Goal: Task Accomplishment & Management: Manage account settings

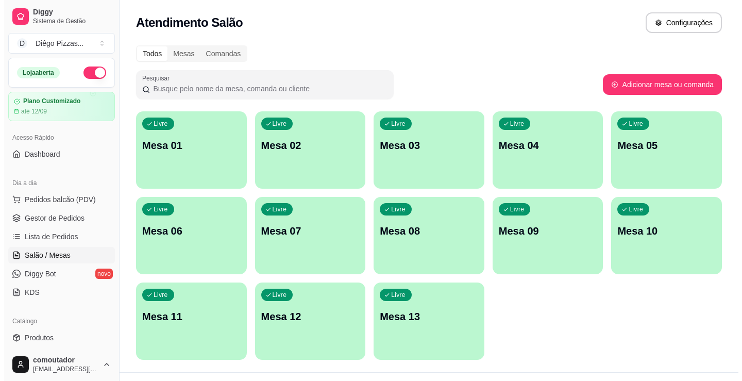
scroll to position [103, 0]
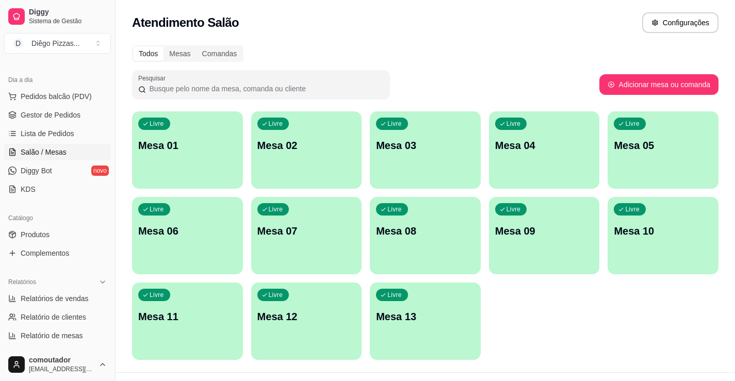
click at [221, 150] on p "Mesa 01" at bounding box center [187, 145] width 98 height 14
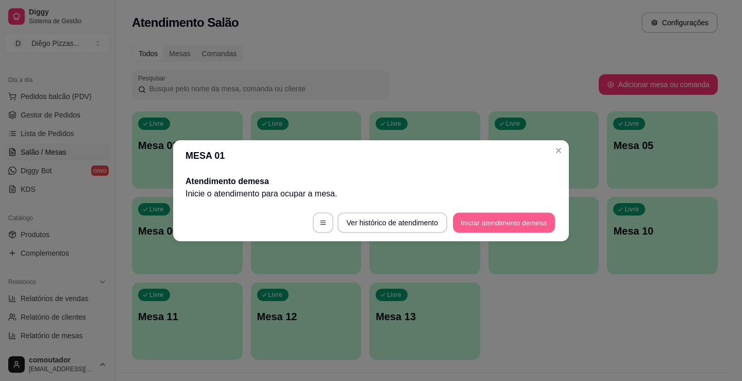
click at [466, 224] on button "Iniciar atendimento de mesa" at bounding box center [504, 222] width 102 height 20
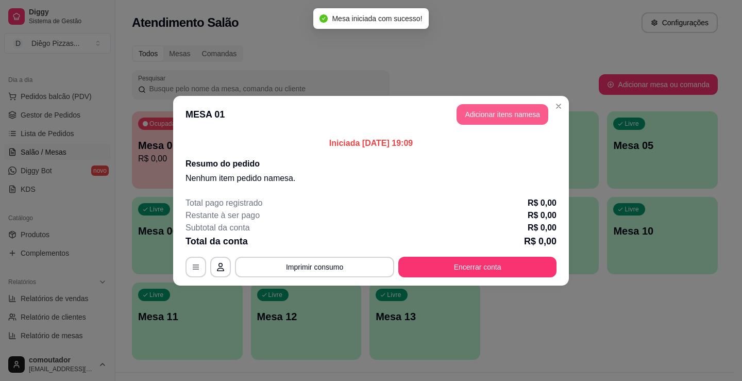
click at [497, 121] on button "Adicionar itens na mesa" at bounding box center [503, 114] width 92 height 21
click at [91, 226] on div "Media" at bounding box center [79, 229] width 101 height 19
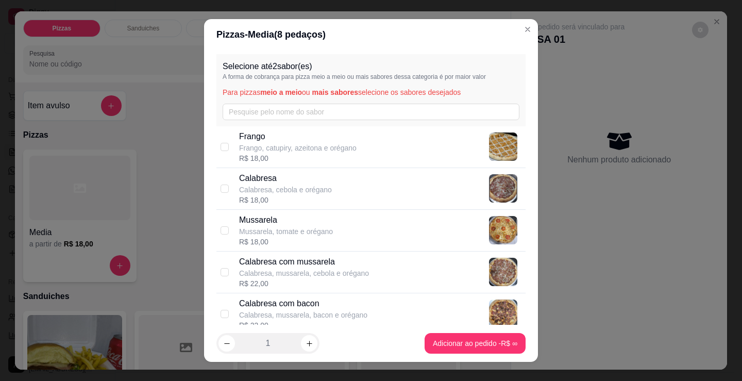
click at [340, 188] on div "Calabresa Calabresa, cebola e orégano R$ 18,00" at bounding box center [380, 188] width 283 height 33
checkbox input "true"
drag, startPoint x: 346, startPoint y: 214, endPoint x: 406, endPoint y: 288, distance: 94.9
click at [346, 214] on div "Mussarela Mussarela, tomate e orégano R$ 18,00" at bounding box center [380, 230] width 283 height 33
checkbox input "true"
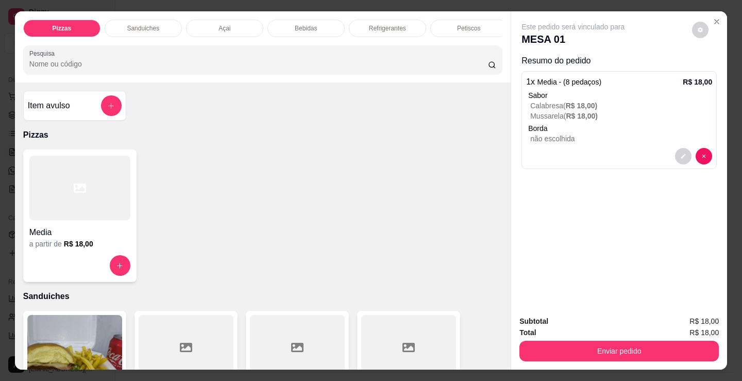
click at [75, 220] on div at bounding box center [79, 188] width 101 height 64
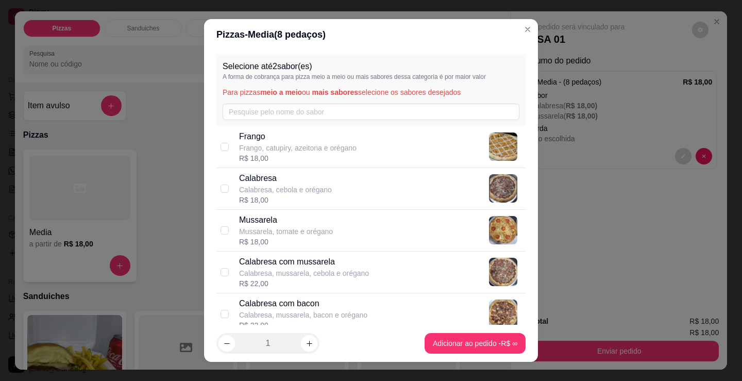
click at [304, 143] on p "Frango, catupiry, azeitona e orégano" at bounding box center [298, 148] width 118 height 10
checkbox input "true"
click at [302, 184] on p "Calabresa" at bounding box center [285, 178] width 93 height 12
checkbox input "true"
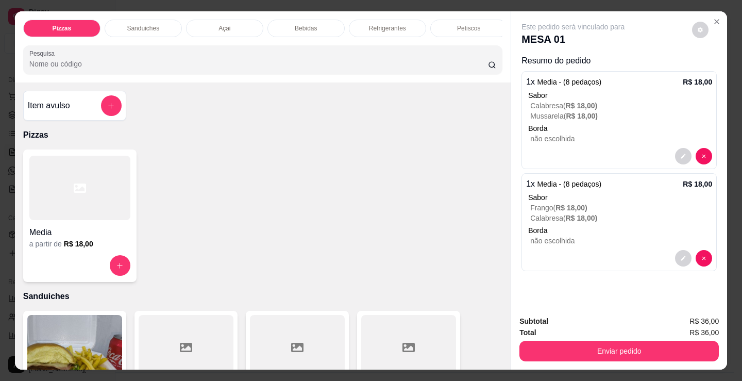
click at [380, 24] on p "Refrigerantes" at bounding box center [387, 28] width 37 height 8
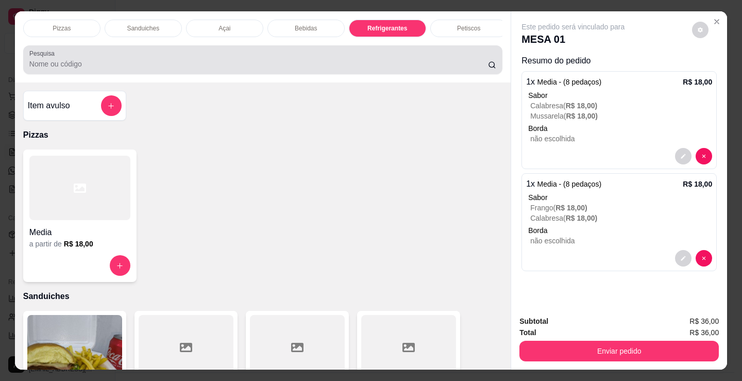
scroll to position [25, 0]
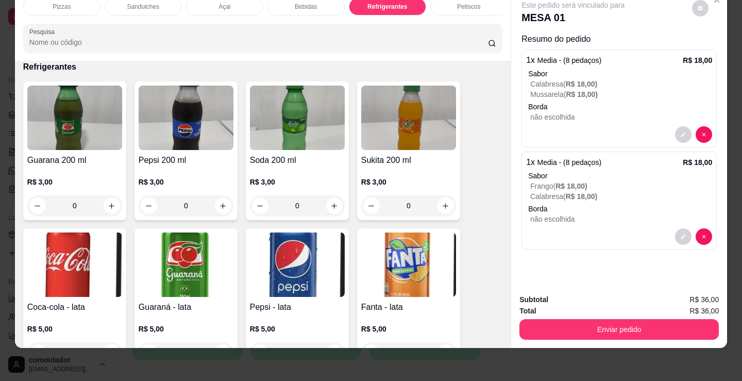
click at [589, 112] on p "não escolhida" at bounding box center [622, 117] width 182 height 10
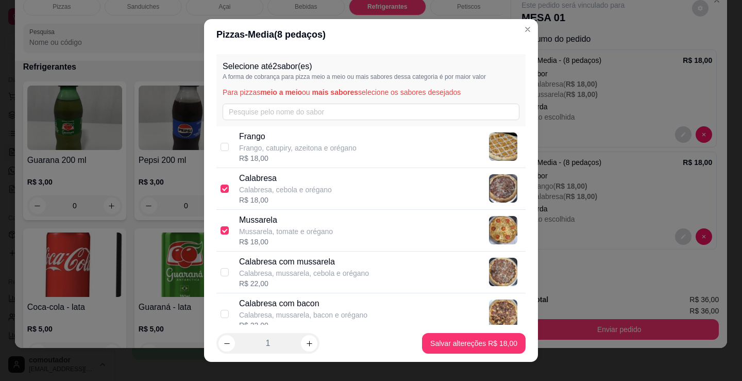
click at [304, 193] on p "Calabresa, cebola e orégano" at bounding box center [285, 190] width 93 height 10
checkbox input "false"
drag, startPoint x: 302, startPoint y: 210, endPoint x: 282, endPoint y: 244, distance: 39.1
click at [304, 212] on div "Mussarela Mussarela, tomate e orégano R$ 18,00" at bounding box center [371, 231] width 309 height 42
checkbox input "false"
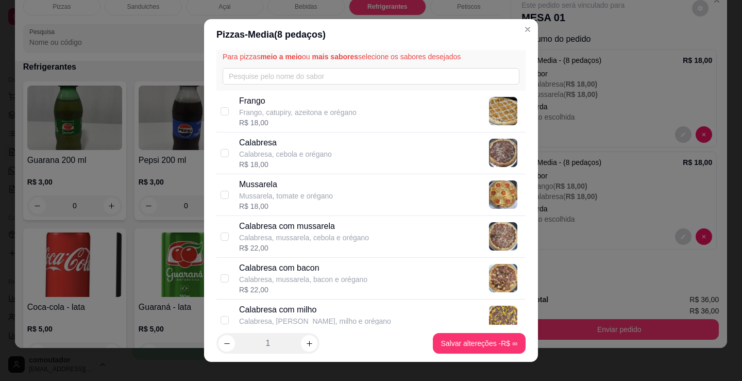
scroll to position [103, 0]
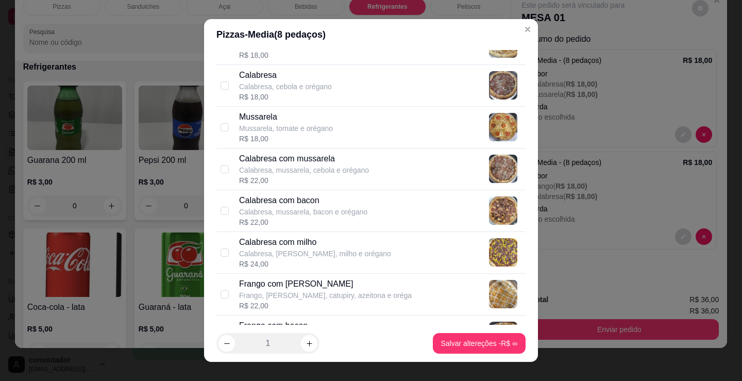
click at [308, 180] on div "R$ 22,00" at bounding box center [304, 180] width 130 height 10
checkbox input "true"
click at [311, 294] on p "Frango, [PERSON_NAME], catupiry, azeitona e oréga" at bounding box center [325, 295] width 173 height 10
checkbox input "true"
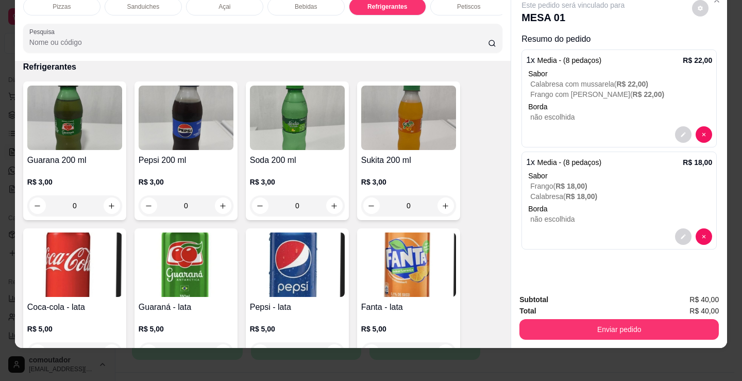
click at [597, 204] on p "Borda" at bounding box center [620, 209] width 184 height 10
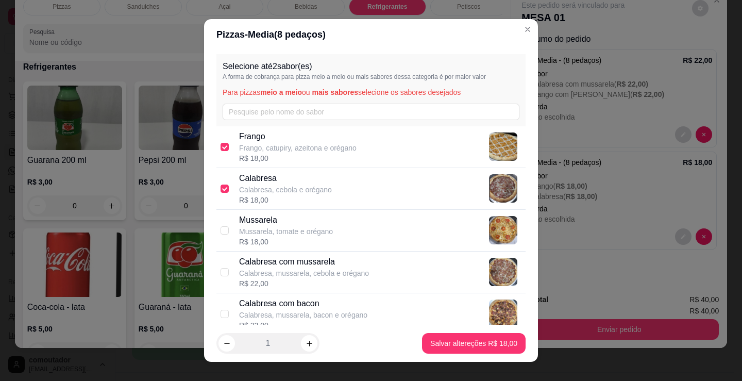
drag, startPoint x: 311, startPoint y: 192, endPoint x: 315, endPoint y: 149, distance: 43.4
click at [313, 192] on p "Calabresa, cebola e orégano" at bounding box center [285, 190] width 93 height 10
checkbox input "false"
click at [315, 148] on p "Frango, catupiry, azeitona e orégano" at bounding box center [298, 148] width 118 height 10
checkbox input "false"
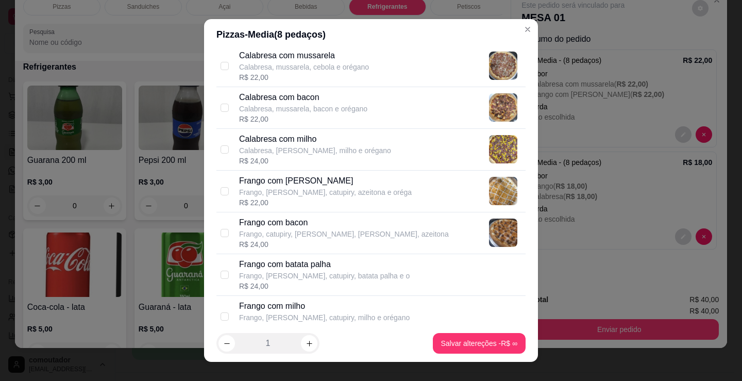
click at [339, 196] on p "Frango, [PERSON_NAME], catupiry, azeitona e oréga" at bounding box center [325, 192] width 173 height 10
checkbox input "true"
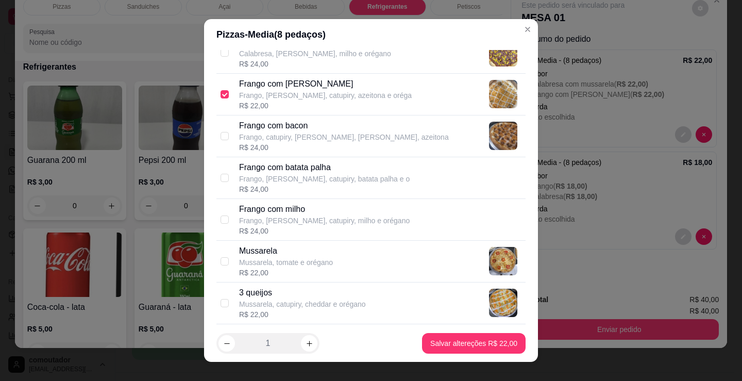
scroll to position [309, 0]
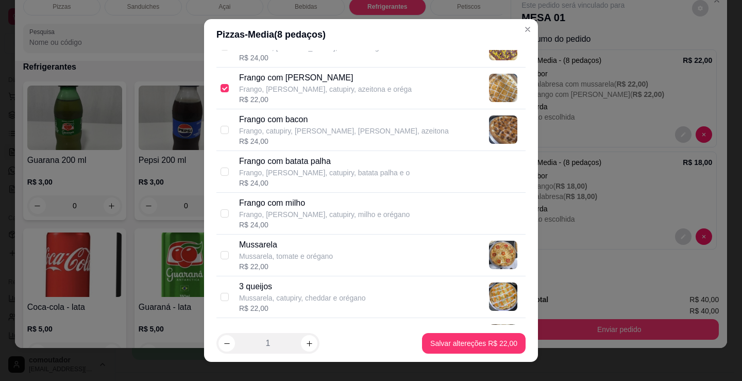
click at [313, 260] on p "Mussarela, tomate e orégano" at bounding box center [286, 256] width 94 height 10
checkbox input "true"
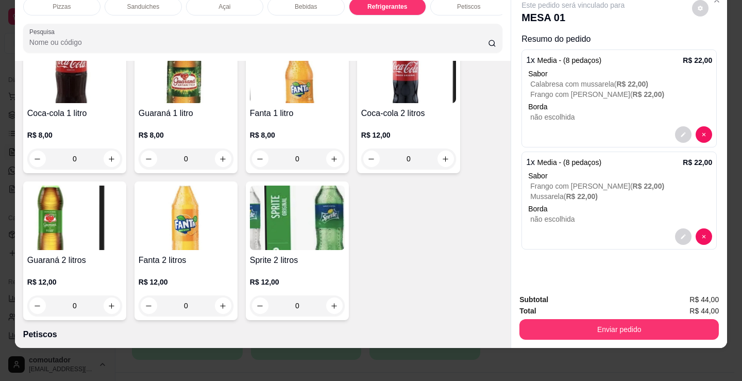
scroll to position [3186, 0]
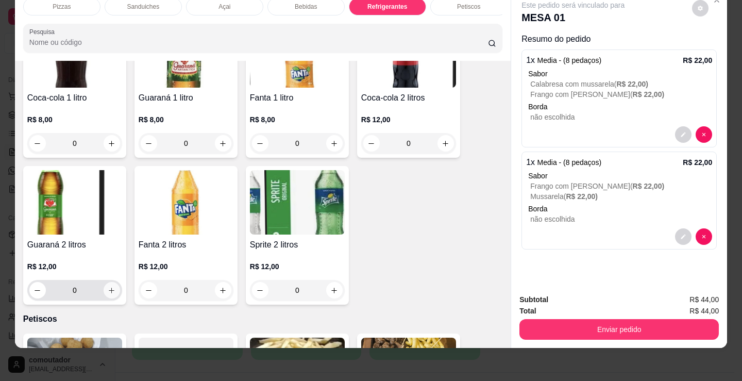
click at [110, 290] on icon "increase-product-quantity" at bounding box center [112, 291] width 8 height 8
type input "1"
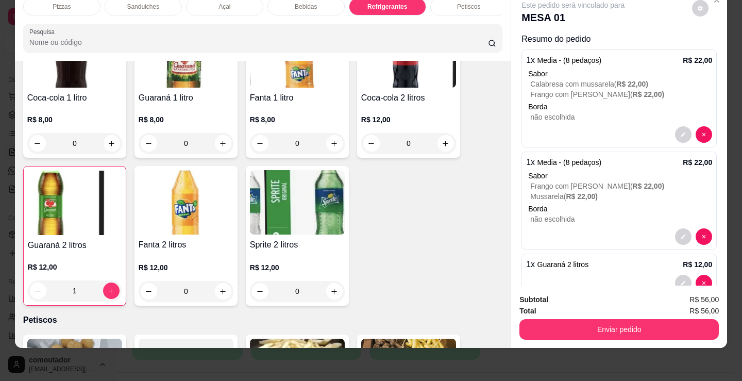
click at [293, 6] on div "Bebidas" at bounding box center [306, 7] width 77 height 18
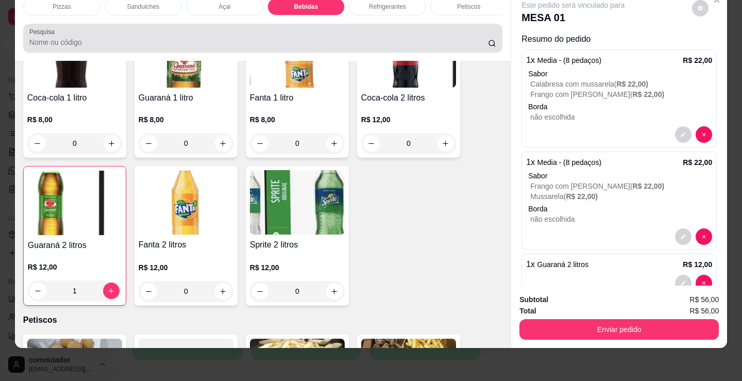
scroll to position [1278, 0]
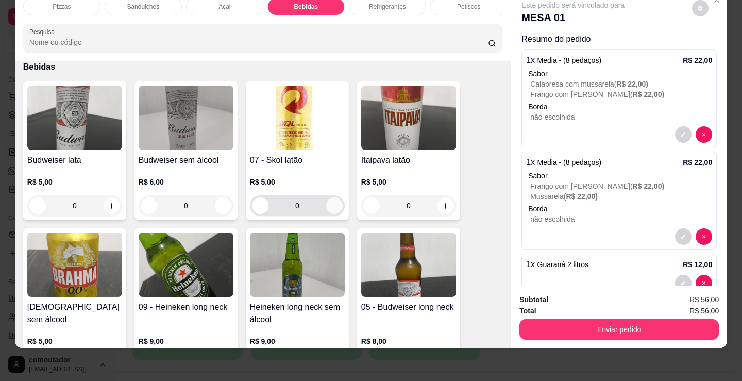
click at [336, 209] on button "increase-product-quantity" at bounding box center [334, 205] width 16 height 16
type input "1"
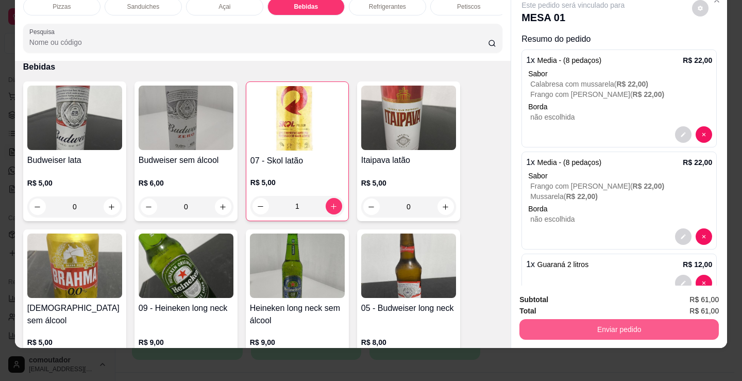
click at [585, 319] on button "Enviar pedido" at bounding box center [620, 329] width 200 height 21
click at [584, 321] on button "Enviar pedido" at bounding box center [620, 329] width 200 height 21
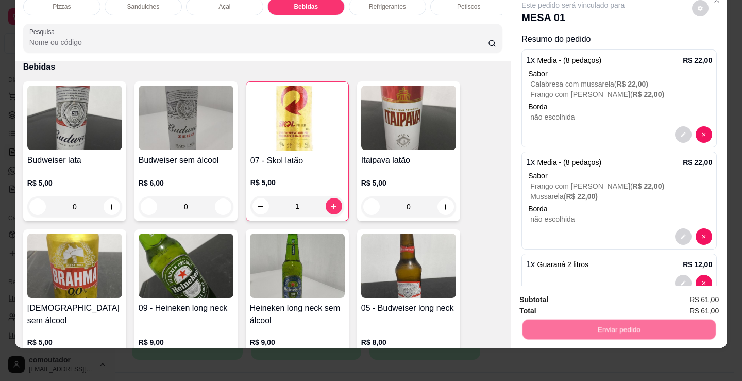
click at [561, 299] on button "Não registrar e enviar pedido" at bounding box center [585, 297] width 107 height 20
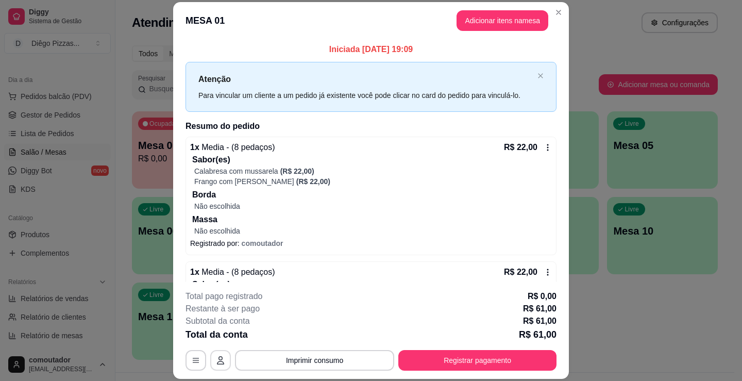
click at [220, 360] on icon "button" at bounding box center [221, 360] width 8 height 8
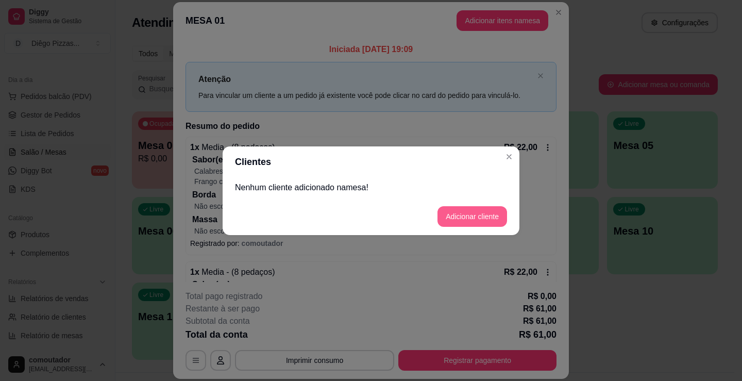
click at [476, 212] on button "Adicionar cliente" at bounding box center [473, 216] width 70 height 21
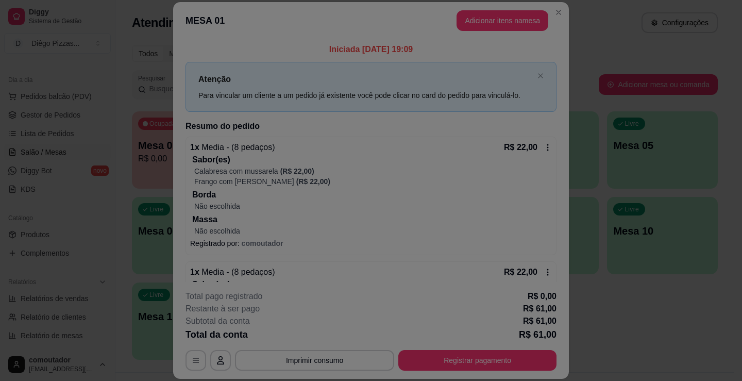
click at [359, 189] on input "Nome do cliente" at bounding box center [371, 191] width 260 height 10
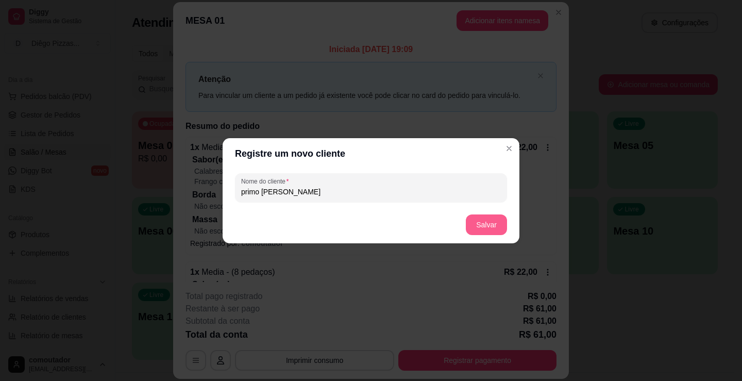
type input "primo jorge"
click at [494, 213] on footer "Salvar" at bounding box center [371, 224] width 297 height 37
click at [493, 217] on button "Salvar" at bounding box center [486, 224] width 41 height 21
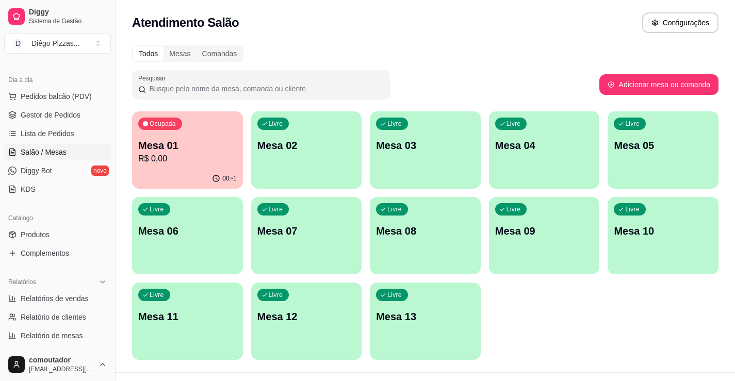
click at [262, 161] on div "Livre Mesa 02" at bounding box center [306, 143] width 111 height 65
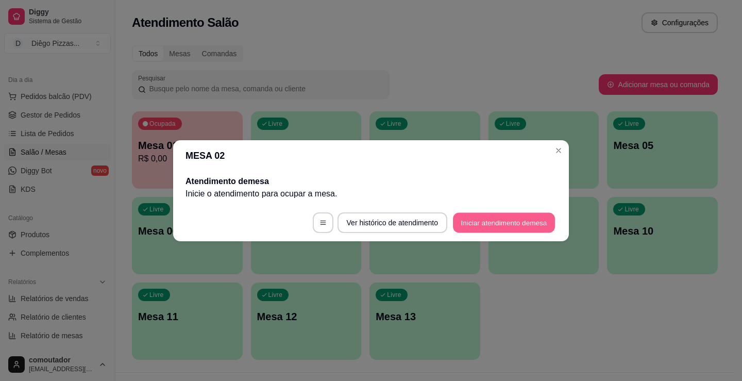
click at [500, 223] on button "Iniciar atendimento de mesa" at bounding box center [504, 222] width 102 height 20
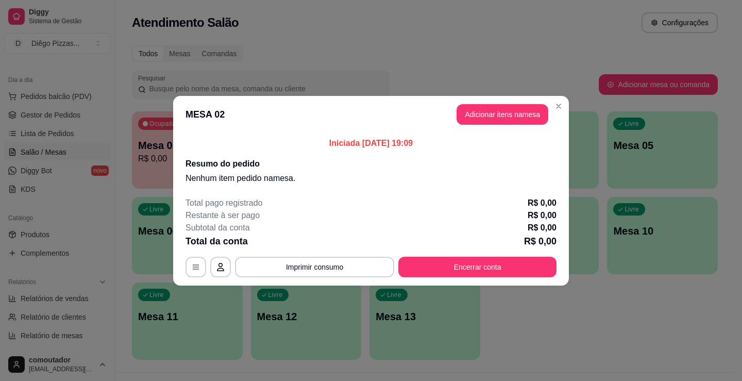
click at [506, 108] on button "Adicionar itens na mesa" at bounding box center [503, 114] width 92 height 21
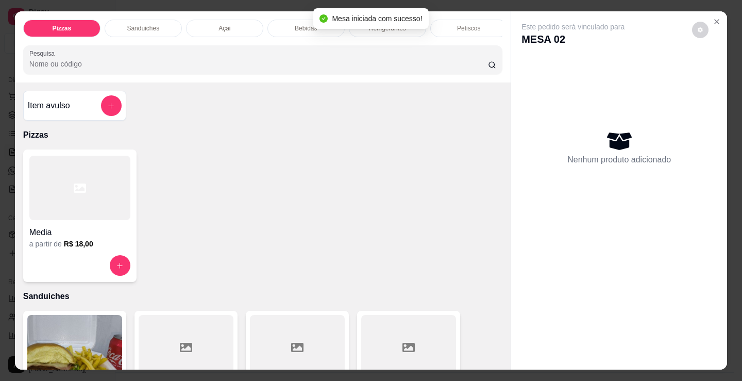
click at [377, 27] on div "Mesa iniciada com sucesso!" at bounding box center [370, 18] width 115 height 21
click at [379, 36] on body "Diggy Sistema de Gestão D Diêgo Pizzas ... Loja aberta Plano Customizado até 12…" at bounding box center [367, 190] width 735 height 381
click at [376, 32] on div "Refrigerantes" at bounding box center [387, 29] width 77 height 18
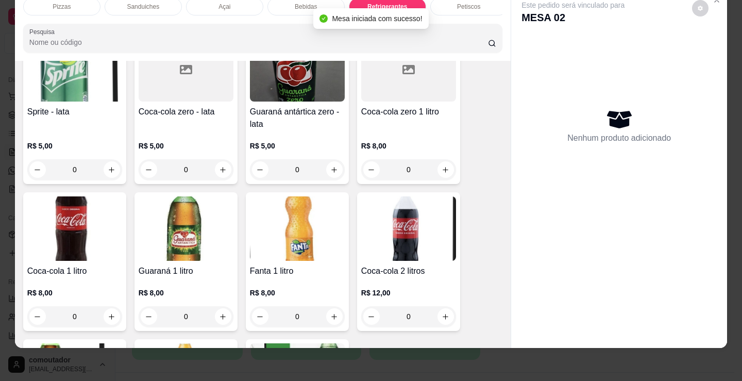
scroll to position [3031, 0]
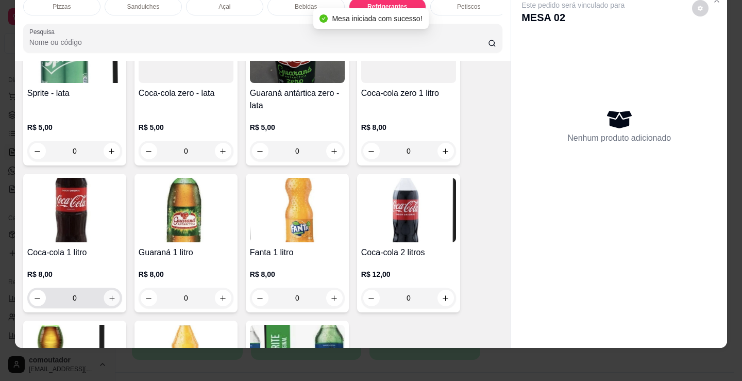
click at [108, 299] on icon "increase-product-quantity" at bounding box center [112, 298] width 8 height 8
type input "1"
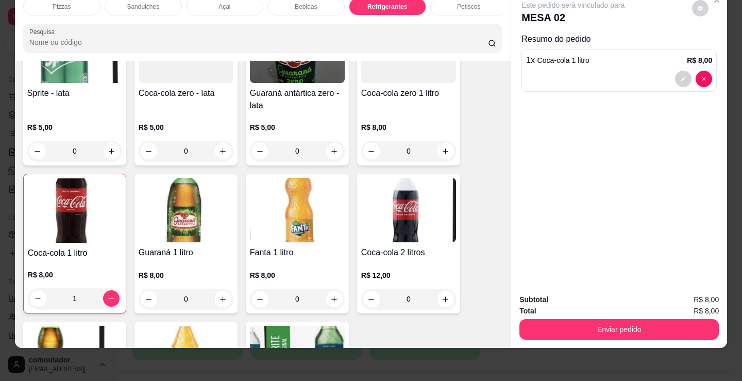
click at [56, 5] on div "Pizzas" at bounding box center [61, 7] width 77 height 18
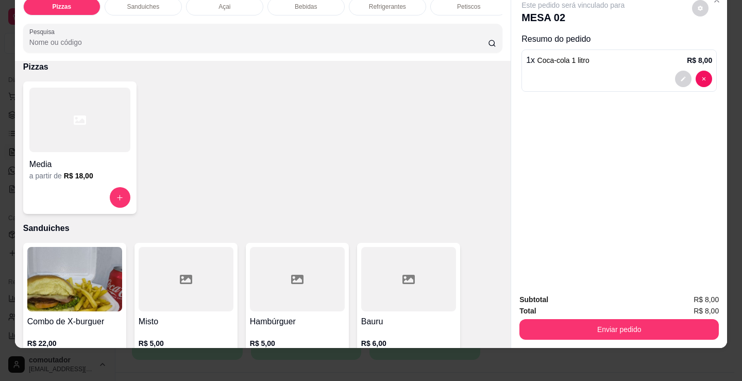
click at [73, 160] on h4 "Media" at bounding box center [79, 164] width 101 height 12
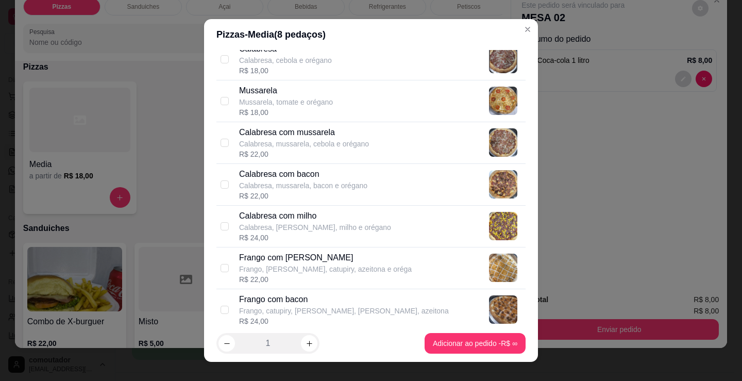
scroll to position [155, 0]
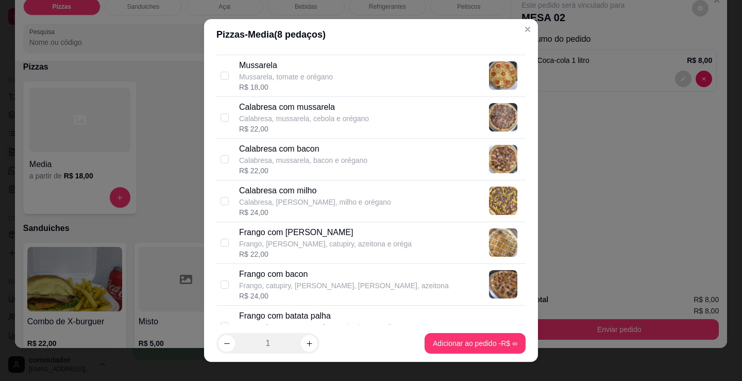
click at [296, 241] on p "Frango, [PERSON_NAME], catupiry, azeitona e oréga" at bounding box center [325, 244] width 173 height 10
checkbox input "true"
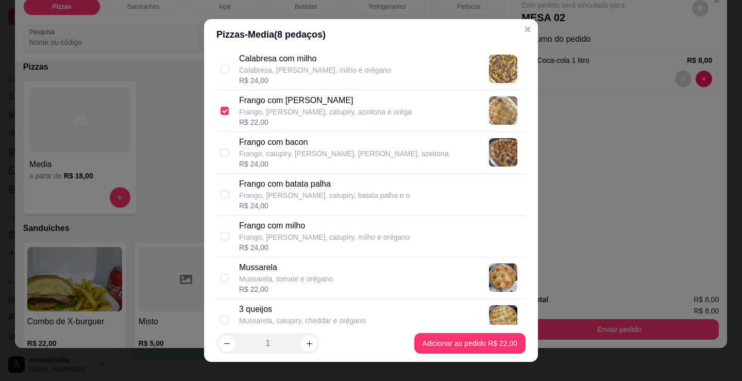
scroll to position [309, 0]
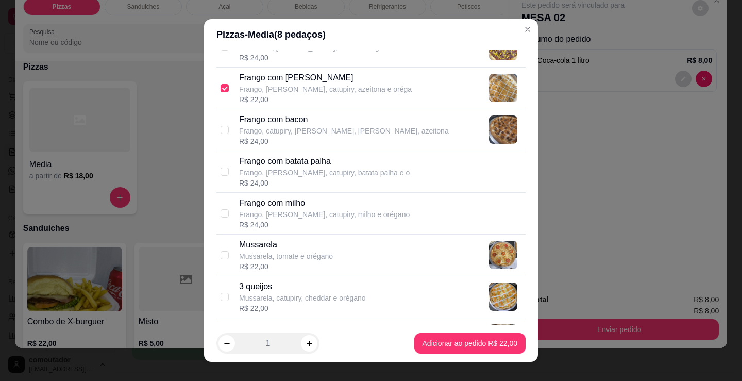
click at [297, 259] on p "Mussarela, tomate e orégano" at bounding box center [286, 256] width 94 height 10
checkbox input "true"
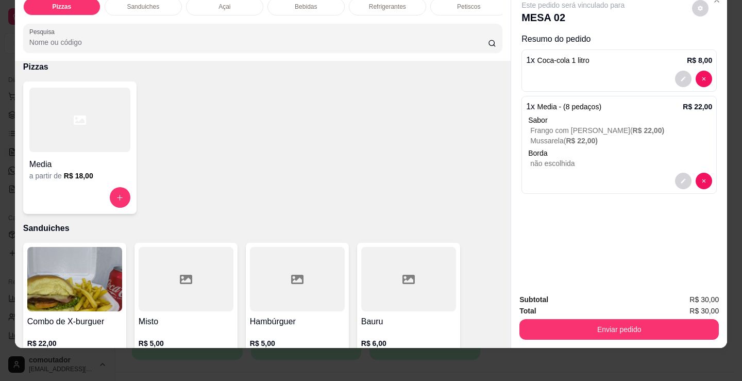
click at [110, 183] on div "Media a partir de R$ 18,00" at bounding box center [79, 147] width 113 height 133
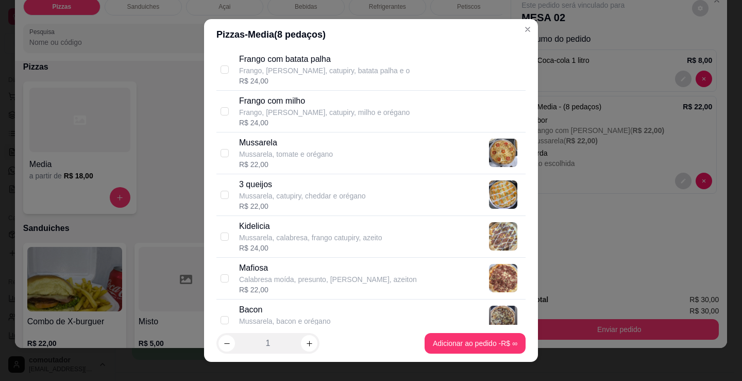
scroll to position [412, 0]
click at [428, 237] on div "Kidelicia Mussarela, calabresa, frango catupiry, azeito R$ 24,00" at bounding box center [380, 235] width 283 height 33
click at [403, 223] on div "Kidelicia Mussarela, calabresa, frango catupiry, azeito R$ 24,00" at bounding box center [380, 235] width 283 height 33
checkbox input "false"
click at [384, 270] on div "Mafiosa Calabresa moída, presunto, mussarela, azeiton R$ 22,00" at bounding box center [380, 277] width 283 height 33
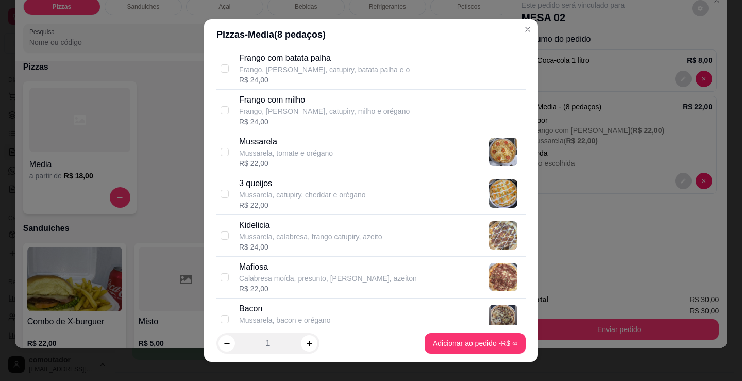
checkbox input "true"
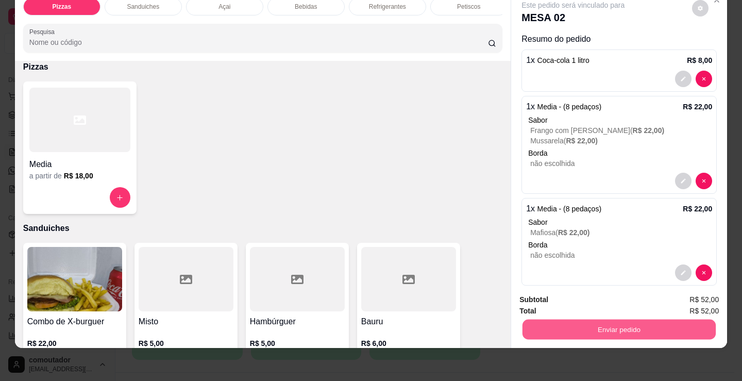
click at [594, 323] on button "Enviar pedido" at bounding box center [619, 329] width 193 height 20
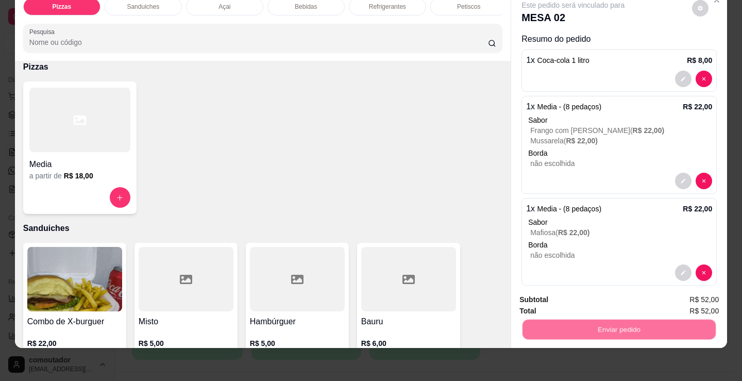
click at [543, 300] on button "Não registrar e enviar pedido" at bounding box center [585, 297] width 107 height 20
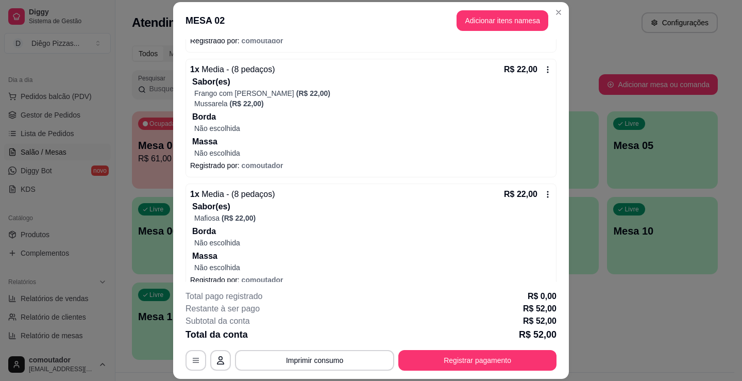
scroll to position [134, 0]
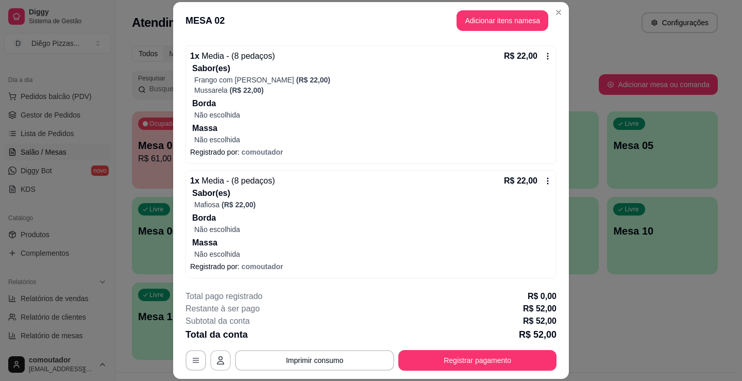
click at [213, 365] on button "button" at bounding box center [220, 360] width 21 height 21
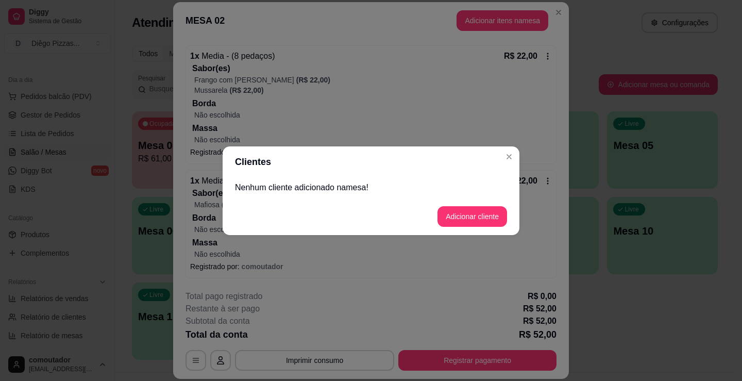
click at [485, 214] on button "Adicionar cliente" at bounding box center [473, 216] width 70 height 21
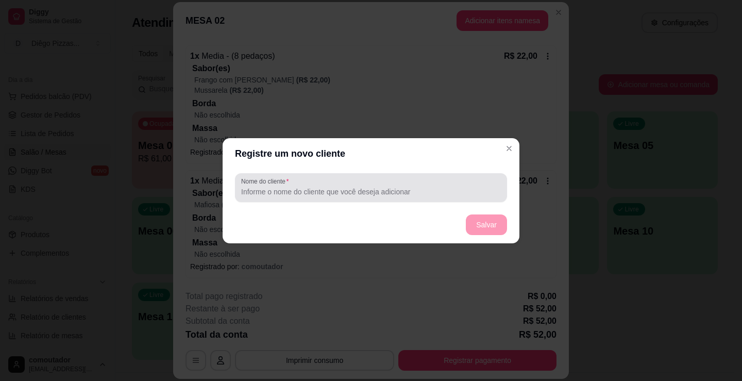
click at [448, 193] on input "Nome do cliente" at bounding box center [371, 192] width 260 height 10
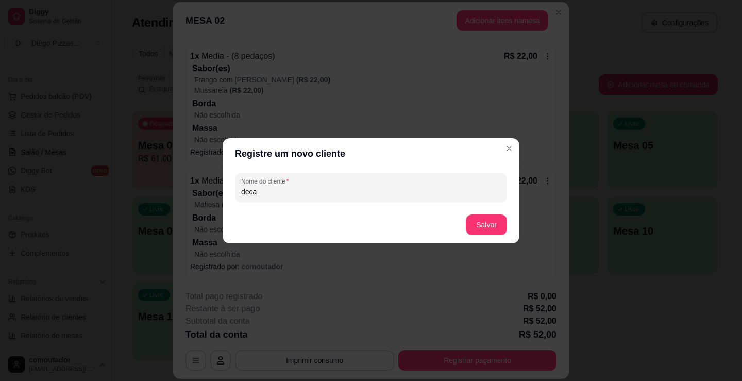
type input "deca"
click at [476, 227] on button "Salvar" at bounding box center [487, 224] width 40 height 20
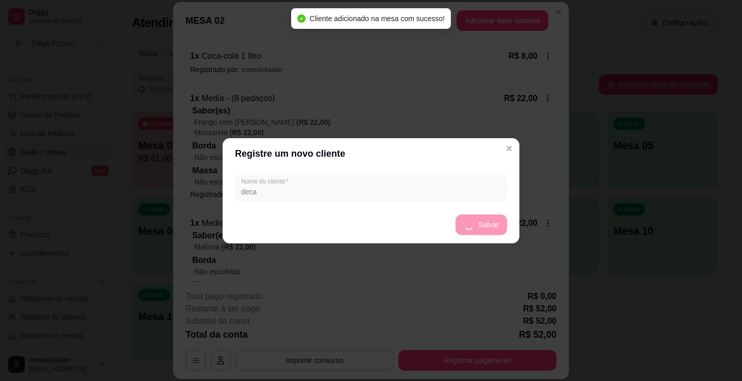
scroll to position [176, 0]
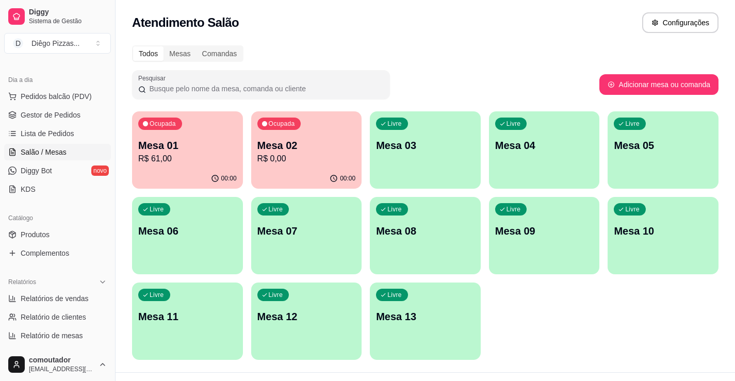
click at [440, 156] on div "Livre Mesa 03" at bounding box center [425, 143] width 111 height 65
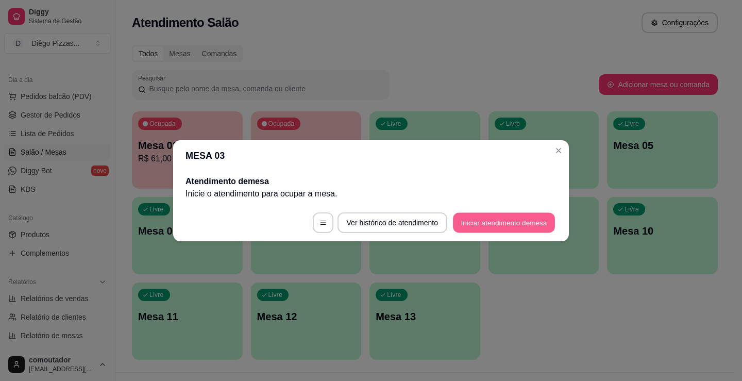
click at [490, 212] on footer "Ver histórico de atendimento Iniciar atendimento de mesa" at bounding box center [371, 222] width 396 height 37
click at [503, 228] on button "Iniciar atendimento de mesa" at bounding box center [504, 222] width 105 height 21
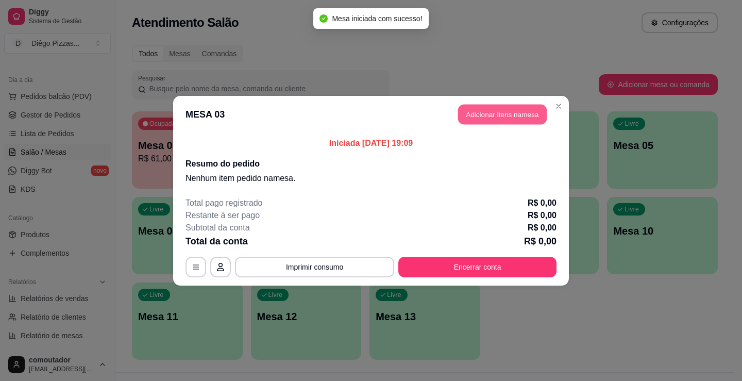
click at [495, 121] on button "Adicionar itens na mesa" at bounding box center [502, 114] width 89 height 20
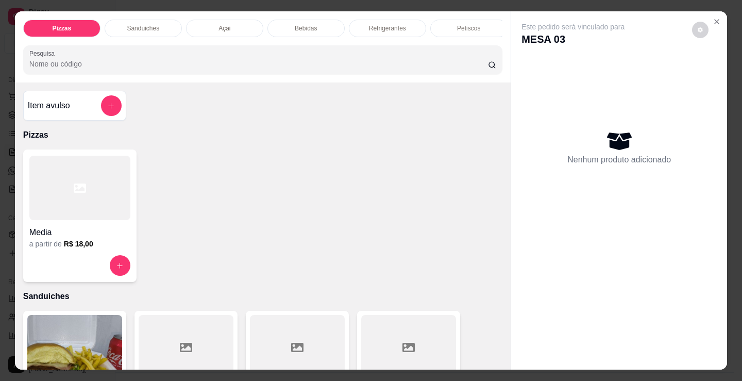
click at [98, 196] on div at bounding box center [79, 188] width 101 height 64
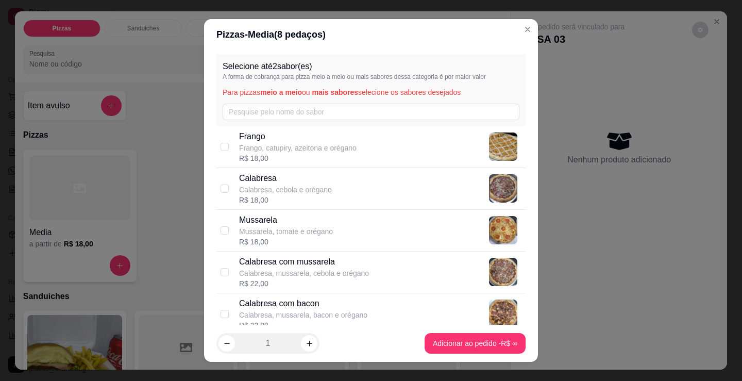
click at [409, 268] on div "Calabresa com mussarela Calabresa, mussarela, cebola e orégano R$ 22,00" at bounding box center [380, 272] width 283 height 33
checkbox input "true"
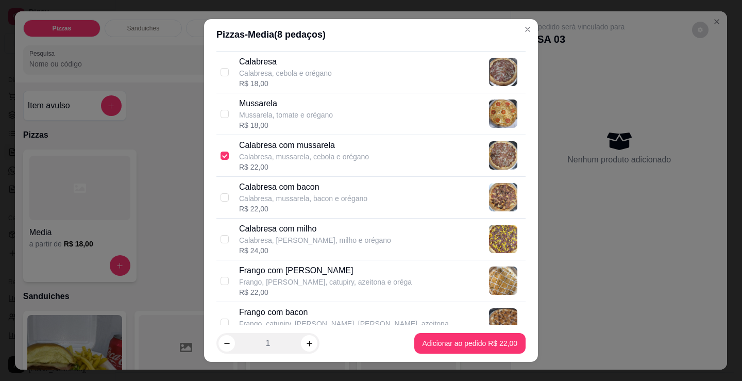
scroll to position [155, 0]
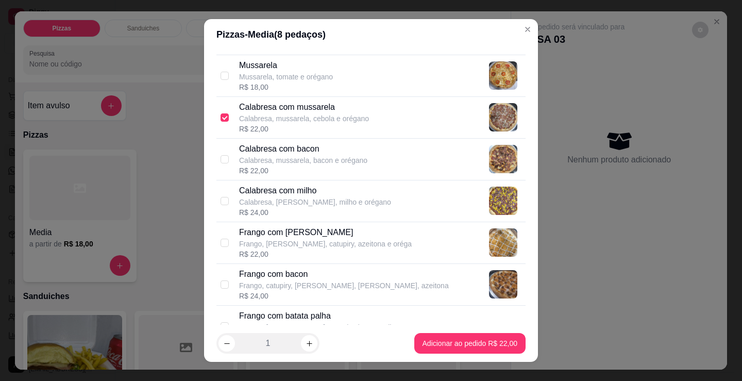
click at [373, 250] on div "R$ 22,00" at bounding box center [325, 254] width 173 height 10
checkbox input "true"
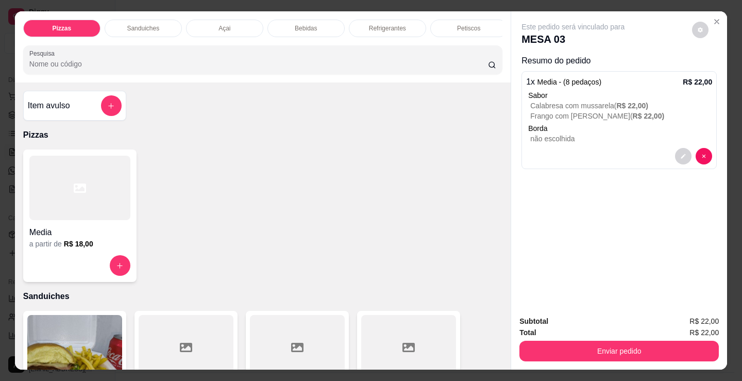
click at [403, 30] on div "Refrigerantes" at bounding box center [387, 29] width 77 height 18
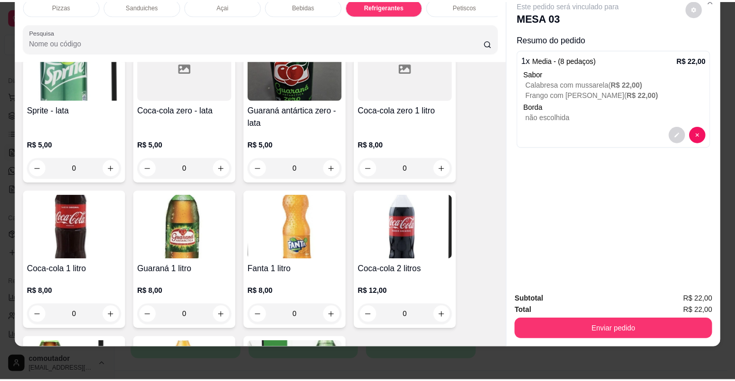
scroll to position [3083, 0]
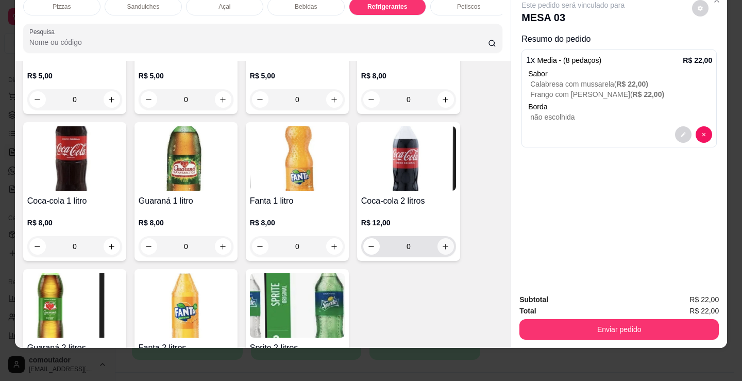
click at [442, 250] on icon "increase-product-quantity" at bounding box center [446, 247] width 8 height 8
type input "1"
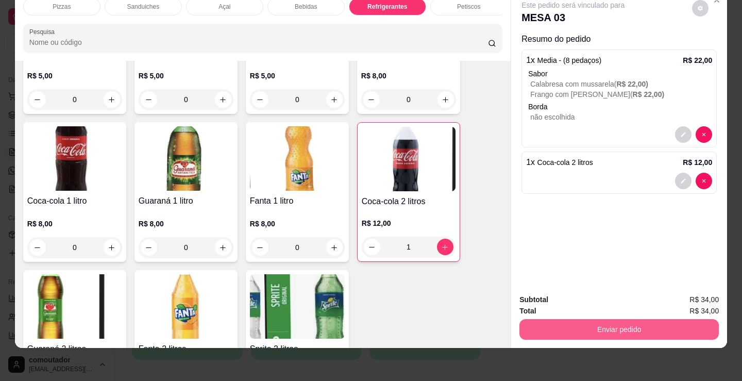
click at [607, 319] on button "Enviar pedido" at bounding box center [620, 329] width 200 height 21
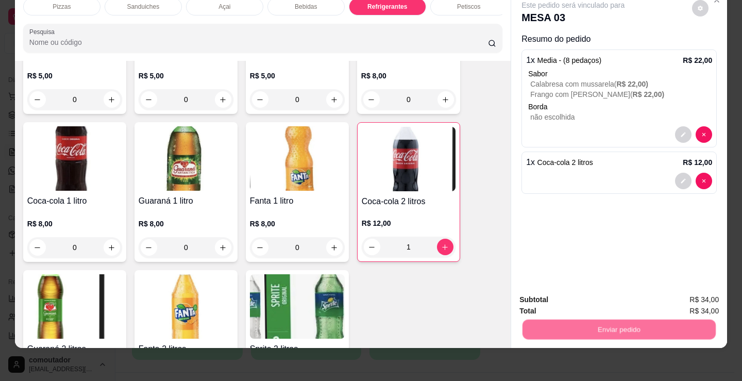
click at [583, 299] on button "Não registrar e enviar pedido" at bounding box center [586, 296] width 104 height 19
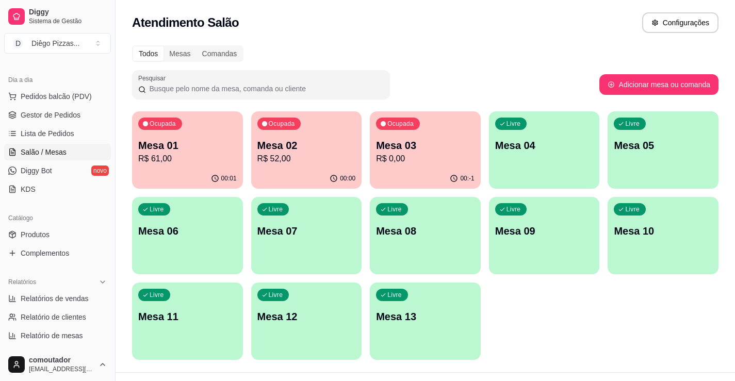
click at [241, 320] on div "Livre Mesa 11" at bounding box center [187, 315] width 111 height 65
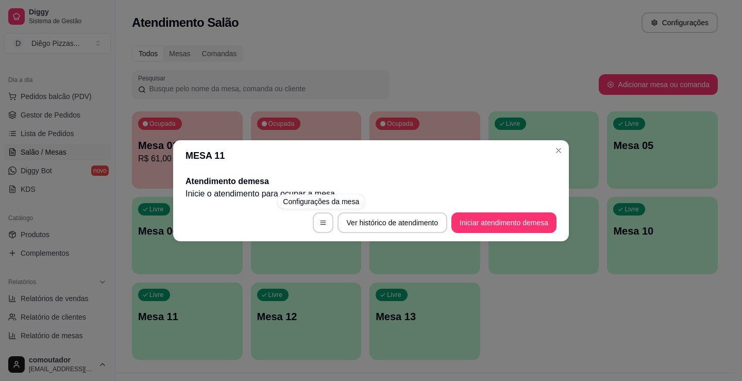
click at [506, 312] on div "MESA 11 Atendimento de mesa Inicie o atendimento para ocupar a mesa . Ver histó…" at bounding box center [371, 190] width 742 height 381
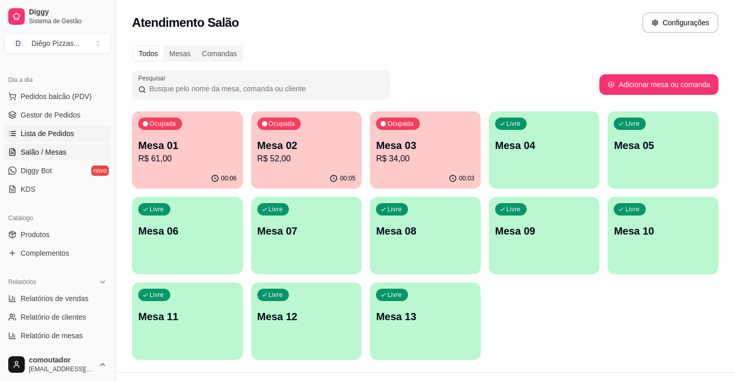
click at [54, 136] on span "Lista de Pedidos" at bounding box center [48, 133] width 54 height 10
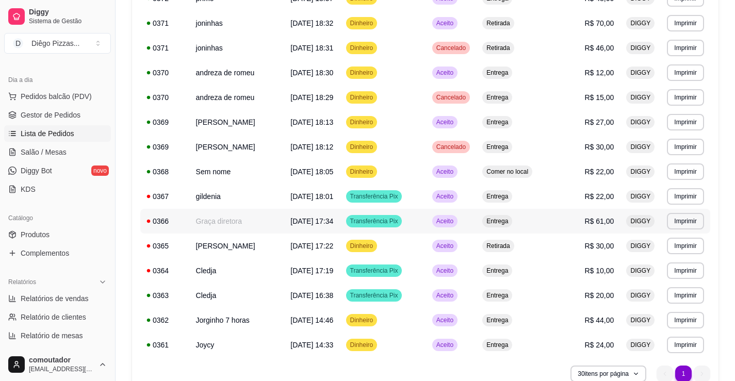
scroll to position [362, 0]
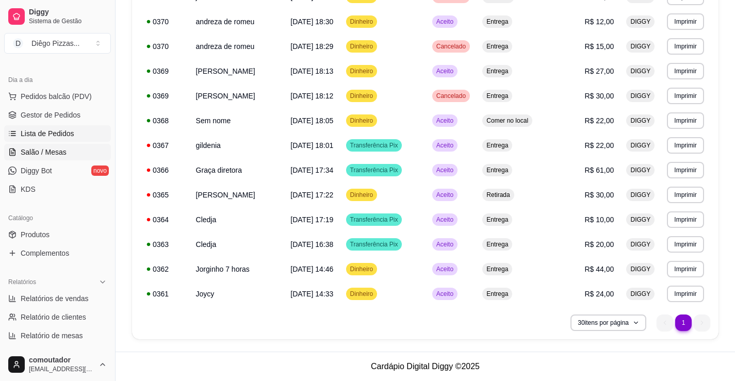
click at [59, 154] on span "Salão / Mesas" at bounding box center [44, 152] width 46 height 10
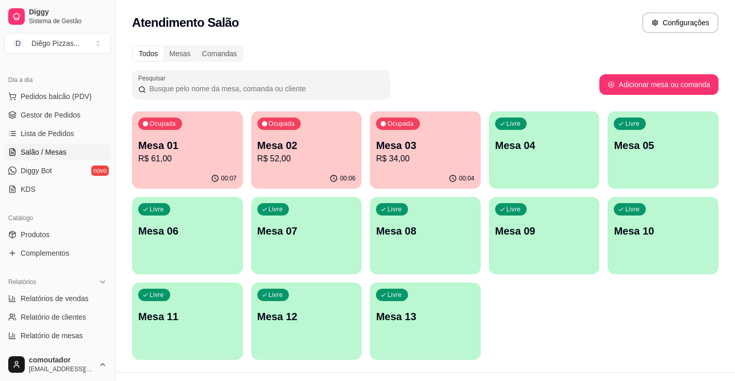
click at [313, 171] on div "00:06" at bounding box center [306, 179] width 111 height 20
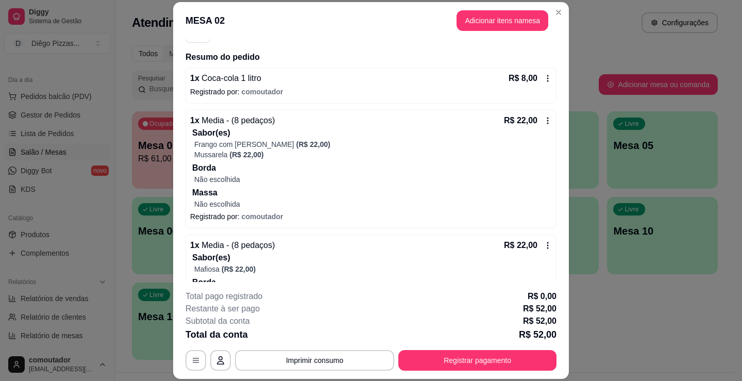
scroll to position [176, 0]
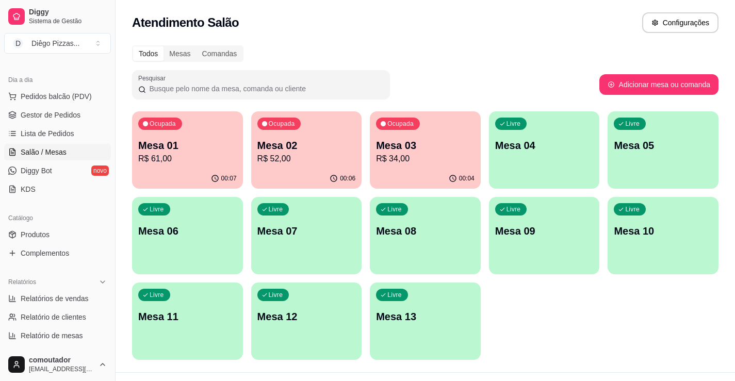
click at [177, 162] on p "R$ 61,00" at bounding box center [187, 159] width 98 height 12
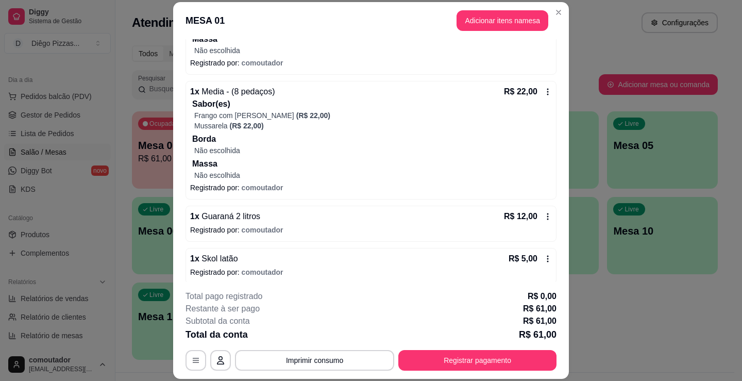
scroll to position [228, 0]
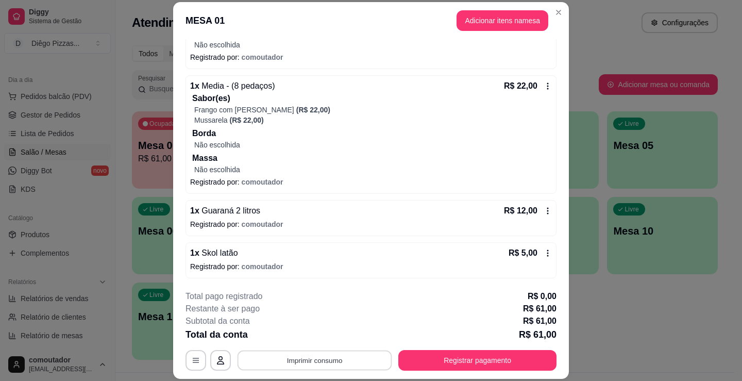
click at [340, 360] on button "Imprimir consumo" at bounding box center [315, 361] width 155 height 20
click at [334, 346] on div "Escolha a impressora IMPRESSORA" at bounding box center [314, 329] width 85 height 35
click at [331, 338] on button "IMPRESSORA" at bounding box center [314, 336] width 75 height 16
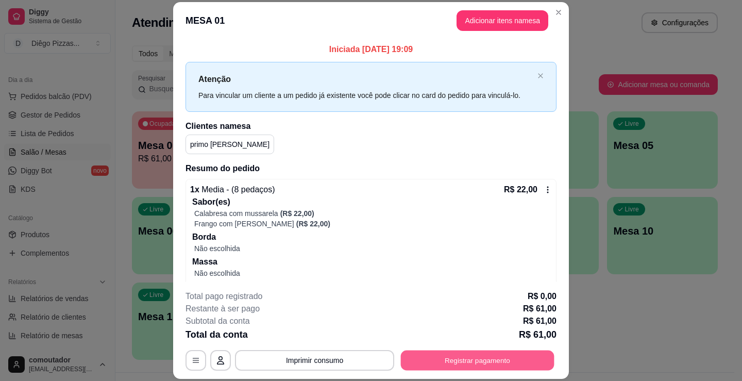
click at [454, 366] on button "Registrar pagamento" at bounding box center [478, 361] width 154 height 20
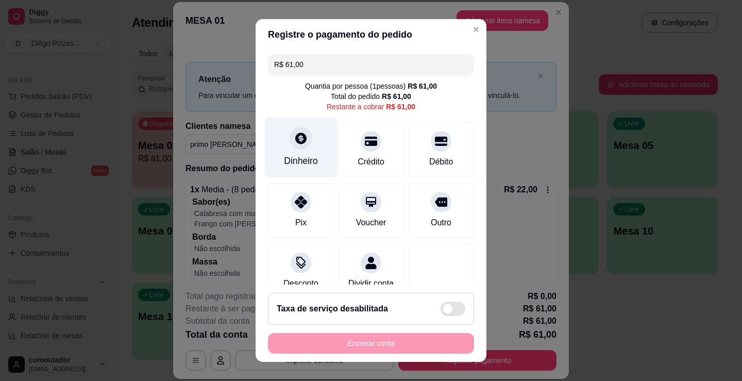
click at [295, 130] on div "Dinheiro" at bounding box center [301, 148] width 73 height 60
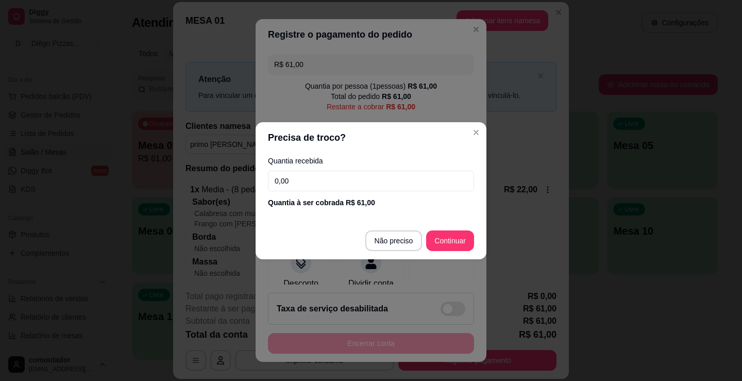
click at [325, 176] on input "0,00" at bounding box center [371, 181] width 206 height 21
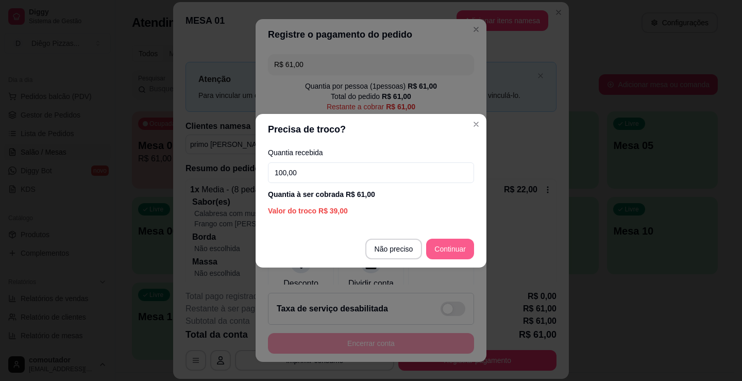
type input "100,00"
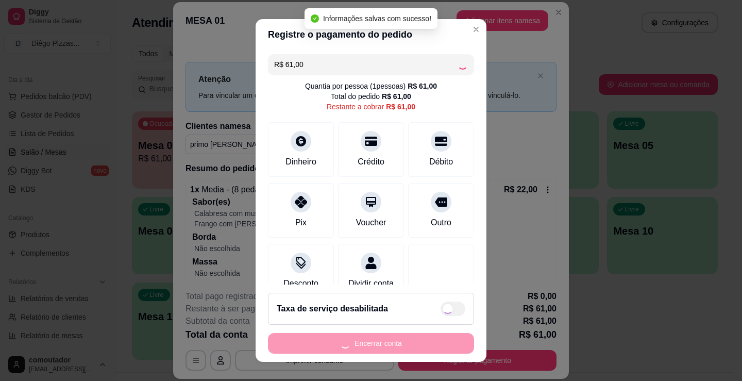
type input "R$ 0,00"
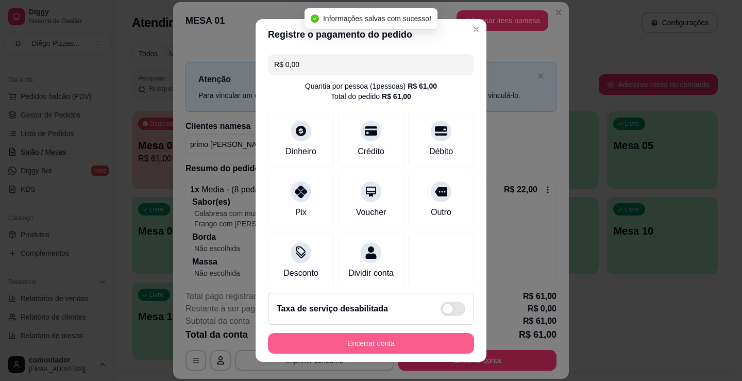
click at [402, 340] on button "Encerrar conta" at bounding box center [371, 343] width 206 height 21
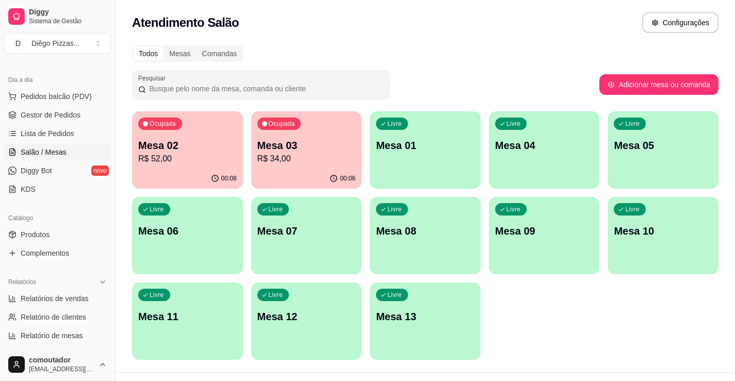
click at [543, 306] on div "Ocupada Mesa 02 R$ 52,00 00:08 Ocupada Mesa 03 R$ 34,00 00:06 Livre Mesa 01 Liv…" at bounding box center [425, 235] width 586 height 249
click at [86, 97] on span "Pedidos balcão (PDV)" at bounding box center [56, 96] width 71 height 10
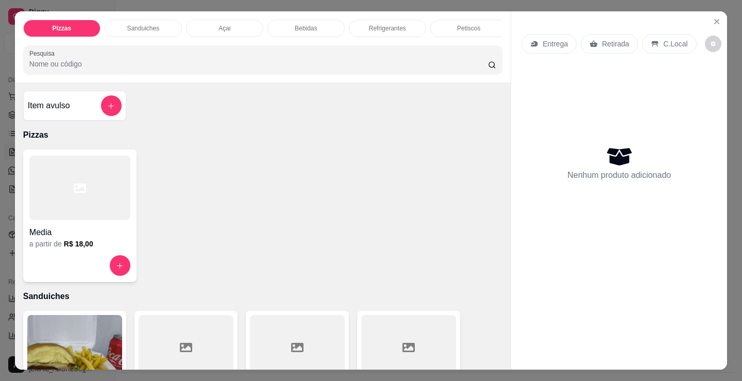
click at [475, 24] on p "Petiscos" at bounding box center [468, 28] width 23 height 8
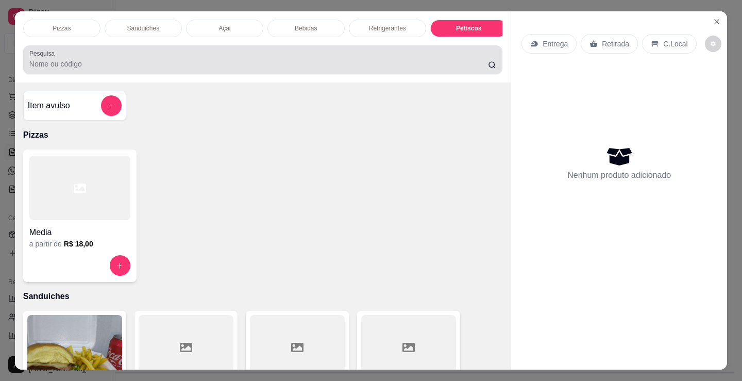
scroll to position [25, 0]
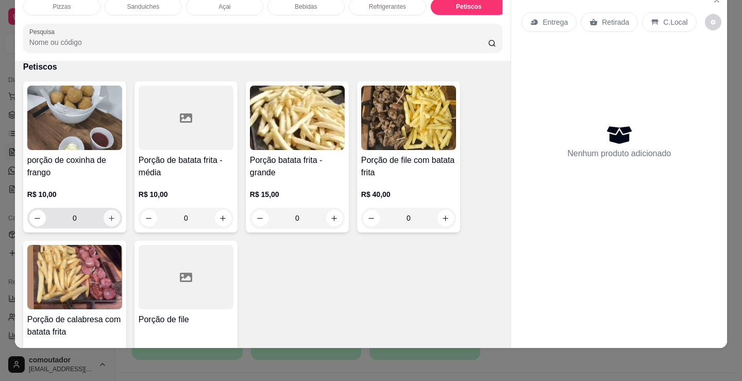
click at [104, 221] on button "increase-product-quantity" at bounding box center [112, 218] width 16 height 16
type input "1"
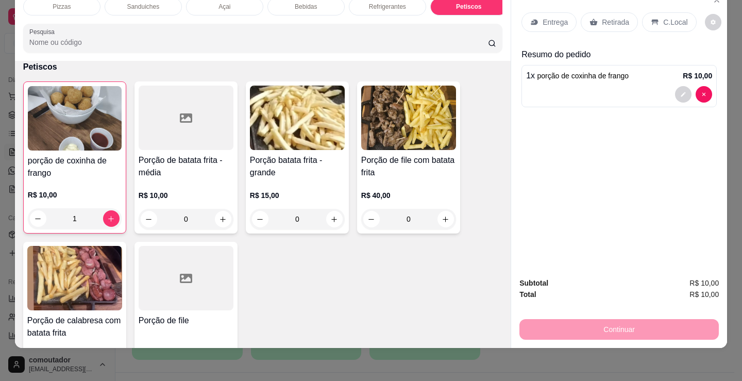
click at [548, 17] on p "Entrega" at bounding box center [555, 22] width 25 height 10
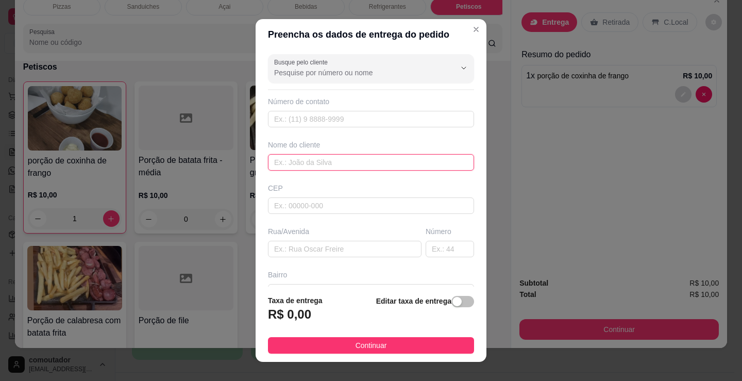
click at [381, 161] on input "text" at bounding box center [371, 162] width 206 height 16
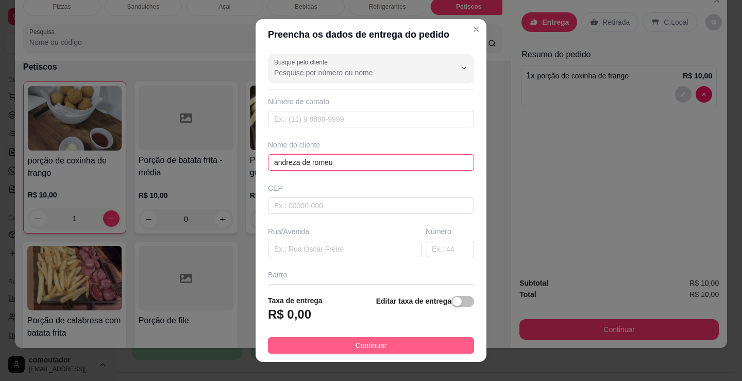
type input "andreza de romeu"
click at [386, 353] on button "Continuar" at bounding box center [371, 345] width 206 height 16
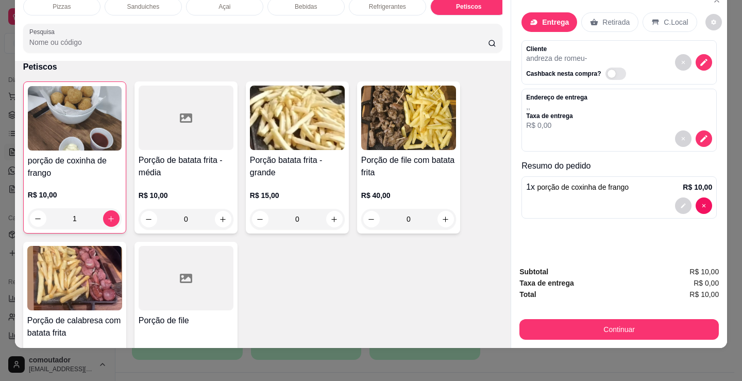
click at [534, 306] on div "Subtotal R$ 10,00 Taxa de entrega R$ 0,00 Total R$ 10,00 Continuar" at bounding box center [620, 303] width 200 height 74
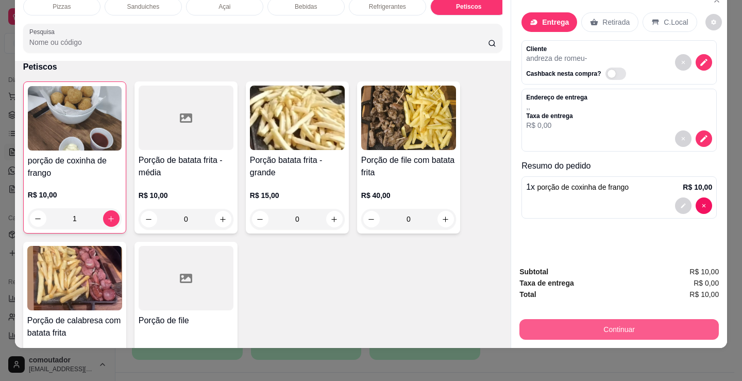
click at [534, 321] on button "Continuar" at bounding box center [620, 329] width 200 height 21
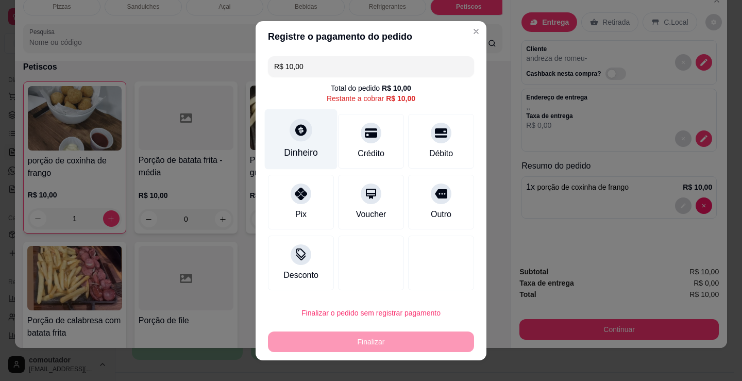
click at [300, 143] on div "Dinheiro" at bounding box center [301, 139] width 73 height 60
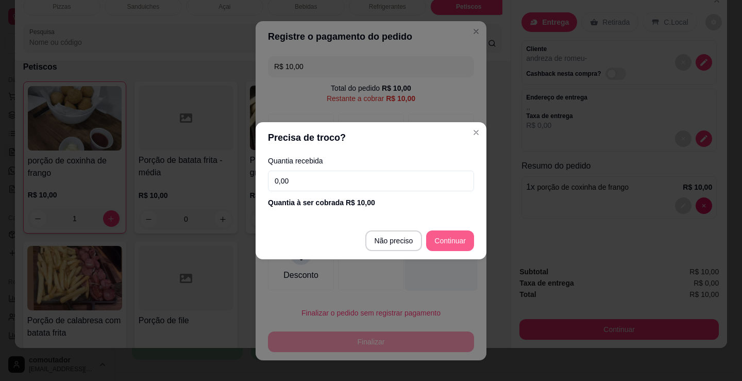
type input "R$ 0,00"
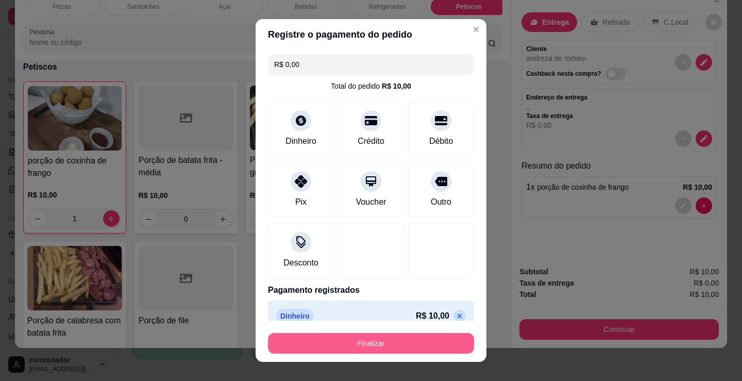
click at [382, 348] on button "Finalizar" at bounding box center [371, 343] width 206 height 21
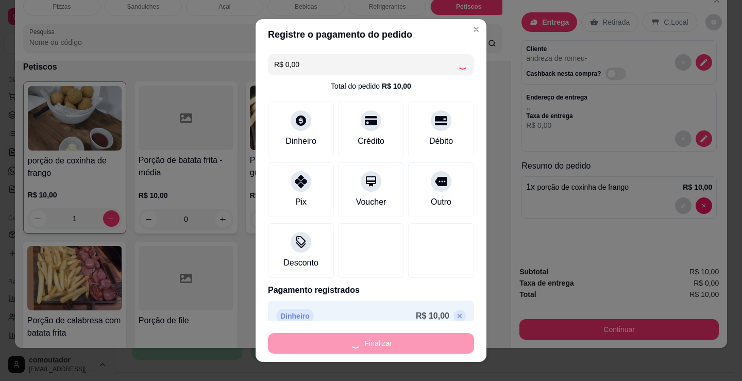
type input "0"
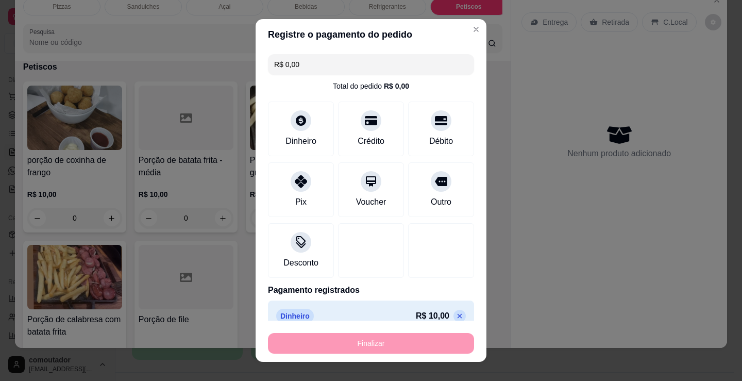
type input "-R$ 10,00"
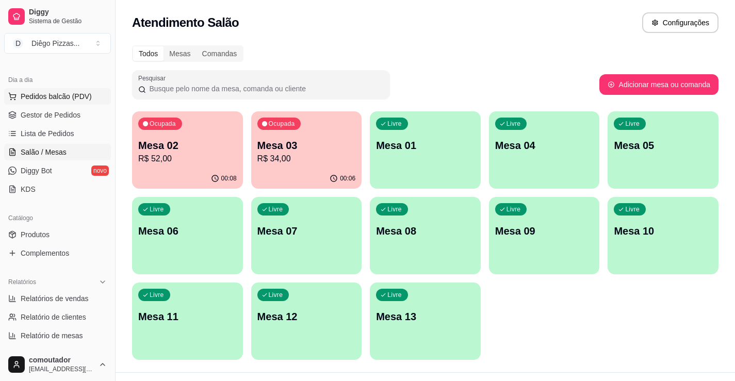
click at [39, 93] on span "Pedidos balcão (PDV)" at bounding box center [56, 96] width 71 height 10
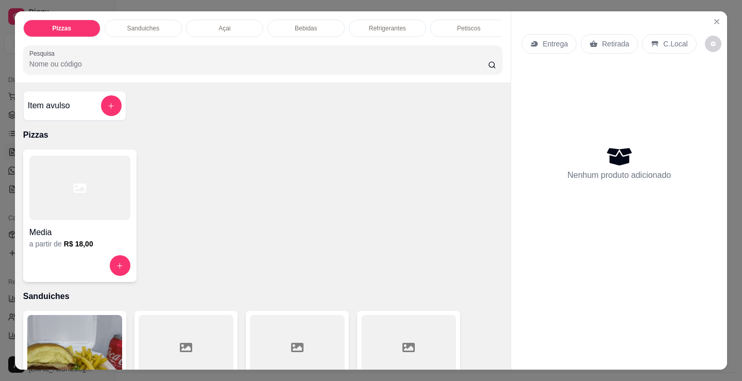
click at [50, 211] on div at bounding box center [79, 188] width 101 height 64
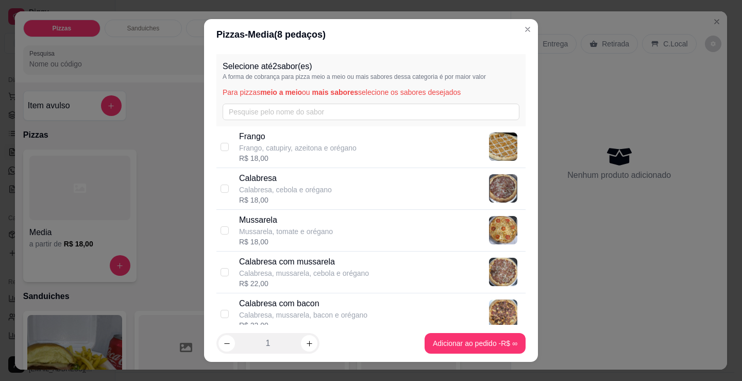
click at [376, 201] on div "Calabresa Calabresa, cebola e orégano R$ 18,00" at bounding box center [380, 188] width 283 height 33
checkbox input "true"
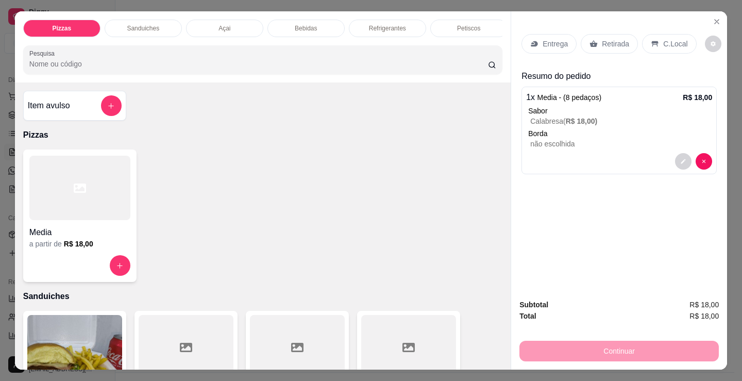
click at [97, 259] on div at bounding box center [79, 265] width 101 height 21
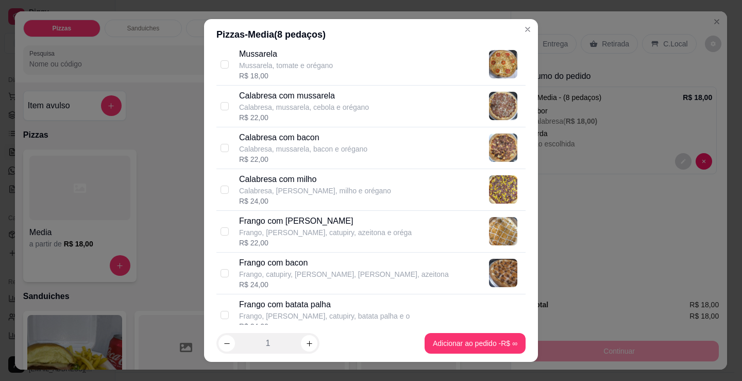
scroll to position [206, 0]
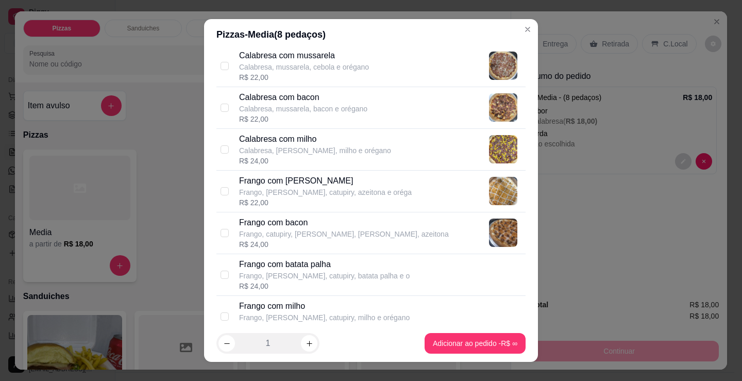
click at [316, 199] on div "R$ 22,00" at bounding box center [325, 202] width 173 height 10
checkbox input "true"
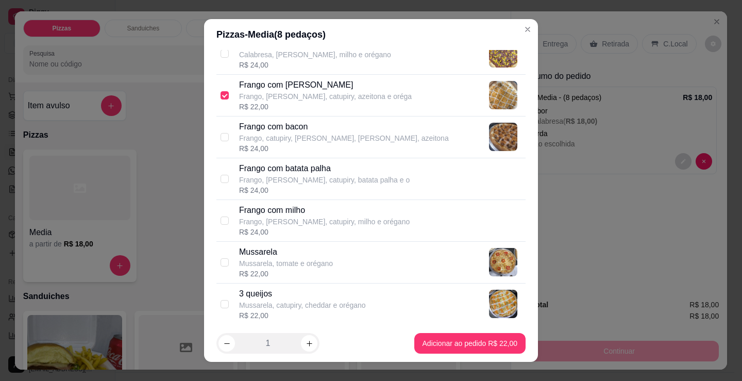
scroll to position [309, 0]
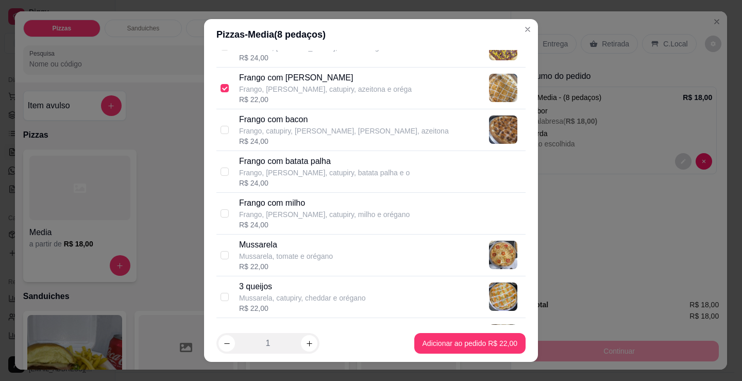
click at [323, 243] on p "Mussarela" at bounding box center [286, 245] width 94 height 12
checkbox input "true"
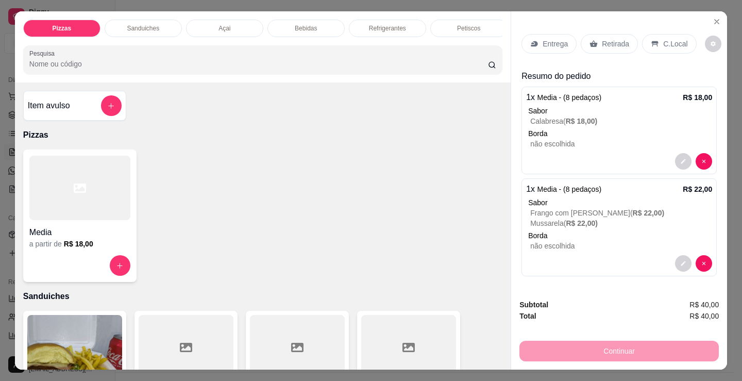
click at [112, 239] on h4 "Media" at bounding box center [79, 232] width 101 height 12
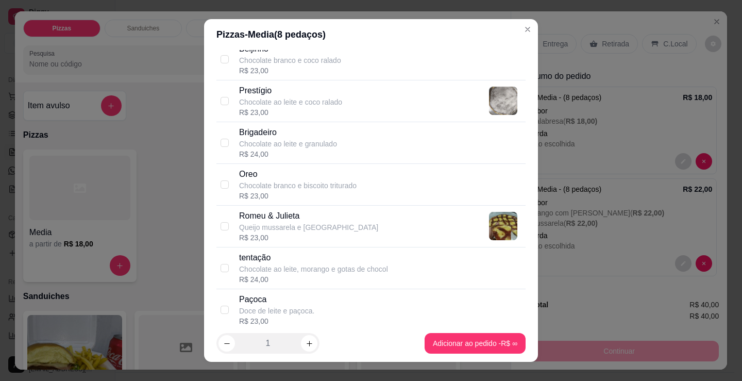
scroll to position [871, 0]
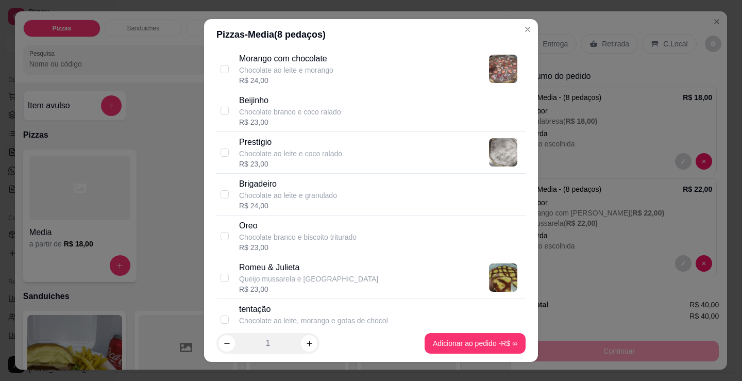
click at [318, 141] on p "Prestígio" at bounding box center [290, 142] width 103 height 12
checkbox input "true"
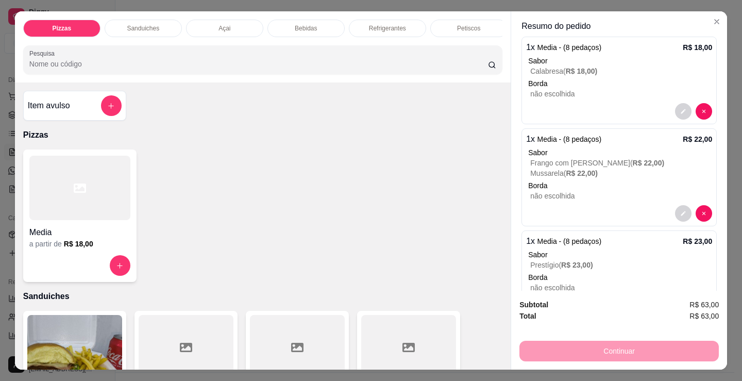
scroll to position [0, 0]
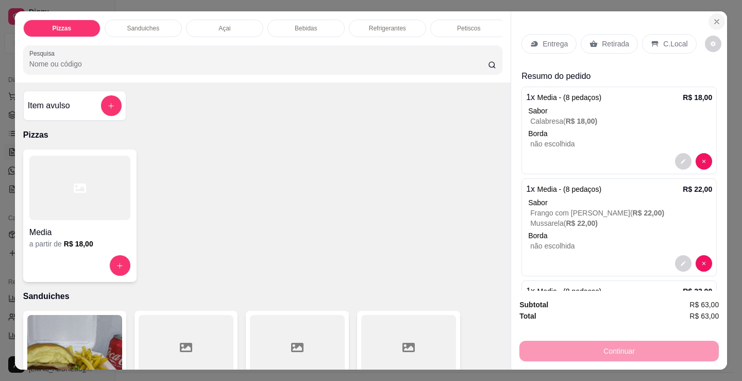
click at [713, 18] on icon "Close" at bounding box center [717, 22] width 8 height 8
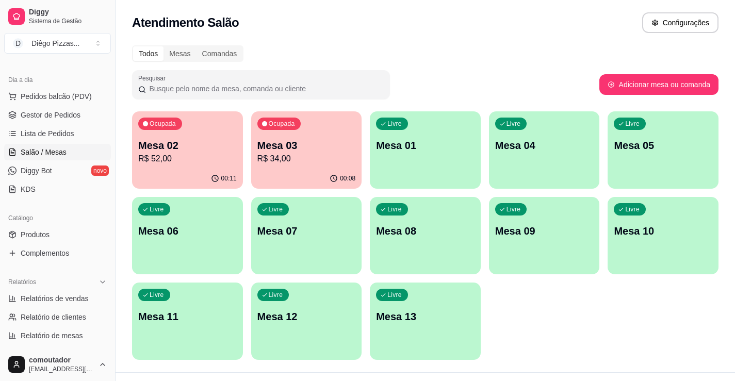
click at [246, 111] on div "Todos Mesas Comandas Pesquisar Adicionar mesa ou comanda Ocupada Mesa 02 R$ 52,…" at bounding box center [424, 205] width 619 height 333
click at [200, 157] on p "R$ 52,00" at bounding box center [187, 159] width 95 height 12
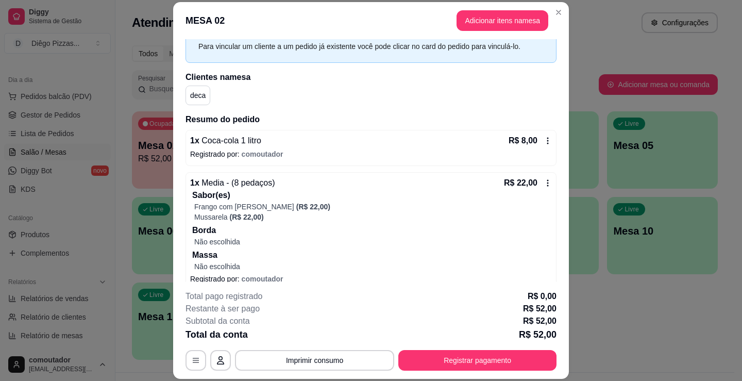
scroll to position [176, 0]
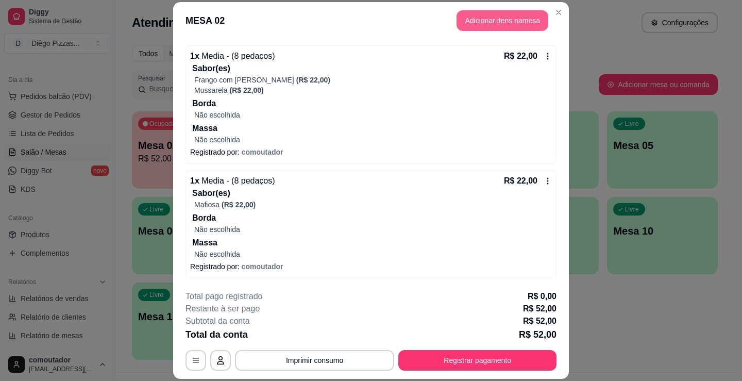
click at [494, 12] on button "Adicionar itens na mesa" at bounding box center [503, 20] width 92 height 21
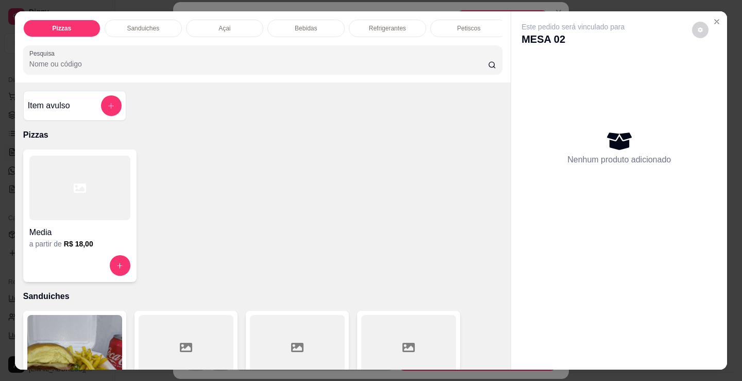
click at [303, 24] on p "Bebidas" at bounding box center [306, 28] width 22 height 8
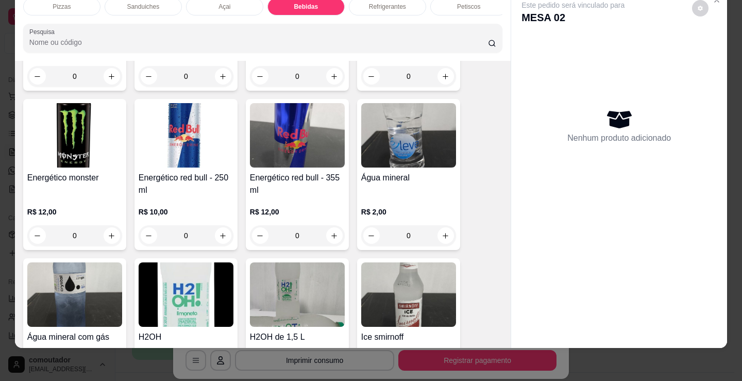
scroll to position [2257, 0]
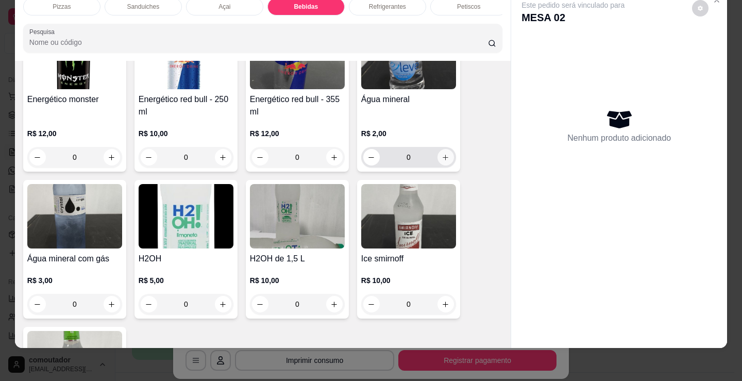
click at [443, 156] on icon "increase-product-quantity" at bounding box center [446, 158] width 8 height 8
type input "1"
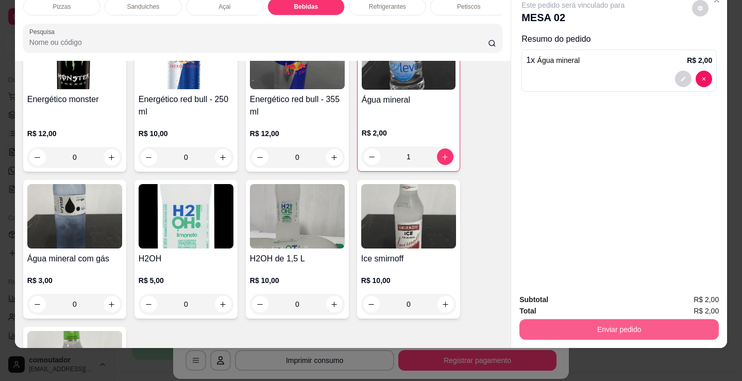
click at [606, 320] on button "Enviar pedido" at bounding box center [620, 329] width 200 height 21
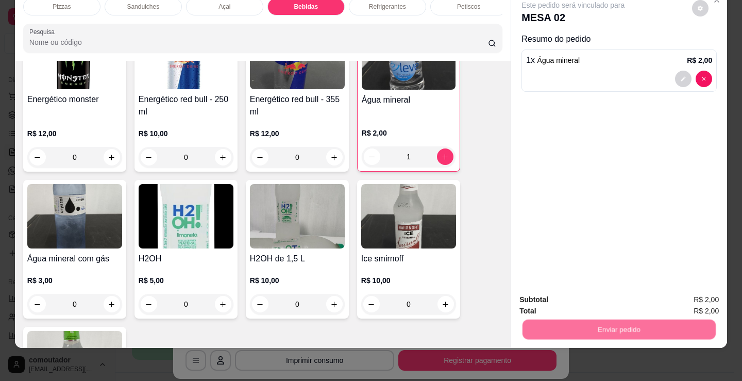
click at [596, 296] on button "Não registrar e enviar pedido" at bounding box center [585, 297] width 107 height 20
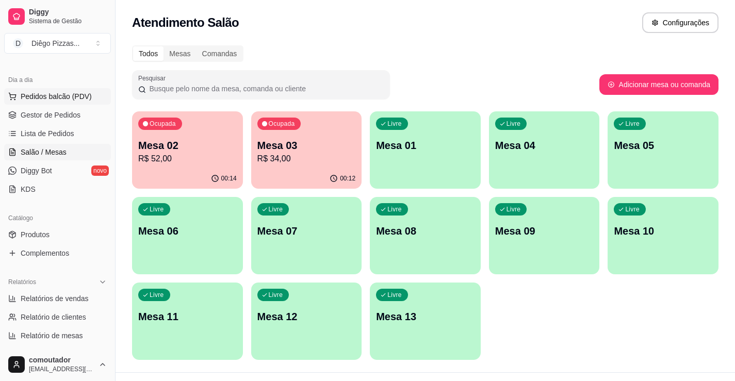
click at [54, 98] on span "Pedidos balcão (PDV)" at bounding box center [56, 96] width 71 height 10
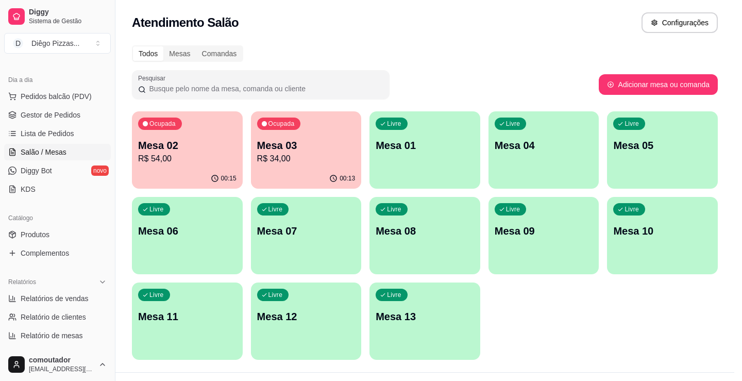
click at [72, 213] on div at bounding box center [79, 188] width 101 height 64
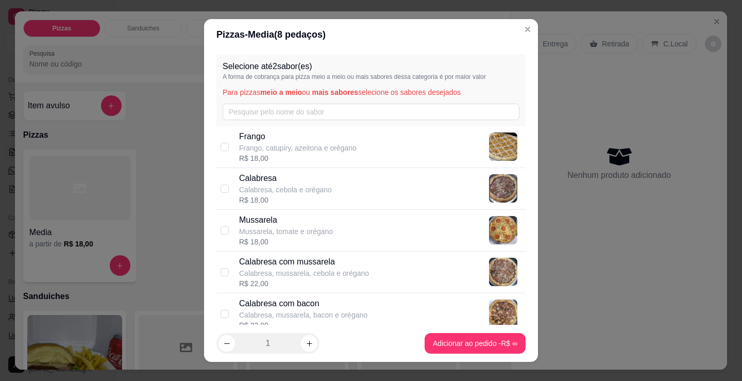
click at [665, 169] on p "Nenhum produto adicionado" at bounding box center [620, 175] width 104 height 12
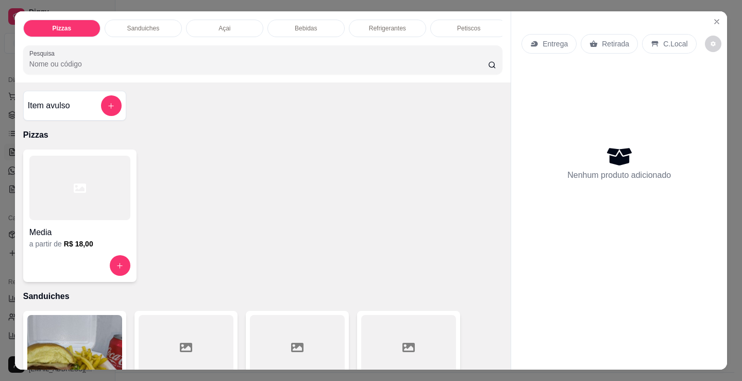
click at [224, 20] on div "Açai" at bounding box center [224, 29] width 77 height 18
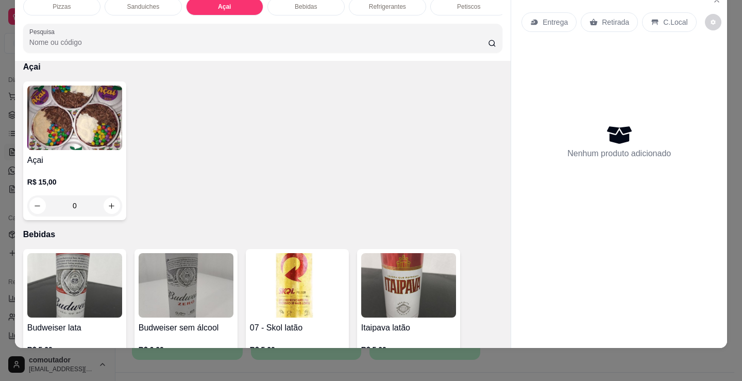
click at [95, 125] on img at bounding box center [74, 118] width 95 height 64
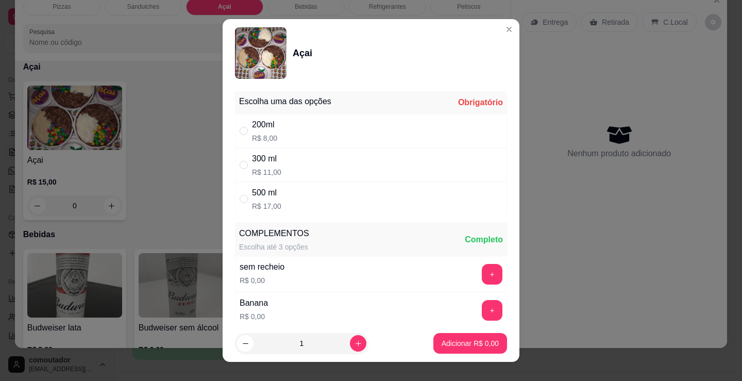
click at [308, 131] on div "200ml R$ 8,00" at bounding box center [371, 131] width 272 height 34
radio input "true"
click at [355, 342] on icon "increase-product-quantity" at bounding box center [359, 344] width 8 height 8
type input "2"
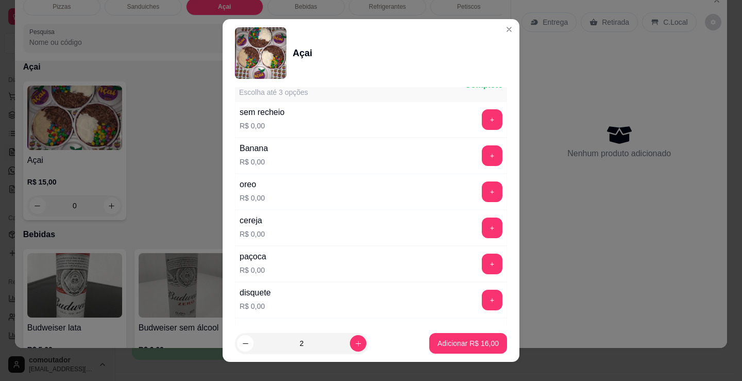
scroll to position [206, 0]
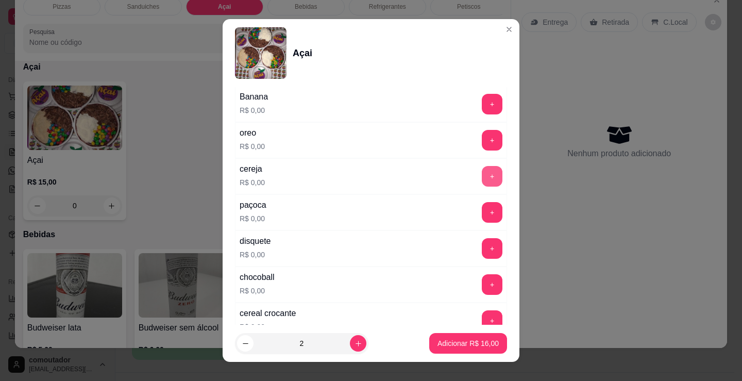
click at [482, 171] on button "+" at bounding box center [492, 176] width 21 height 21
click at [483, 248] on button "+" at bounding box center [493, 249] width 20 height 20
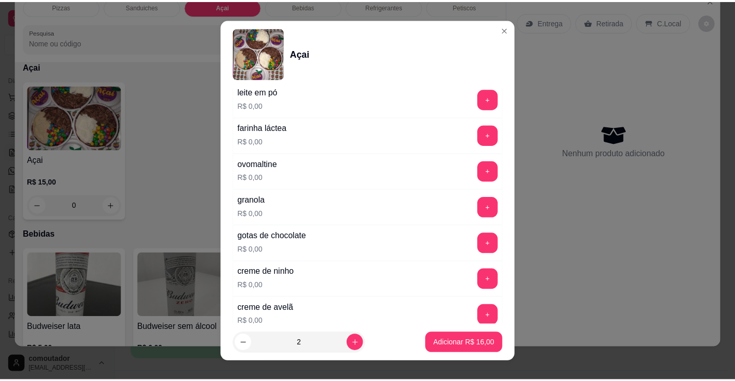
scroll to position [516, 0]
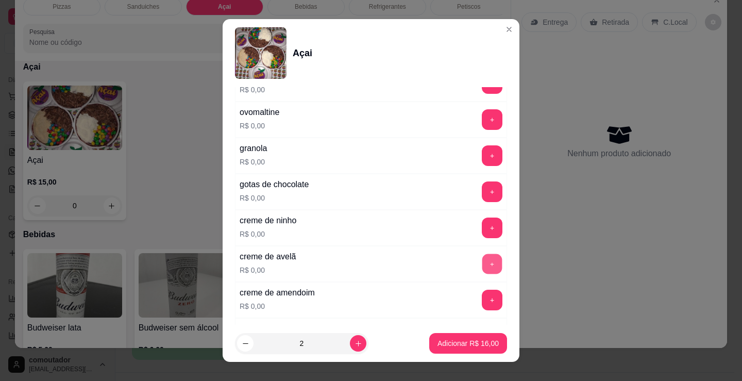
click at [483, 268] on button "+" at bounding box center [493, 264] width 20 height 20
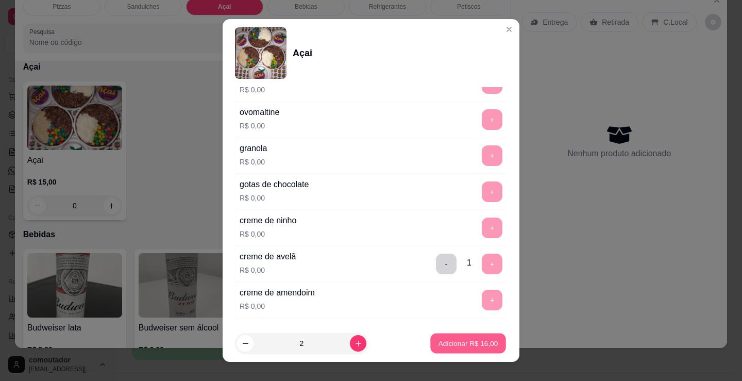
click at [459, 340] on p "Adicionar R$ 16,00" at bounding box center [469, 343] width 60 height 10
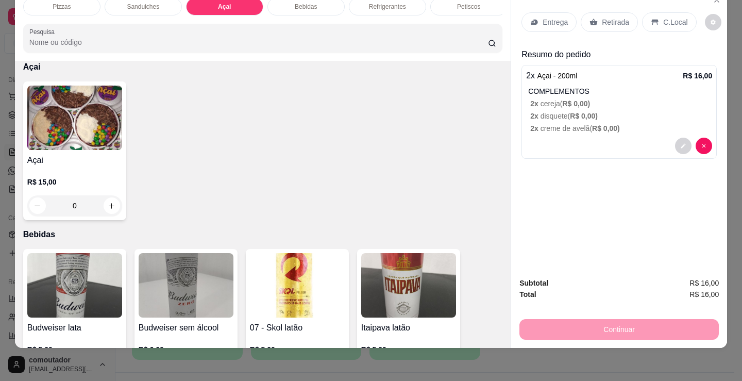
click at [531, 18] on icon at bounding box center [535, 22] width 8 height 8
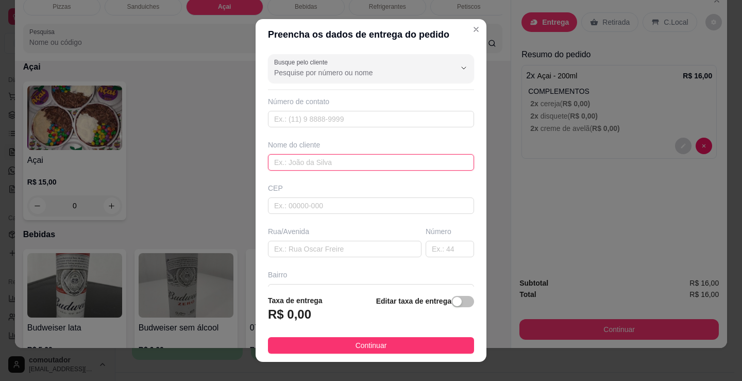
click at [345, 168] on input "text" at bounding box center [371, 162] width 206 height 16
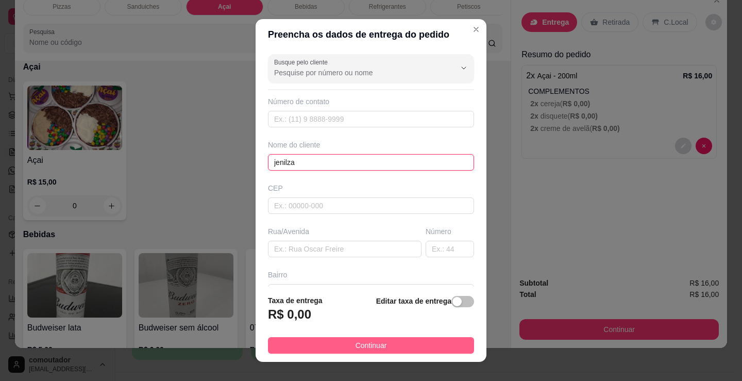
type input "jenilza"
click at [431, 345] on button "Continuar" at bounding box center [371, 345] width 206 height 16
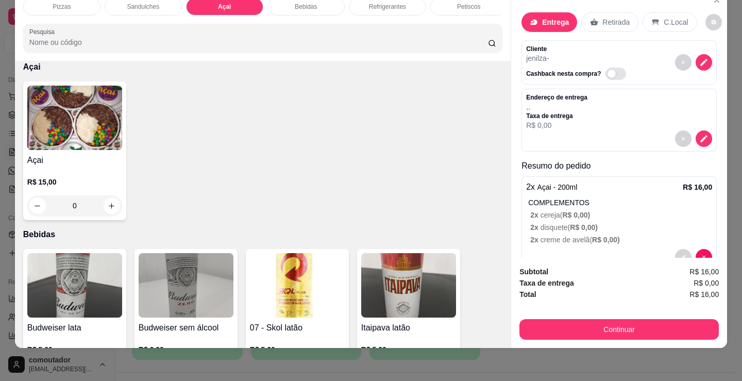
click at [416, 231] on p "Bebidas" at bounding box center [263, 234] width 480 height 12
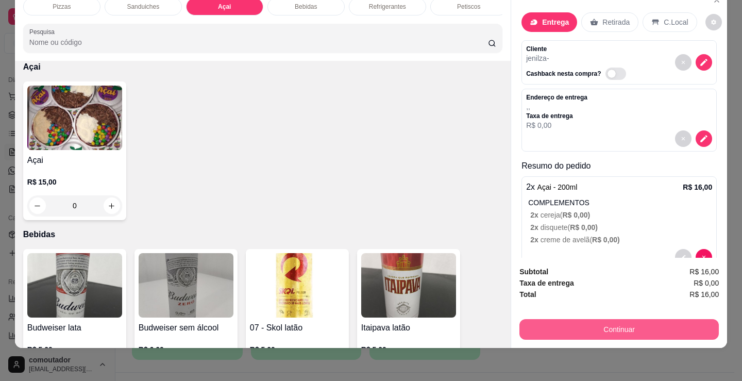
click at [557, 327] on button "Continuar" at bounding box center [620, 329] width 200 height 21
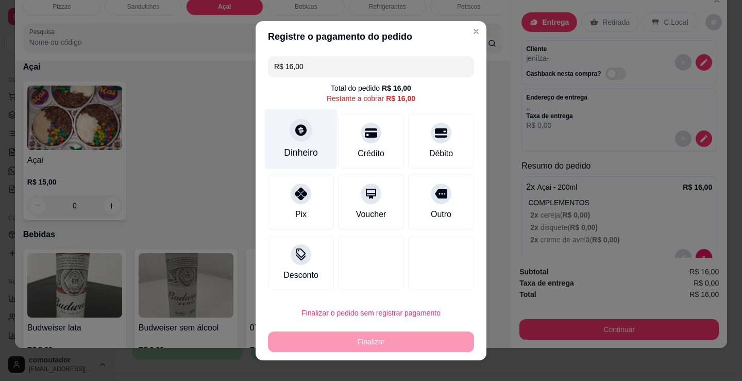
click at [295, 126] on icon at bounding box center [300, 129] width 11 height 11
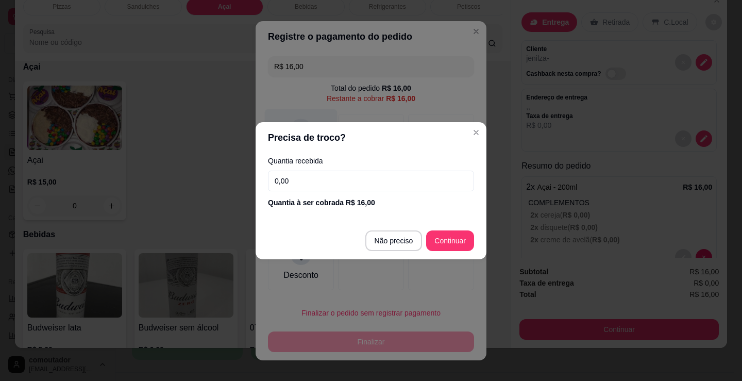
click at [326, 174] on input "0,00" at bounding box center [371, 181] width 206 height 21
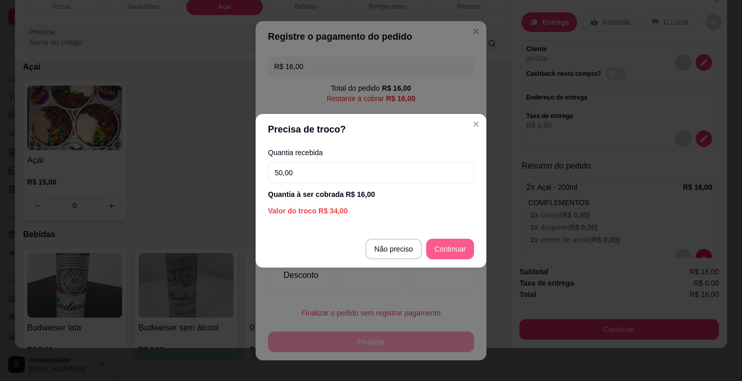
type input "50,00"
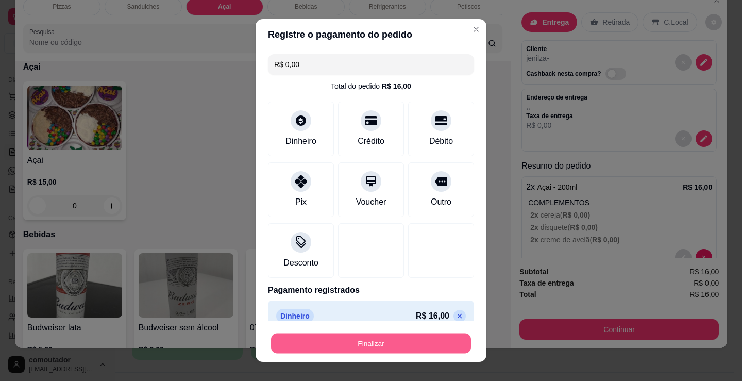
click at [396, 349] on button "Finalizar" at bounding box center [371, 344] width 200 height 20
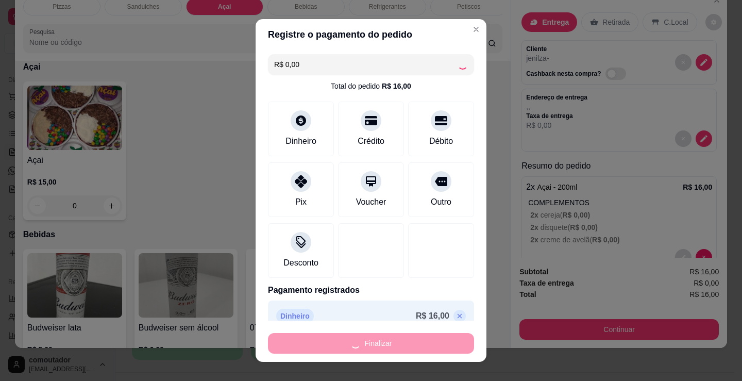
type input "-R$ 16,00"
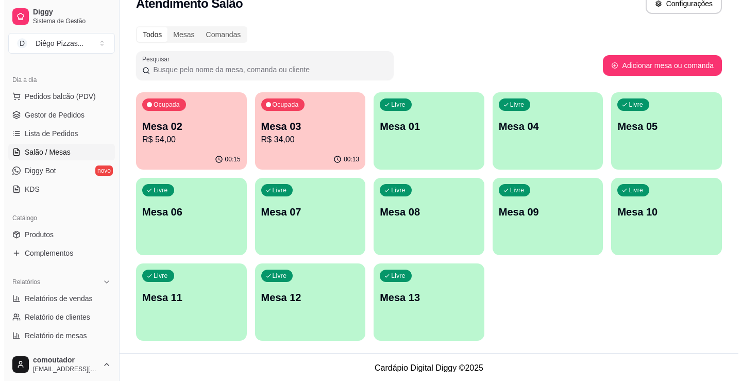
scroll to position [21, 0]
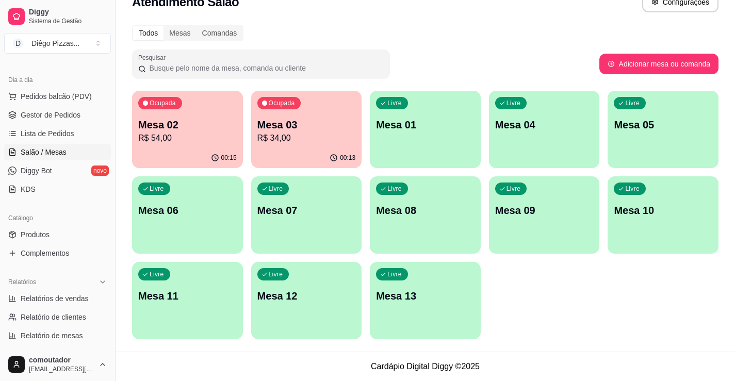
click at [188, 114] on div "Ocupada Mesa 02 R$ 54,00" at bounding box center [187, 119] width 111 height 57
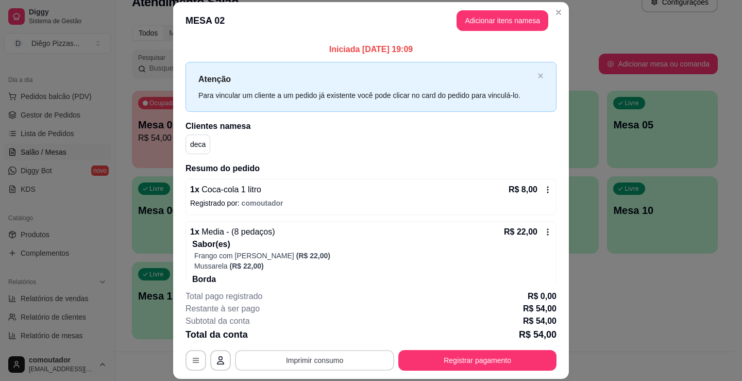
click at [324, 365] on button "Imprimir consumo" at bounding box center [314, 360] width 159 height 21
click at [311, 334] on button "IMPRESSORA" at bounding box center [314, 336] width 75 height 16
click at [510, 358] on button "Registrar pagamento" at bounding box center [478, 360] width 158 height 21
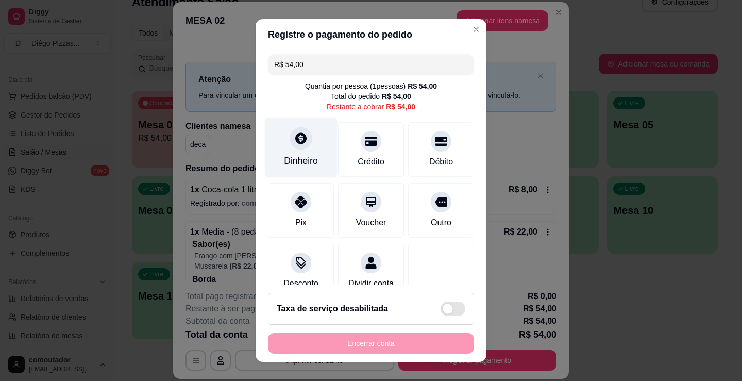
click at [301, 141] on icon at bounding box center [300, 137] width 13 height 13
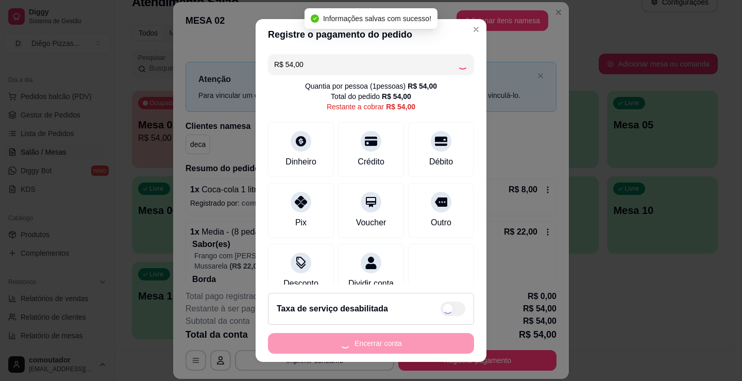
type input "R$ 0,00"
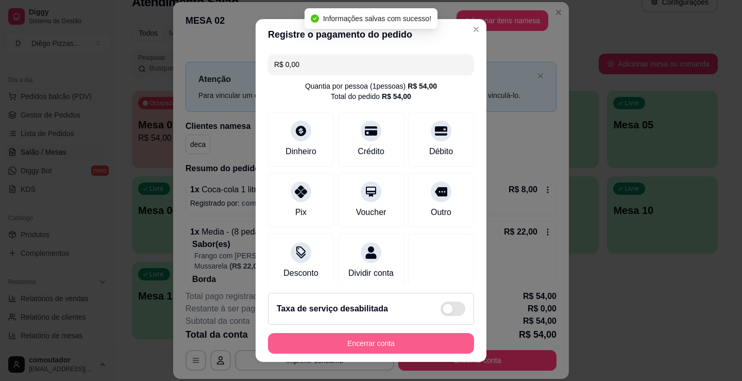
click at [389, 344] on button "Encerrar conta" at bounding box center [371, 343] width 206 height 21
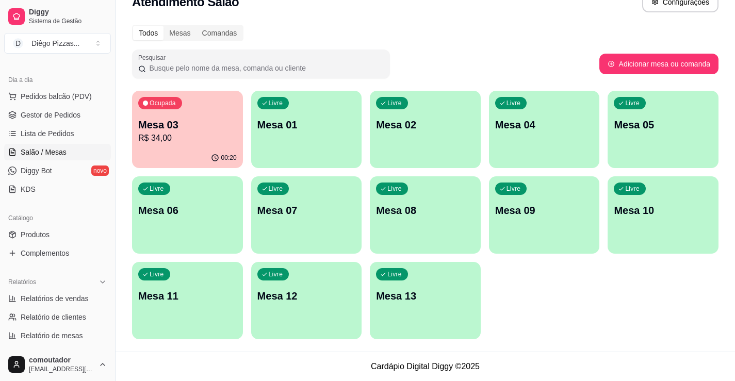
click at [230, 116] on div "Ocupada Mesa 03 R$ 34,00" at bounding box center [187, 119] width 111 height 57
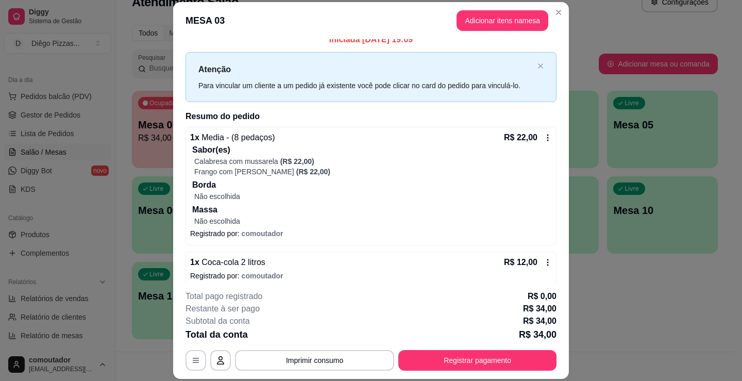
scroll to position [19, 0]
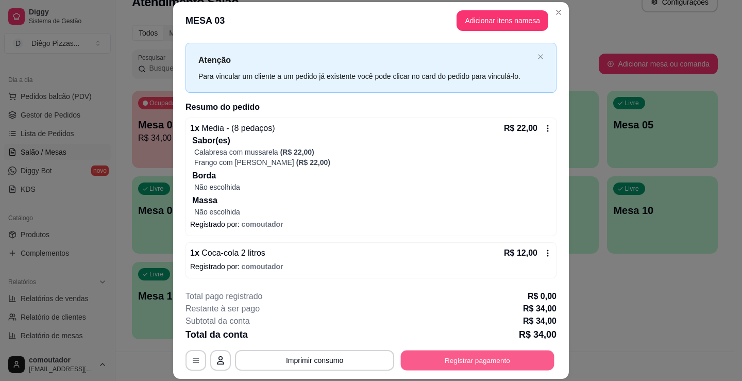
click at [478, 361] on button "Registrar pagamento" at bounding box center [478, 361] width 154 height 20
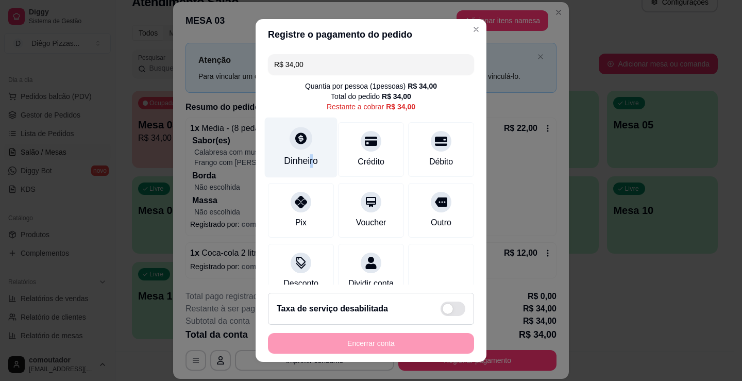
click at [307, 155] on div "Dinheiro" at bounding box center [301, 160] width 34 height 13
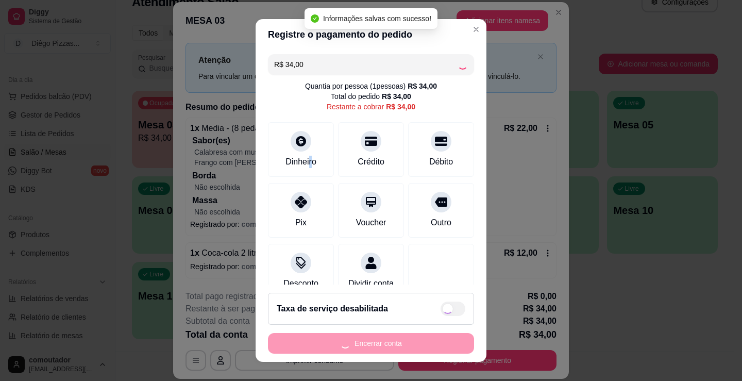
type input "R$ 0,00"
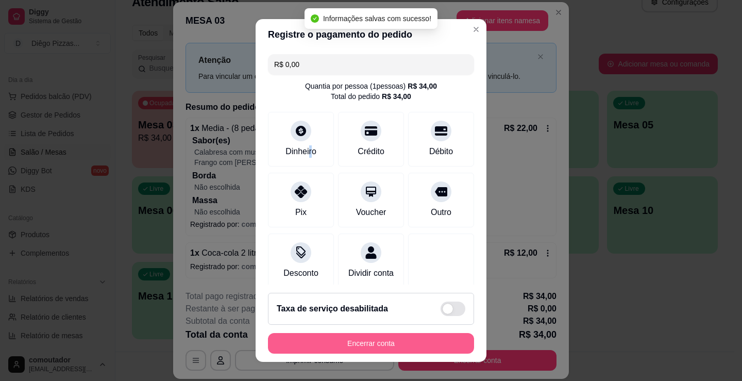
click at [371, 343] on button "Encerrar conta" at bounding box center [371, 343] width 206 height 21
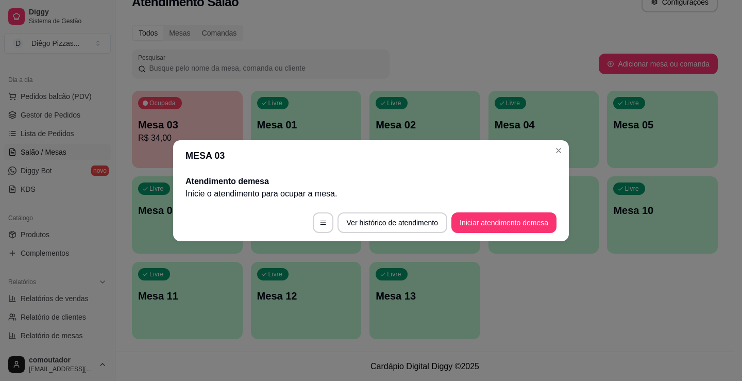
scroll to position [0, 0]
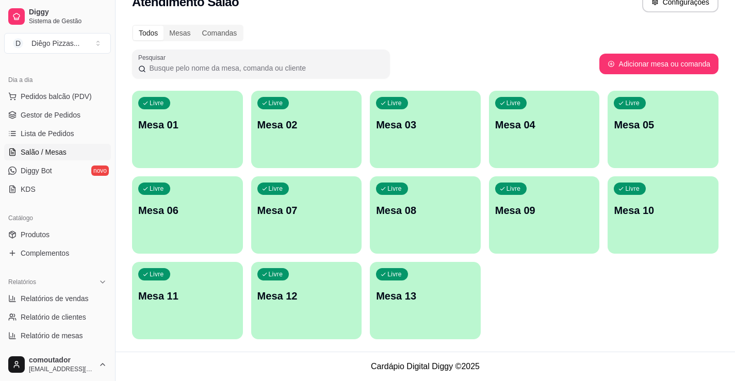
click at [192, 123] on p "Mesa 01" at bounding box center [187, 125] width 98 height 14
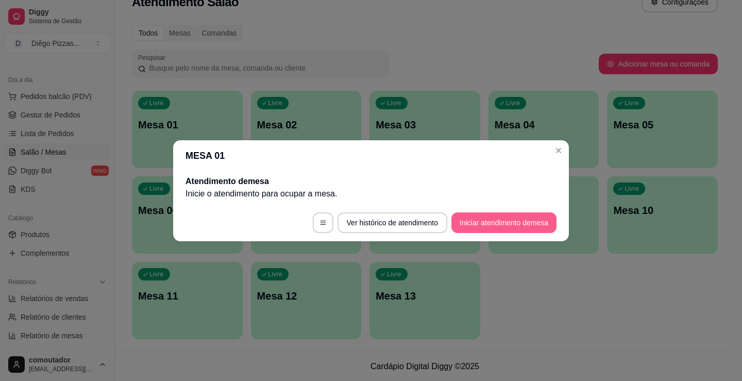
click at [500, 214] on button "Iniciar atendimento de mesa" at bounding box center [504, 222] width 105 height 21
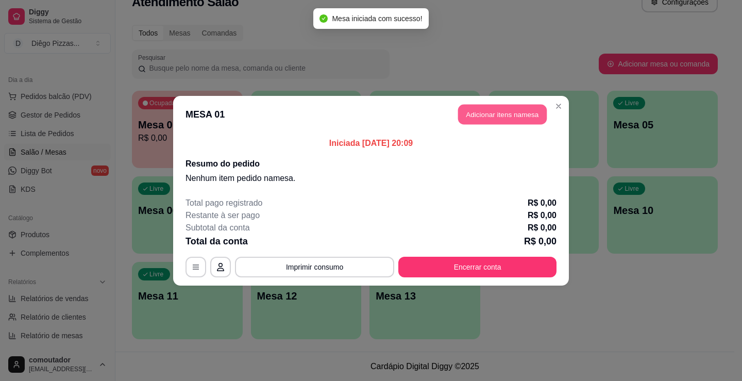
click at [507, 121] on button "Adicionar itens na mesa" at bounding box center [502, 114] width 89 height 20
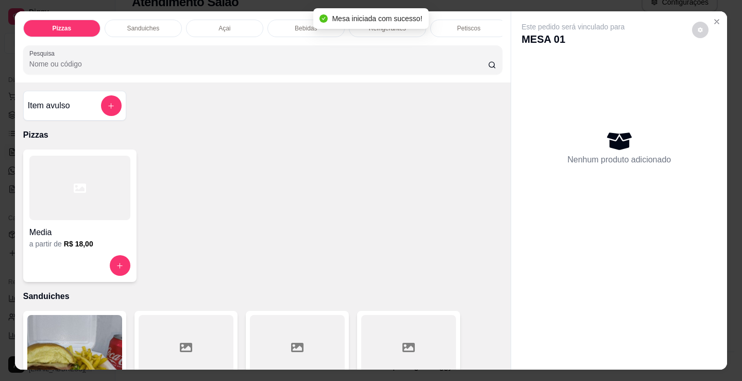
click at [478, 33] on div "Petiscos" at bounding box center [469, 29] width 77 height 18
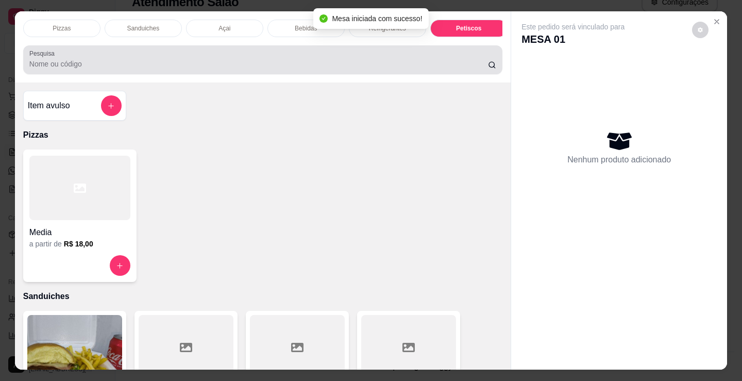
scroll to position [25, 0]
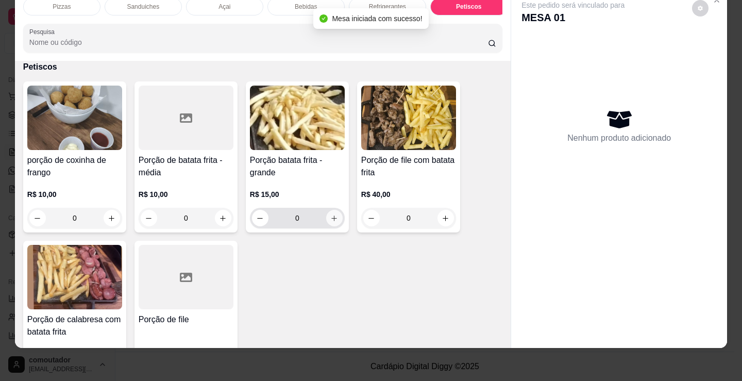
click at [330, 220] on icon "increase-product-quantity" at bounding box center [334, 218] width 8 height 8
type input "1"
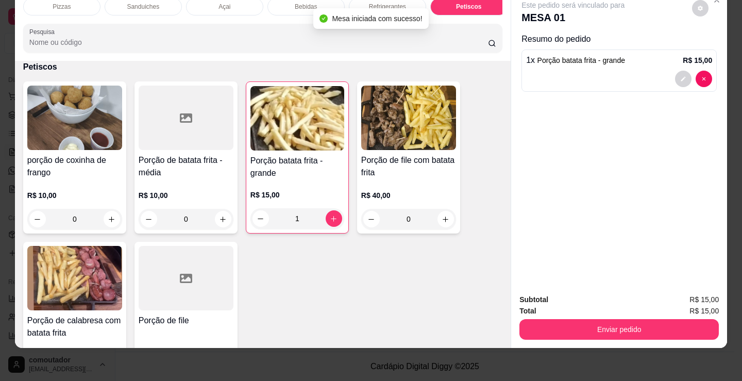
click at [143, 3] on p "Sanduiches" at bounding box center [143, 7] width 32 height 8
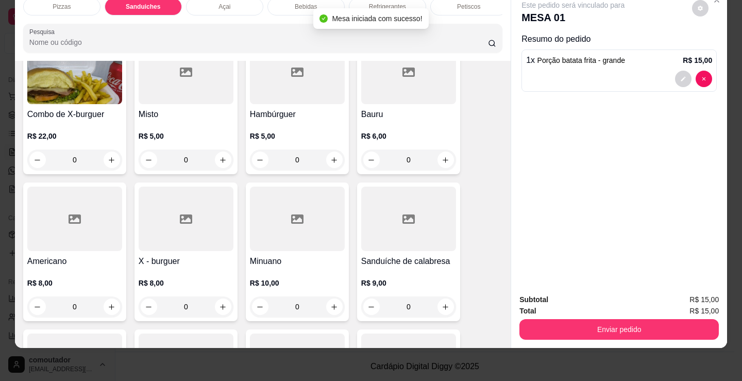
scroll to position [414, 0]
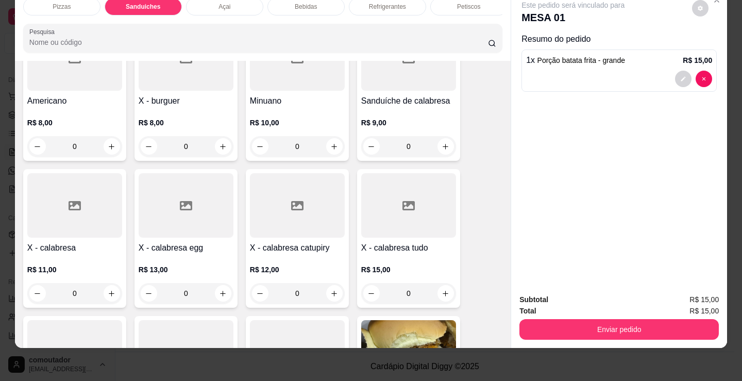
click at [107, 292] on div "0" at bounding box center [74, 293] width 95 height 21
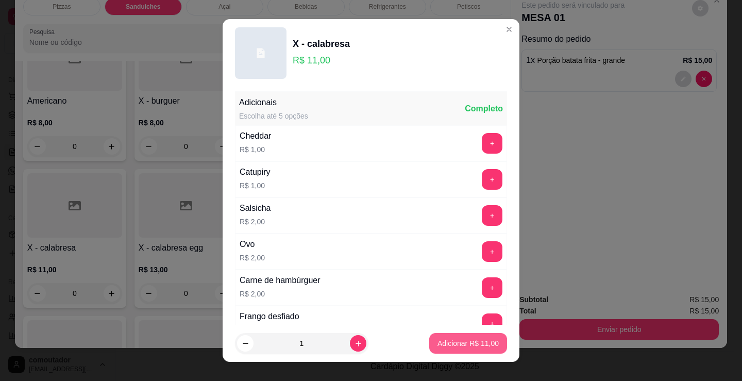
click at [455, 343] on p "Adicionar R$ 11,00" at bounding box center [468, 343] width 61 height 10
type input "1"
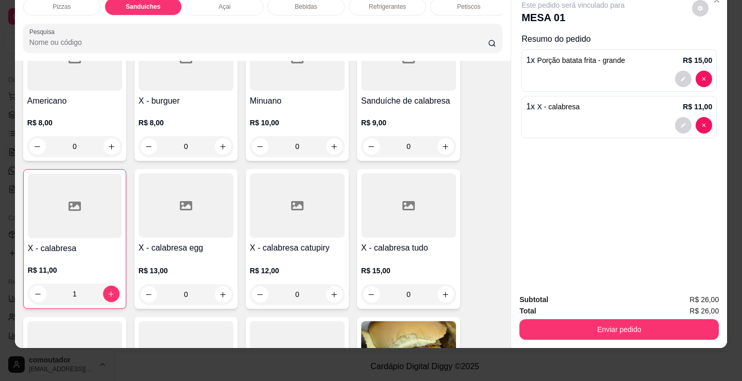
click at [403, 2] on div "Refrigerantes" at bounding box center [387, 7] width 77 height 18
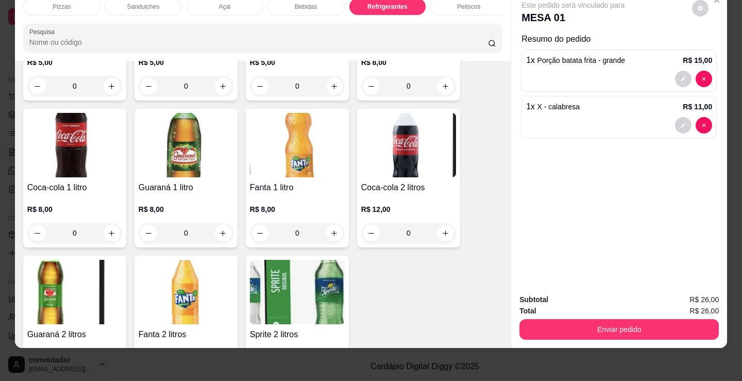
scroll to position [3135, 0]
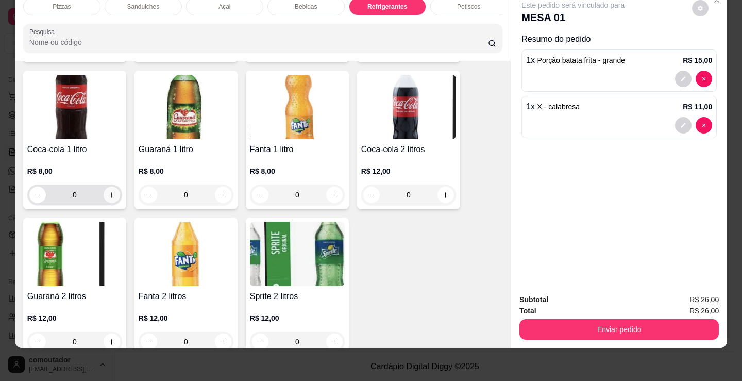
click at [108, 198] on icon "increase-product-quantity" at bounding box center [112, 195] width 8 height 8
type input "1"
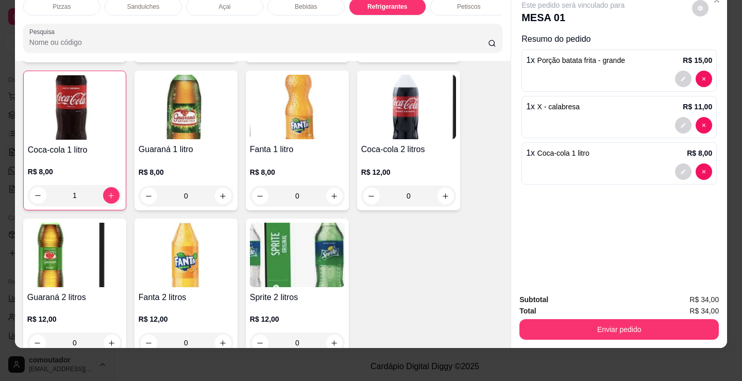
click at [587, 329] on button "Enviar pedido" at bounding box center [620, 329] width 200 height 21
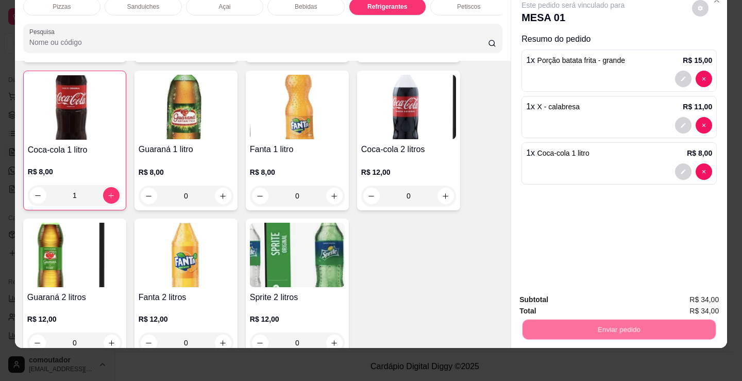
click at [585, 298] on button "Não registrar e enviar pedido" at bounding box center [585, 297] width 107 height 20
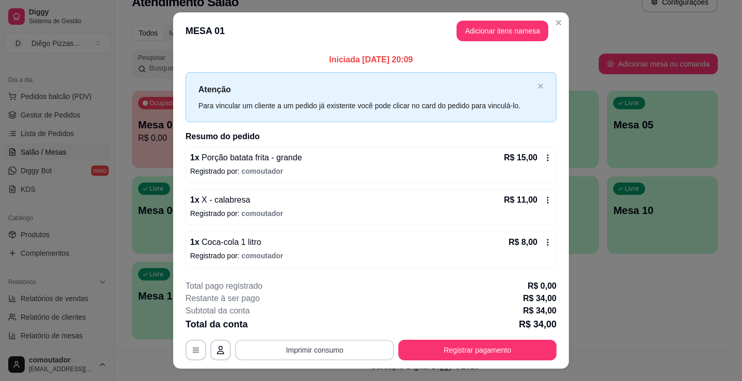
click at [299, 351] on button "Imprimir consumo" at bounding box center [314, 350] width 159 height 21
click at [301, 328] on button "IMPRESSORA" at bounding box center [314, 326] width 75 height 16
click at [575, 285] on div "**********" at bounding box center [371, 190] width 742 height 381
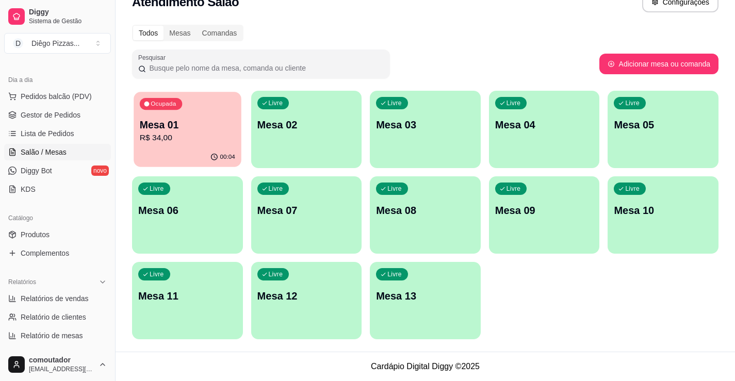
click at [192, 127] on p "Mesa 01" at bounding box center [187, 125] width 95 height 14
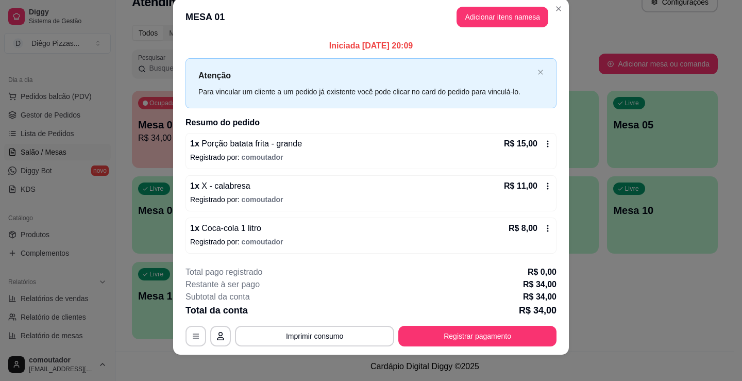
scroll to position [21, 0]
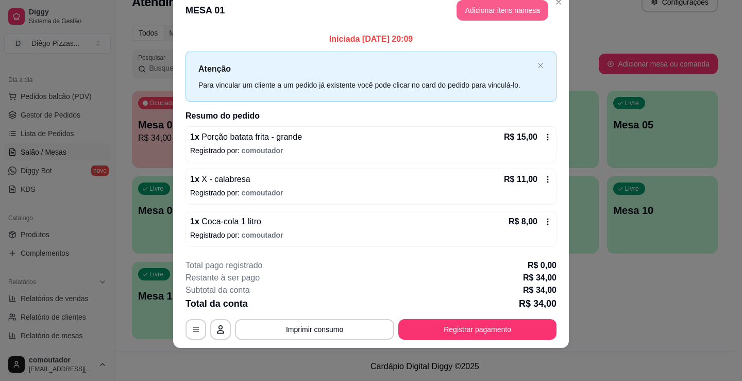
click at [472, 8] on button "Adicionar itens na mesa" at bounding box center [503, 10] width 92 height 21
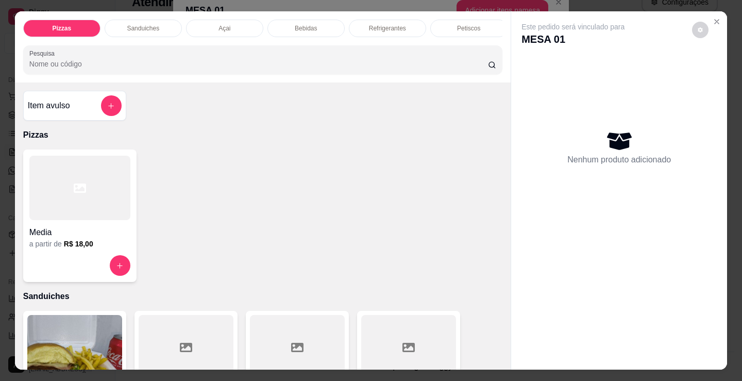
click at [311, 20] on div "Bebidas" at bounding box center [306, 29] width 77 height 18
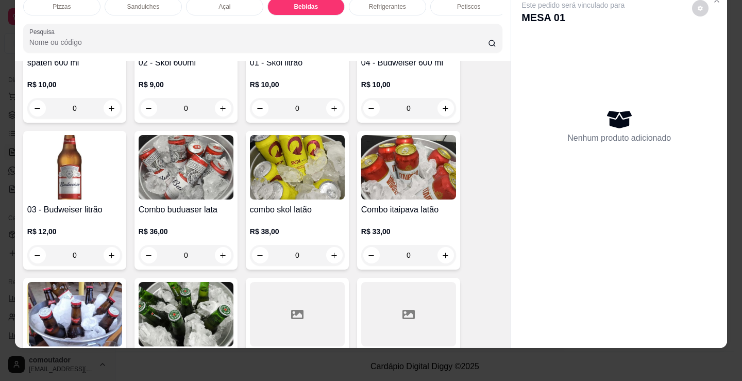
scroll to position [1690, 0]
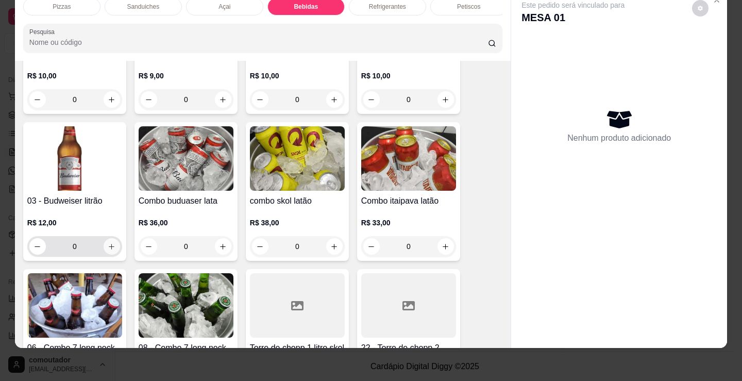
click at [108, 245] on icon "increase-product-quantity" at bounding box center [112, 247] width 8 height 8
type input "1"
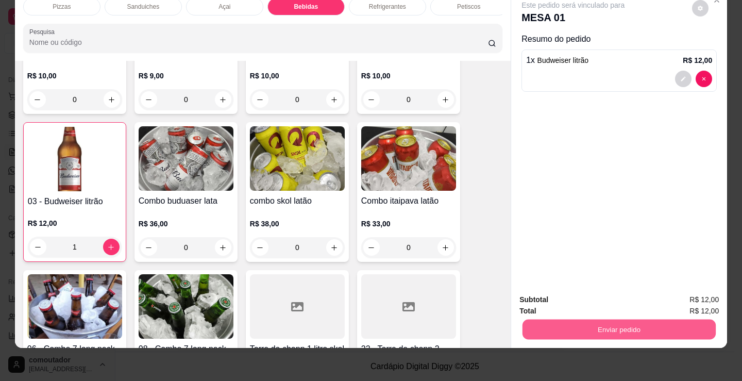
click at [533, 319] on button "Enviar pedido" at bounding box center [619, 329] width 193 height 20
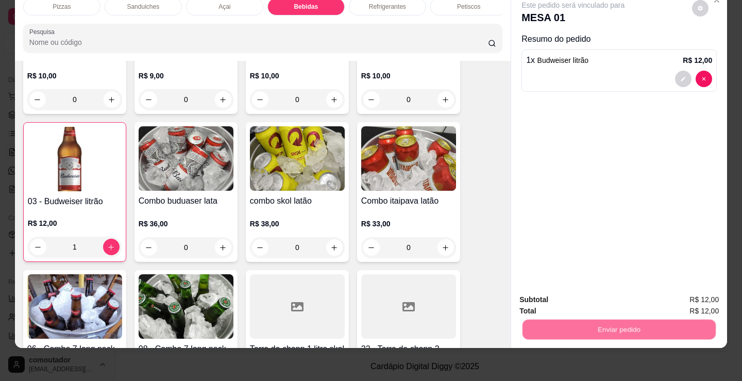
click at [572, 291] on button "Não registrar e enviar pedido" at bounding box center [586, 296] width 104 height 19
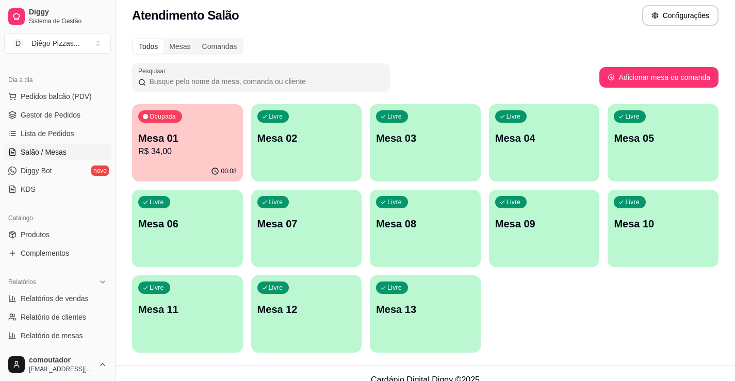
scroll to position [0, 0]
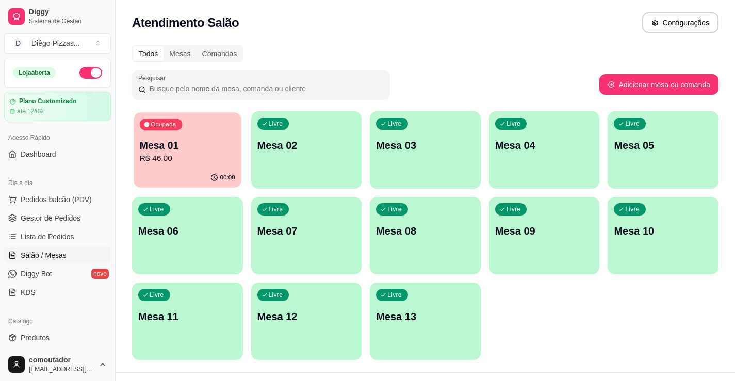
click at [217, 142] on p "Mesa 01" at bounding box center [187, 146] width 95 height 14
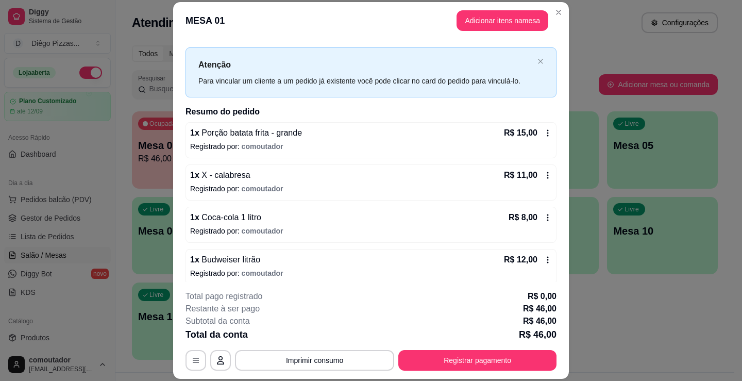
scroll to position [21, 0]
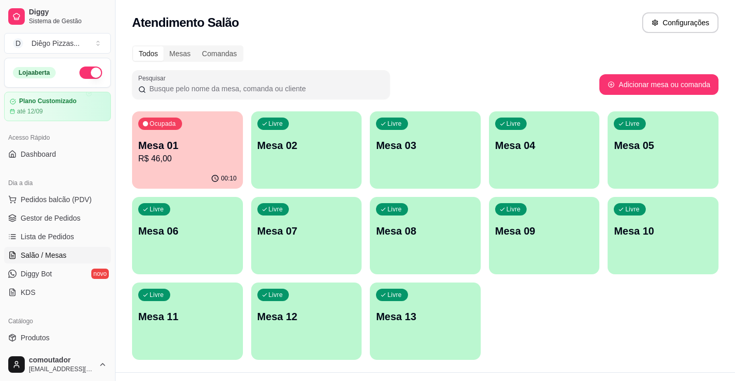
click at [203, 166] on div "Ocupada Mesa 01 R$ 46,00" at bounding box center [187, 139] width 111 height 57
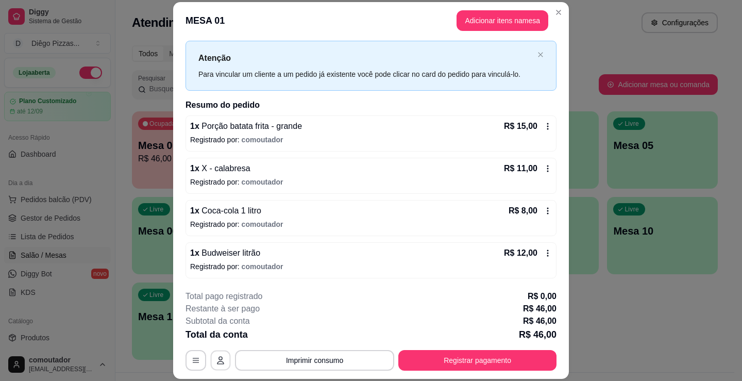
click at [211, 360] on button "button" at bounding box center [221, 361] width 20 height 20
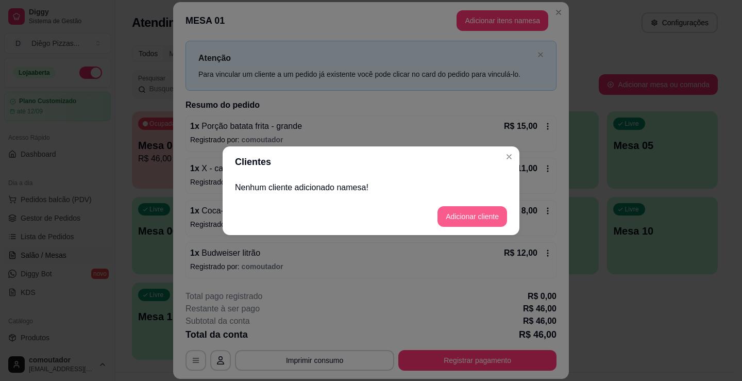
click at [483, 224] on button "Adicionar cliente" at bounding box center [473, 216] width 70 height 21
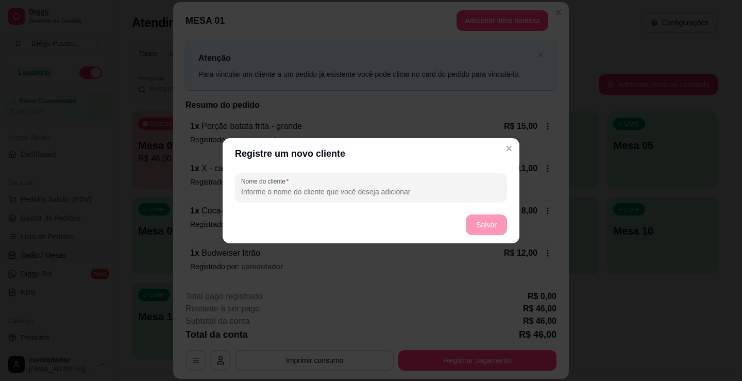
click at [343, 191] on input "Nome do cliente" at bounding box center [371, 192] width 260 height 10
type input "vitoria"
click at [475, 220] on button "Salvar" at bounding box center [486, 224] width 41 height 21
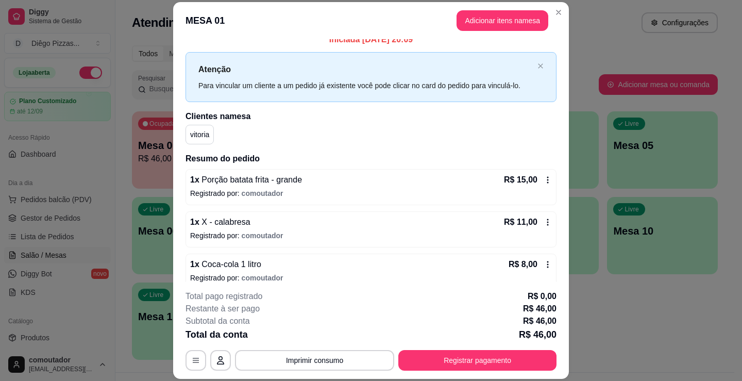
scroll to position [0, 0]
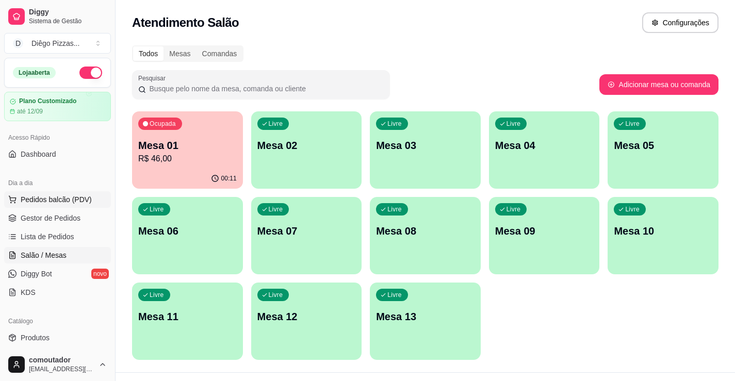
click at [79, 199] on span "Pedidos balcão (PDV)" at bounding box center [56, 199] width 71 height 10
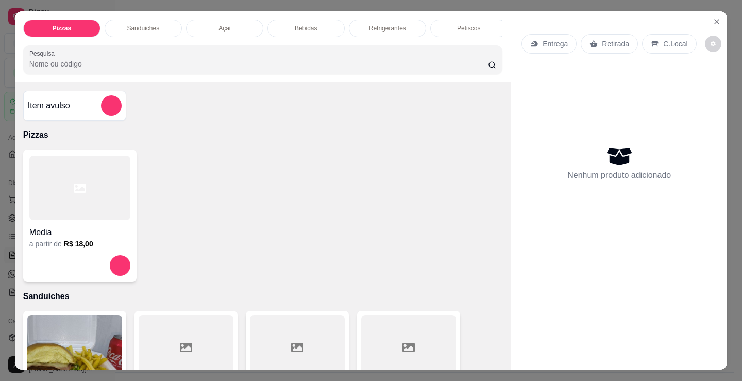
click at [157, 32] on div "Sanduiches" at bounding box center [143, 29] width 77 height 18
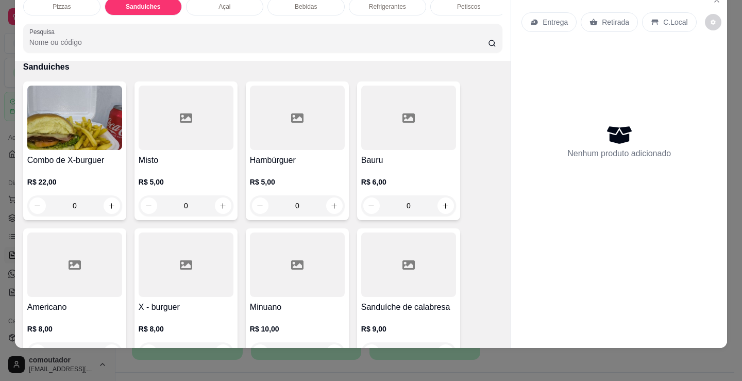
click at [220, 206] on div "0" at bounding box center [186, 205] width 95 height 21
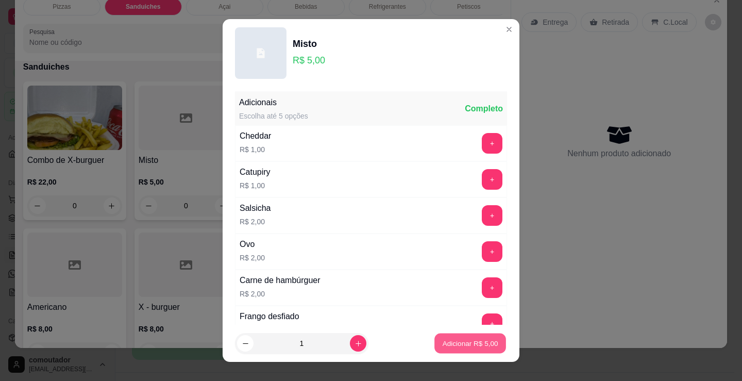
click at [461, 336] on button "Adicionar R$ 5,00" at bounding box center [471, 344] width 72 height 20
type input "1"
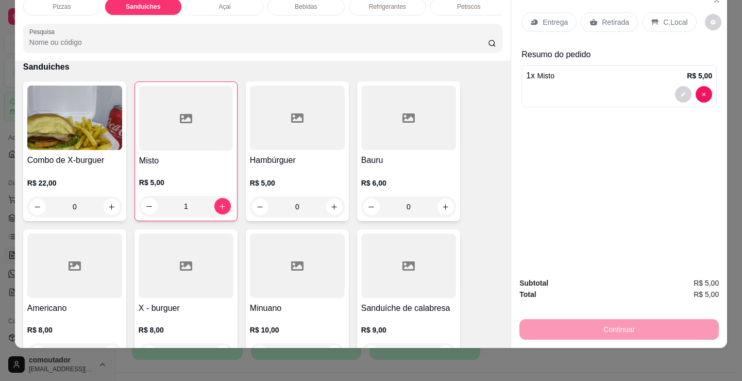
click at [553, 17] on p "Entrega" at bounding box center [555, 22] width 25 height 10
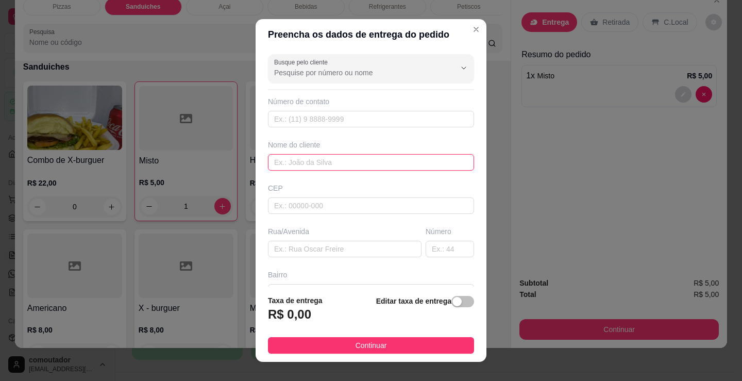
click at [360, 161] on input "text" at bounding box center [371, 162] width 206 height 16
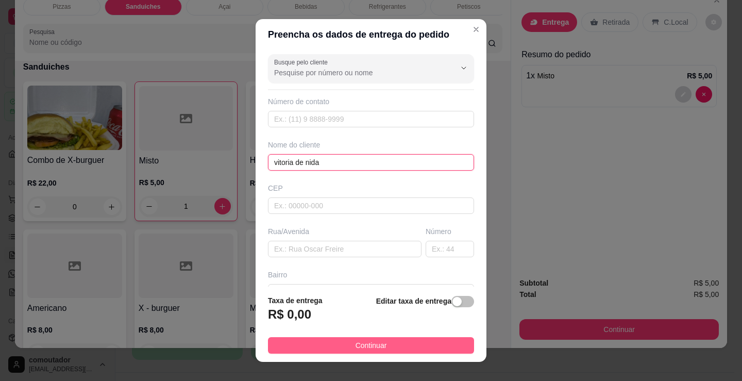
type input "vitoria de nida"
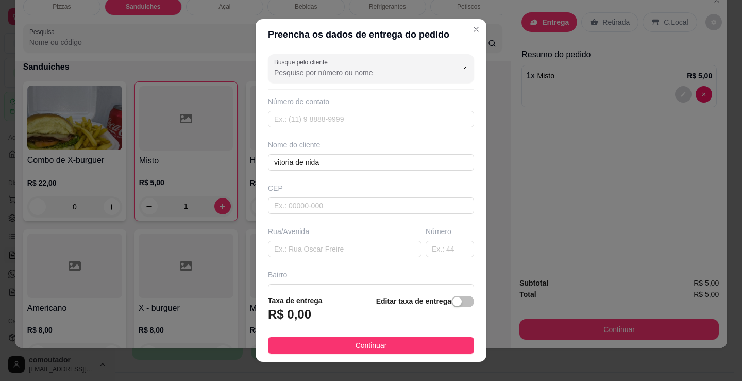
click at [379, 338] on button "Continuar" at bounding box center [371, 345] width 206 height 16
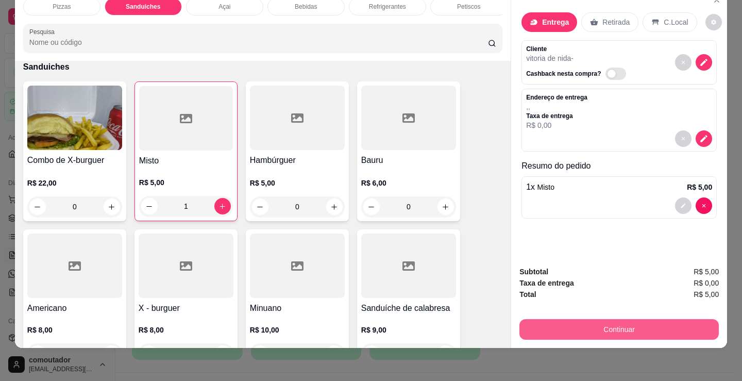
click at [521, 327] on button "Continuar" at bounding box center [620, 329] width 200 height 21
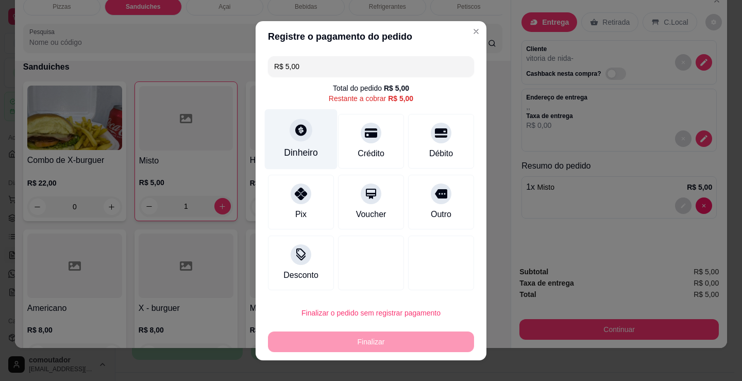
click at [297, 144] on div "Dinheiro" at bounding box center [301, 139] width 73 height 60
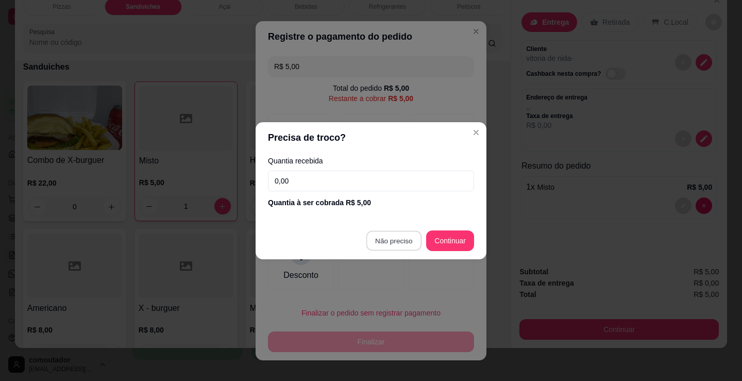
type input "R$ 0,00"
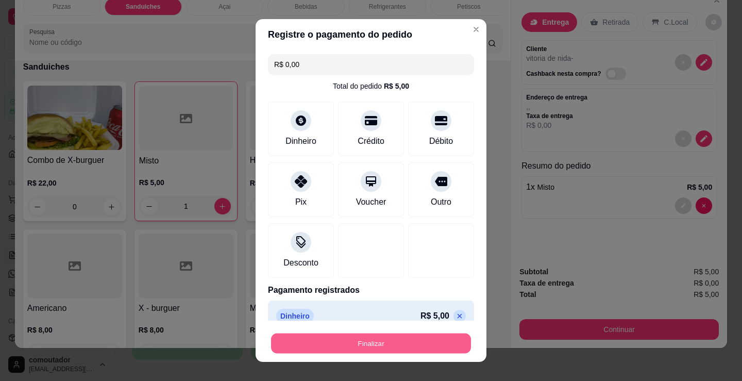
click at [400, 342] on button "Finalizar" at bounding box center [371, 344] width 200 height 20
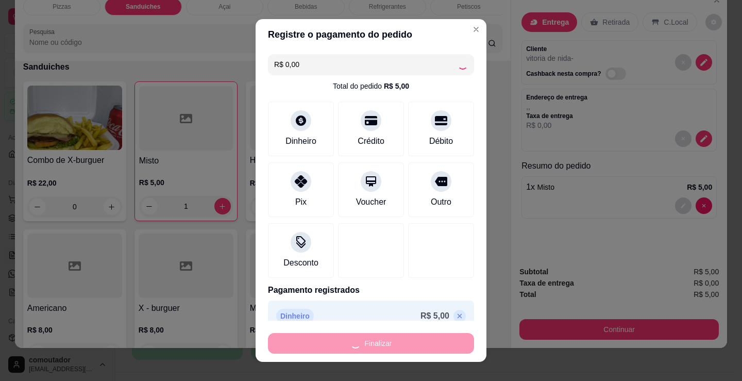
type input "0"
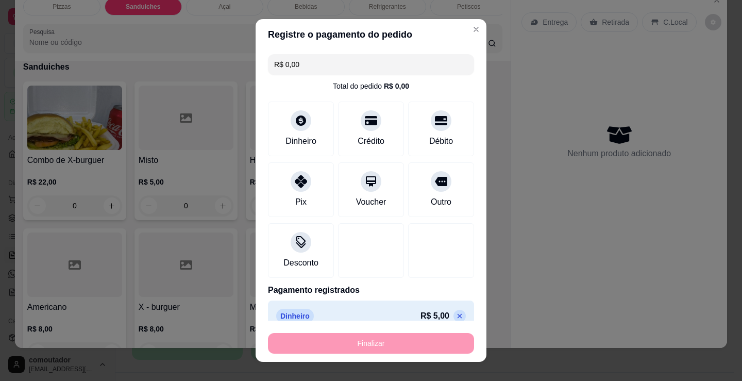
type input "-R$ 5,00"
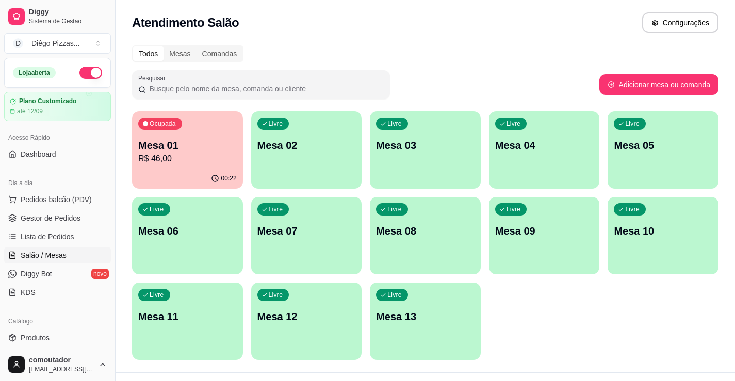
click at [85, 208] on ul "Pedidos balcão (PDV) Gestor de Pedidos Lista de Pedidos Salão / Mesas Diggy Bot…" at bounding box center [57, 245] width 107 height 109
click at [80, 202] on span "Pedidos balcão (PDV)" at bounding box center [56, 199] width 71 height 10
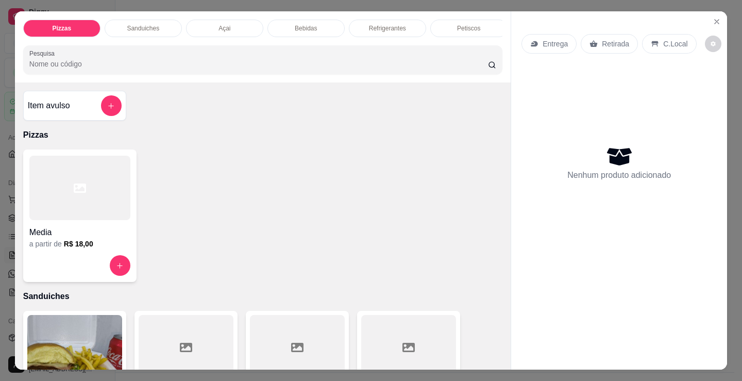
click at [471, 20] on div "Petiscos" at bounding box center [469, 29] width 77 height 18
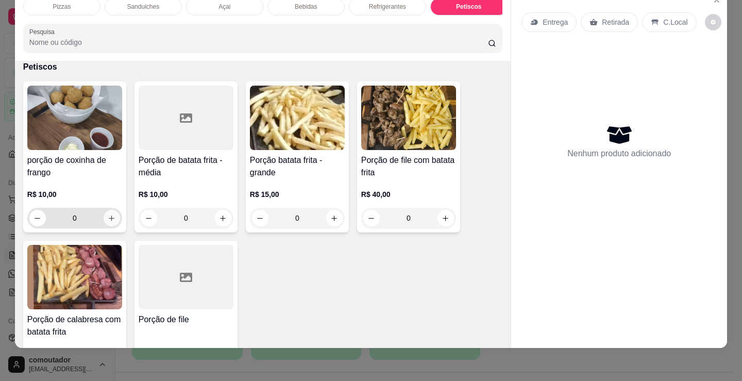
click at [110, 218] on icon "increase-product-quantity" at bounding box center [112, 218] width 8 height 8
type input "1"
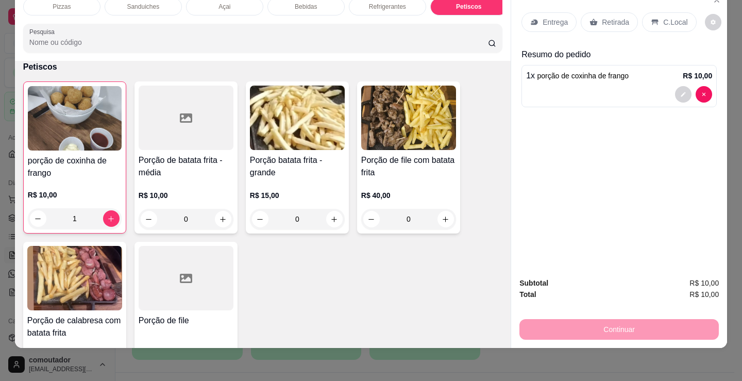
click at [532, 24] on div "Entrega" at bounding box center [549, 22] width 55 height 20
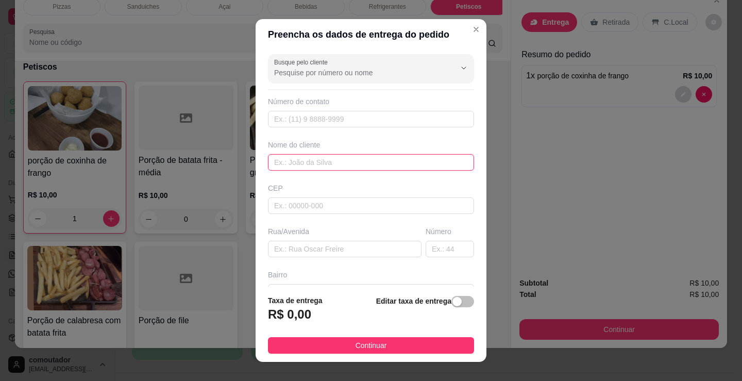
click at [374, 169] on input "text" at bounding box center [371, 162] width 206 height 16
type input "k"
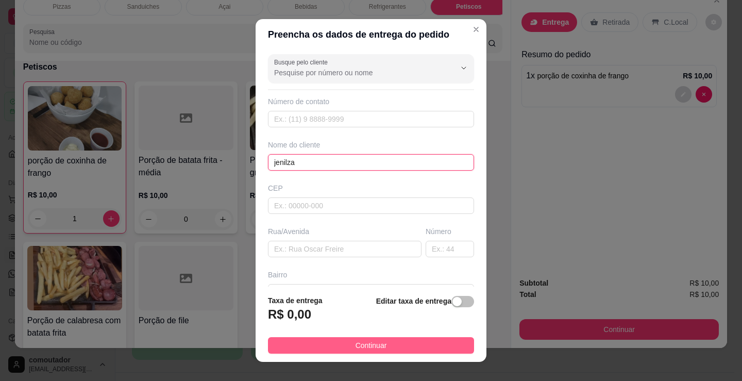
type input "jenilza"
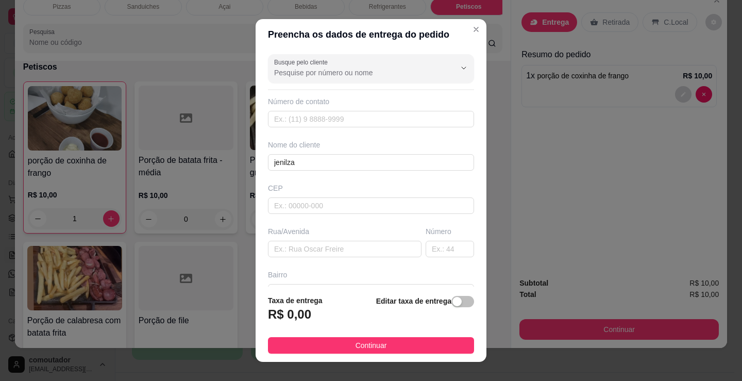
click at [399, 350] on button "Continuar" at bounding box center [371, 345] width 206 height 16
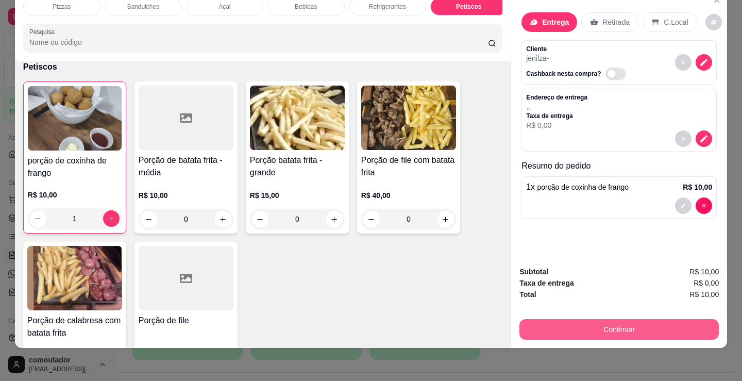
click at [553, 322] on button "Continuar" at bounding box center [620, 329] width 200 height 21
click at [575, 319] on button "Continuar" at bounding box center [620, 329] width 200 height 21
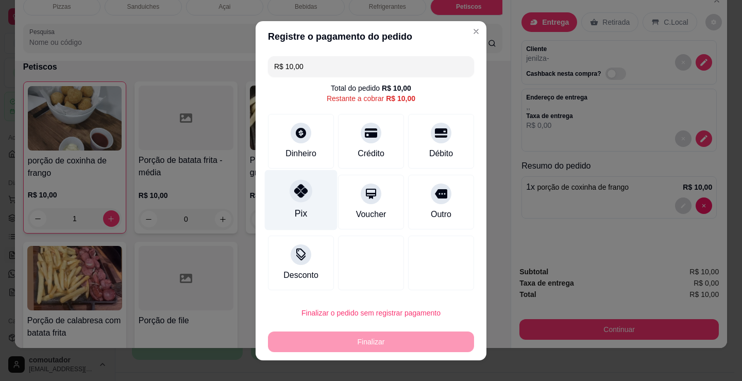
click at [301, 206] on div "Pix" at bounding box center [301, 200] width 73 height 60
type input "R$ 0,00"
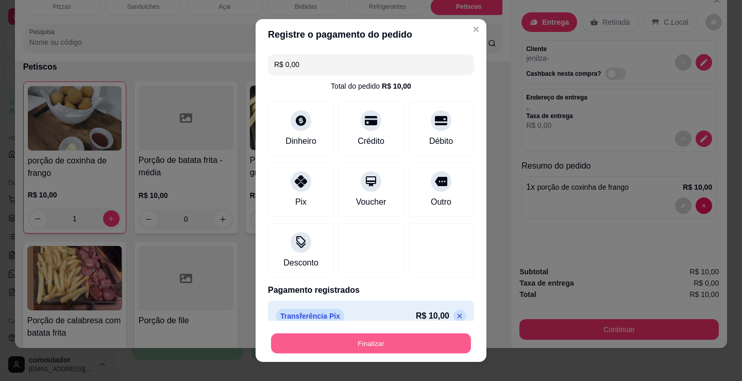
click at [368, 344] on button "Finalizar" at bounding box center [371, 344] width 200 height 20
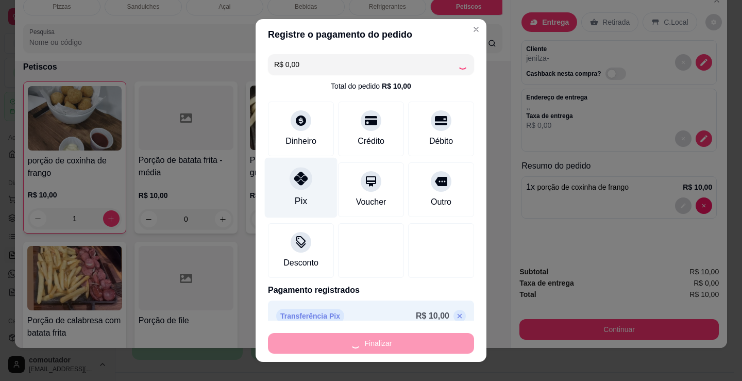
type input "0"
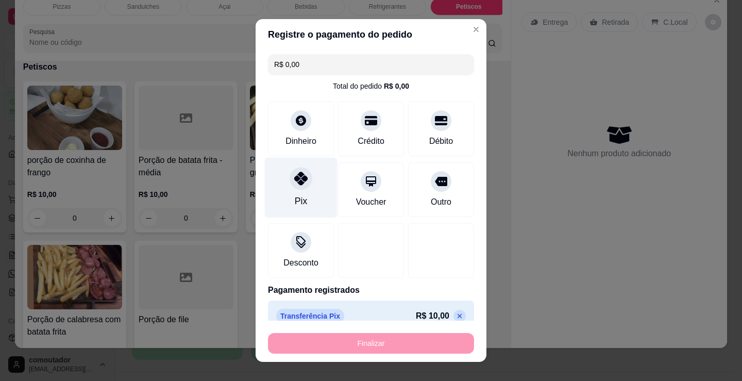
type input "-R$ 10,00"
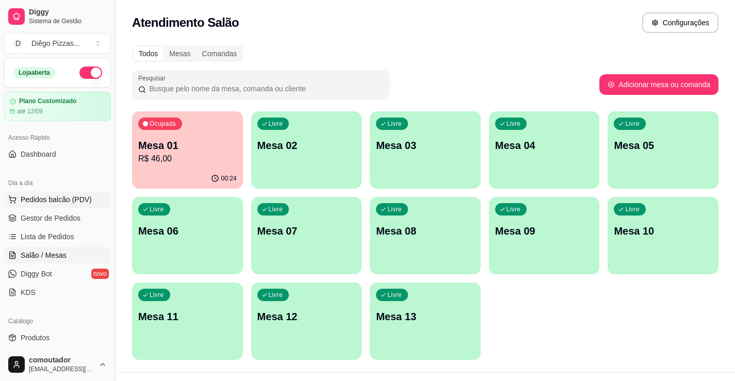
click at [72, 204] on span "Pedidos balcão (PDV)" at bounding box center [56, 199] width 71 height 10
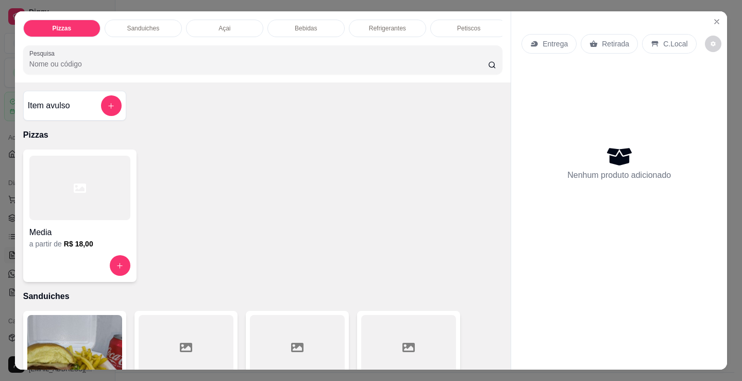
click at [476, 24] on p "Petiscos" at bounding box center [468, 28] width 23 height 8
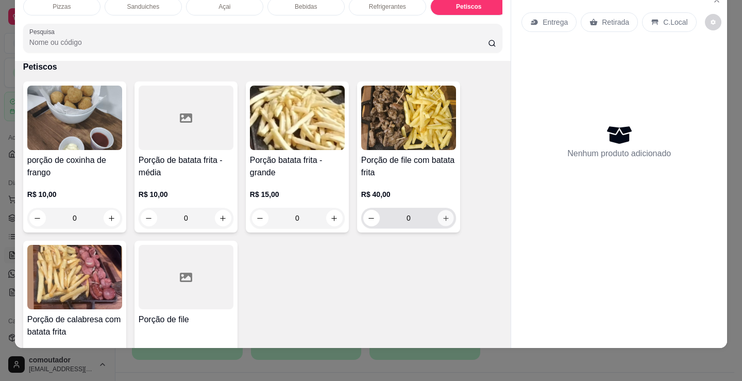
click at [438, 219] on button "increase-product-quantity" at bounding box center [446, 218] width 16 height 16
type input "1"
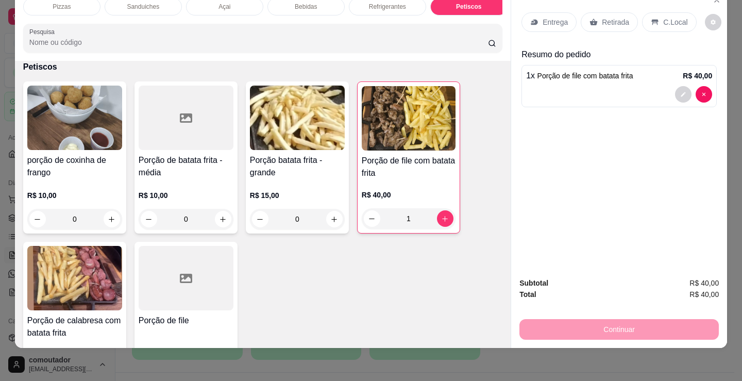
click at [74, 6] on div "Pizzas" at bounding box center [61, 7] width 77 height 18
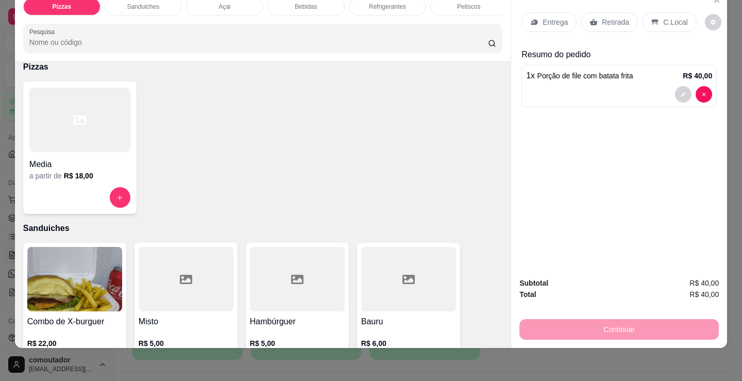
click at [72, 62] on p "Pizzas" at bounding box center [263, 67] width 480 height 12
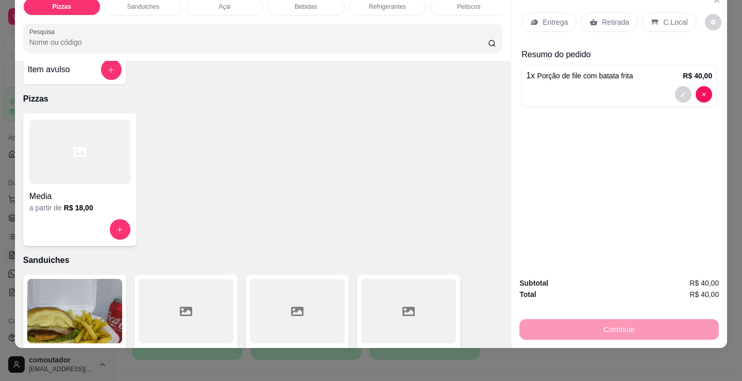
scroll to position [0, 0]
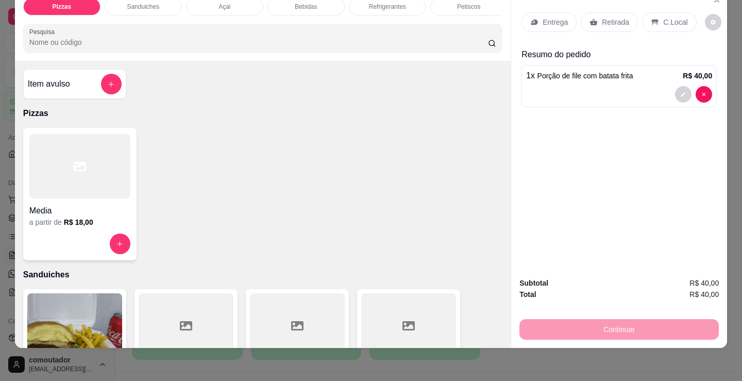
click at [80, 85] on div "Item avulso" at bounding box center [75, 84] width 94 height 21
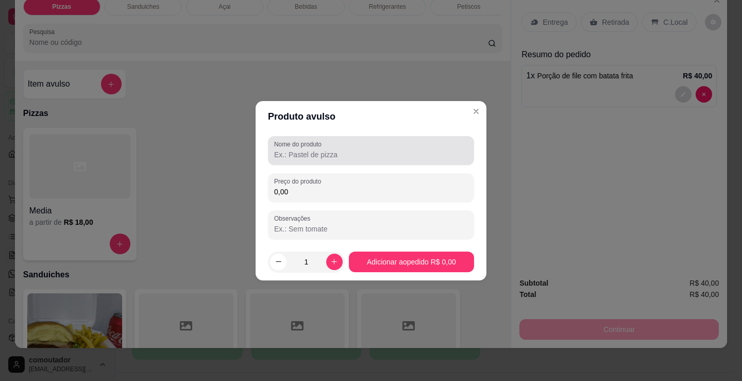
click at [332, 154] on input "Nome do produto" at bounding box center [371, 155] width 194 height 10
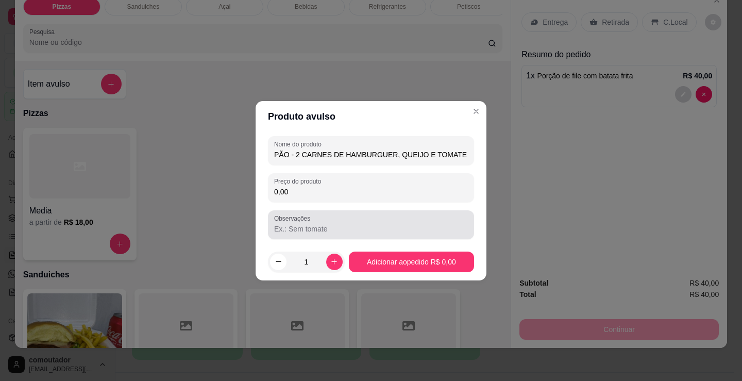
type input "PÃO - 2 CARNES DE HAMBURGUER, QUEIJO E TOMATE"
click at [384, 220] on div at bounding box center [371, 224] width 194 height 21
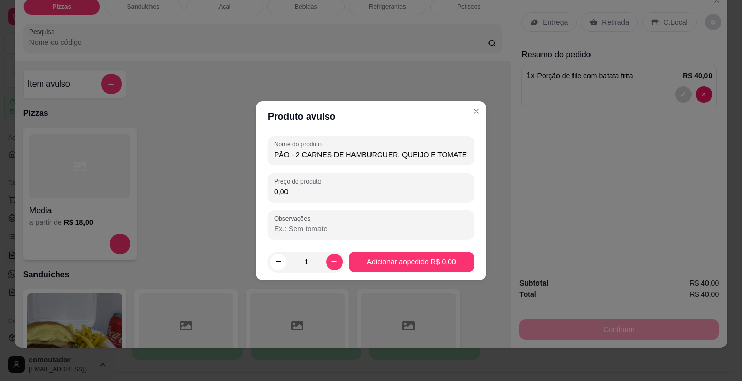
click at [384, 202] on div "Preço do produto 0,00" at bounding box center [371, 187] width 206 height 29
type input "10,00"
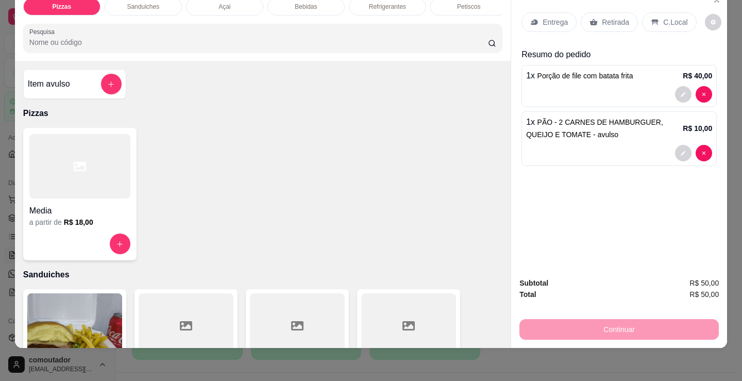
click at [547, 18] on p "Entrega" at bounding box center [555, 22] width 25 height 10
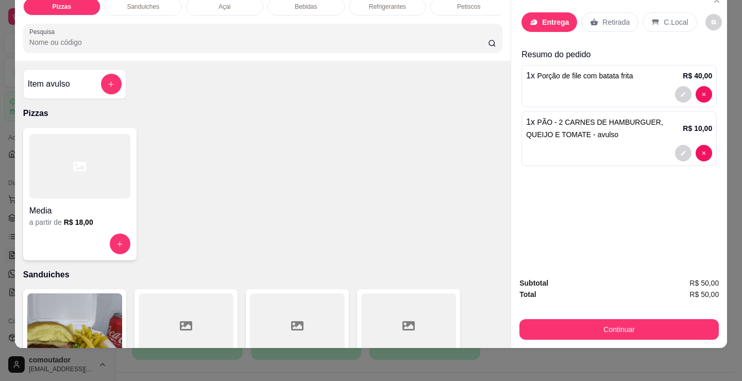
click at [358, 162] on input "text" at bounding box center [371, 162] width 206 height 16
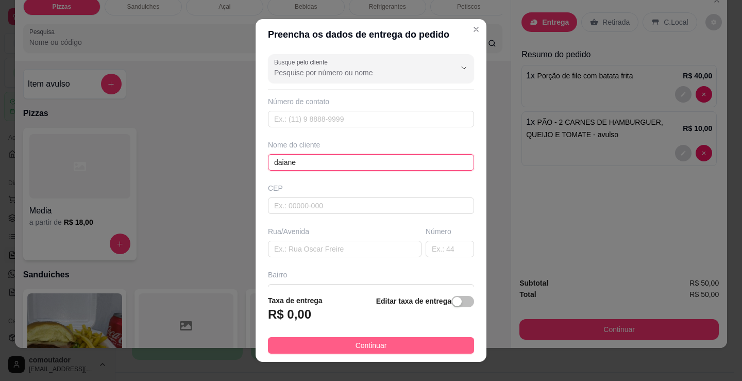
type input "daiane"
click at [434, 338] on button "Continuar" at bounding box center [371, 345] width 206 height 16
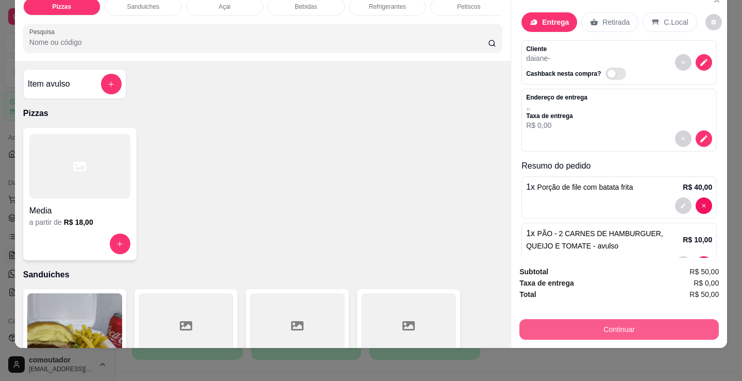
click at [555, 328] on button "Continuar" at bounding box center [620, 329] width 200 height 21
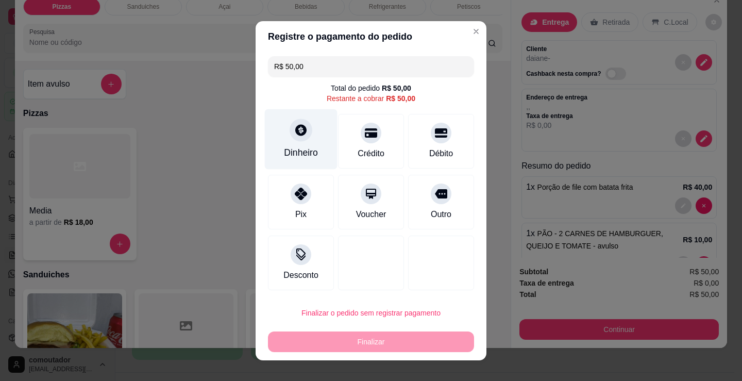
click at [286, 136] on div "Dinheiro" at bounding box center [301, 139] width 73 height 60
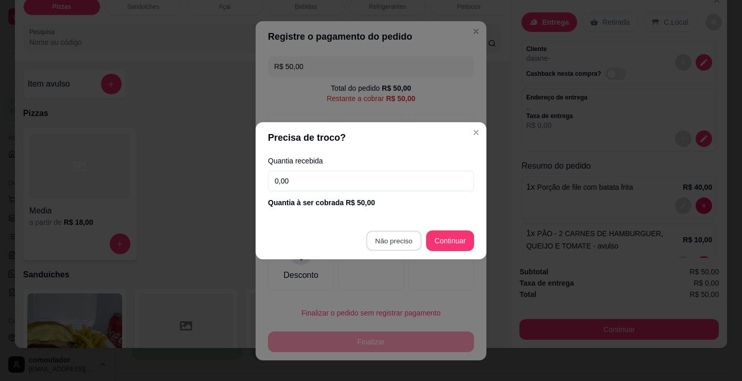
type input "R$ 0,00"
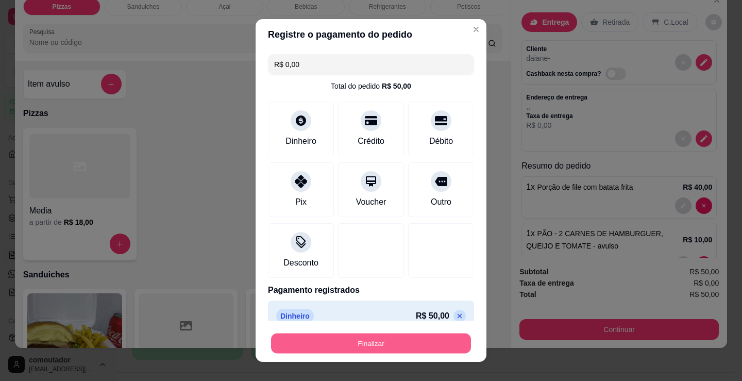
click at [398, 341] on button "Finalizar" at bounding box center [371, 344] width 200 height 20
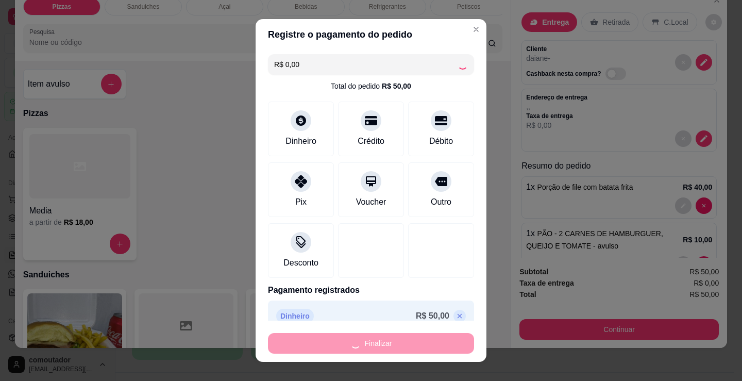
type input "0"
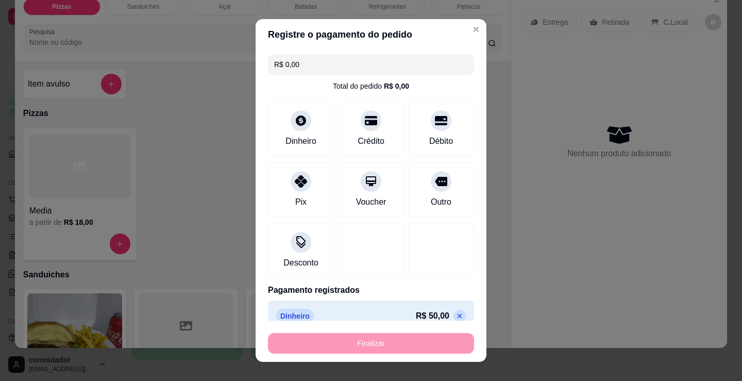
type input "-R$ 50,00"
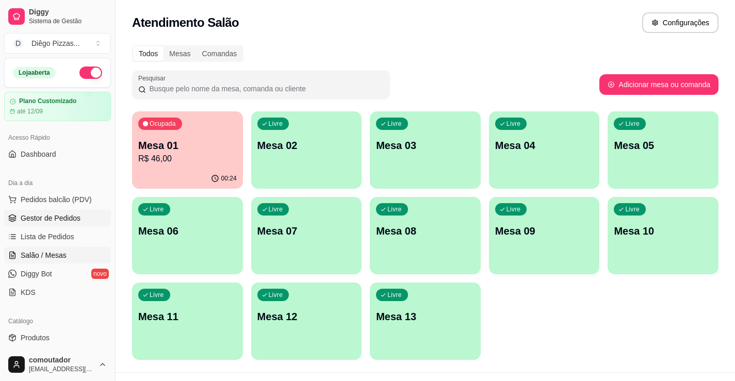
click at [18, 216] on link "Gestor de Pedidos" at bounding box center [57, 218] width 107 height 16
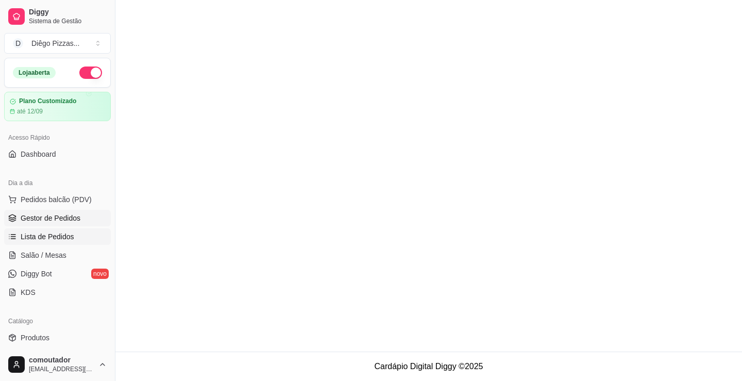
click at [28, 237] on span "Lista de Pedidos" at bounding box center [48, 237] width 54 height 10
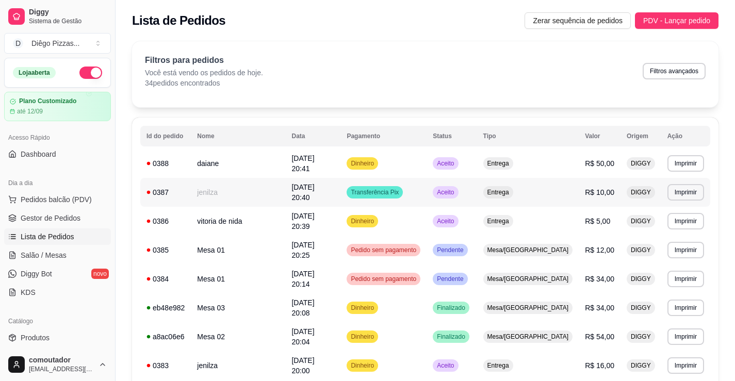
click at [244, 191] on td "jenilza" at bounding box center [238, 192] width 94 height 29
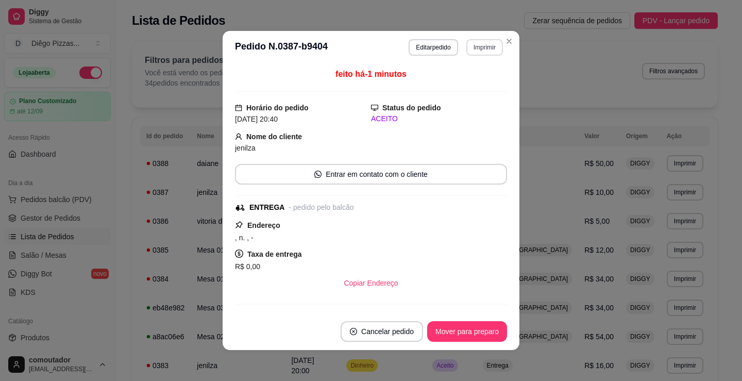
click at [478, 47] on button "Imprimir" at bounding box center [485, 47] width 37 height 16
click at [472, 84] on button "IMPRESSORA" at bounding box center [463, 83] width 75 height 16
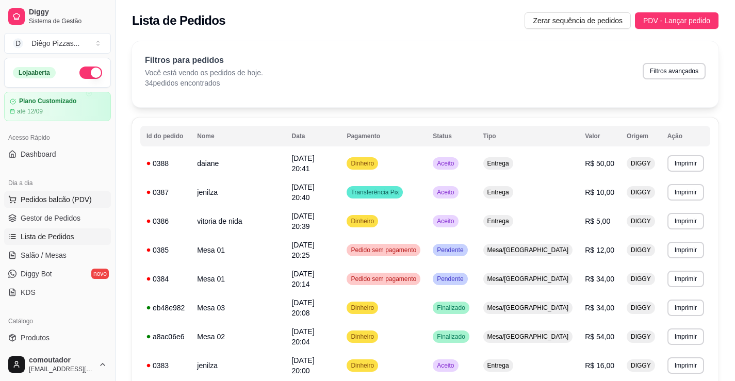
click at [74, 194] on button "Pedidos balcão (PDV)" at bounding box center [57, 199] width 107 height 16
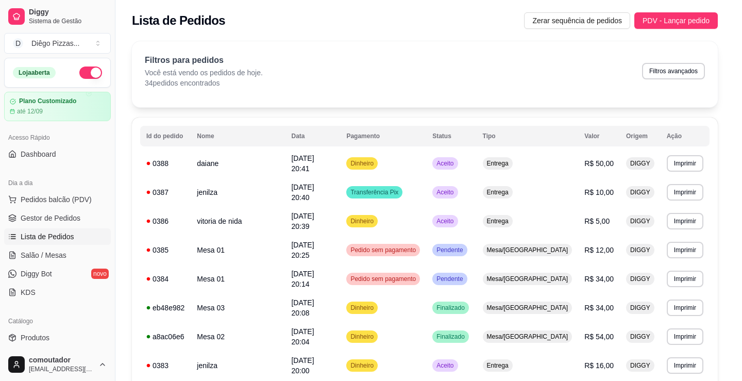
click at [89, 220] on div at bounding box center [79, 188] width 101 height 64
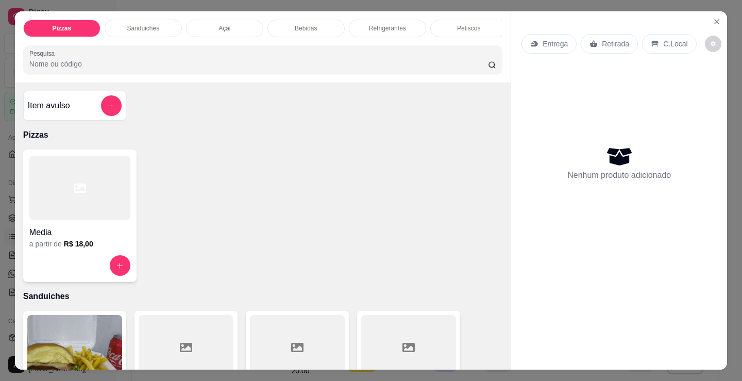
click at [461, 24] on p "Petiscos" at bounding box center [468, 28] width 23 height 8
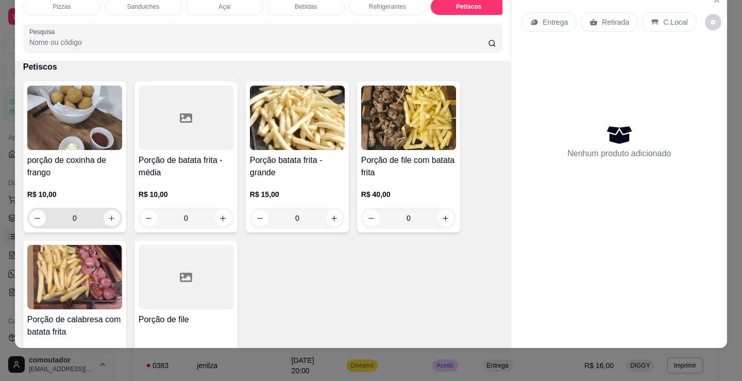
click at [112, 222] on button "increase-product-quantity" at bounding box center [112, 218] width 16 height 16
type input "1"
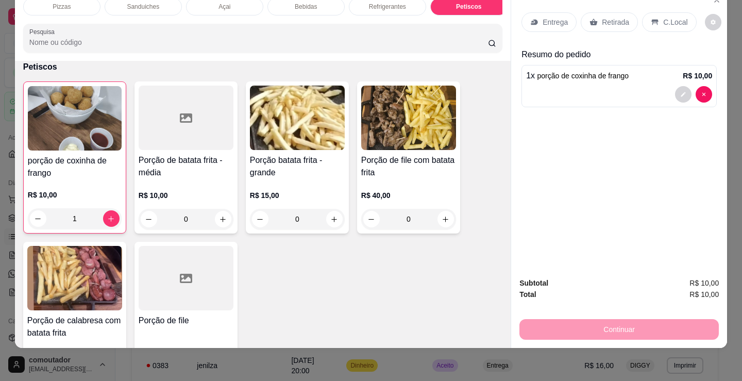
click at [563, 22] on div "Entrega" at bounding box center [549, 22] width 55 height 20
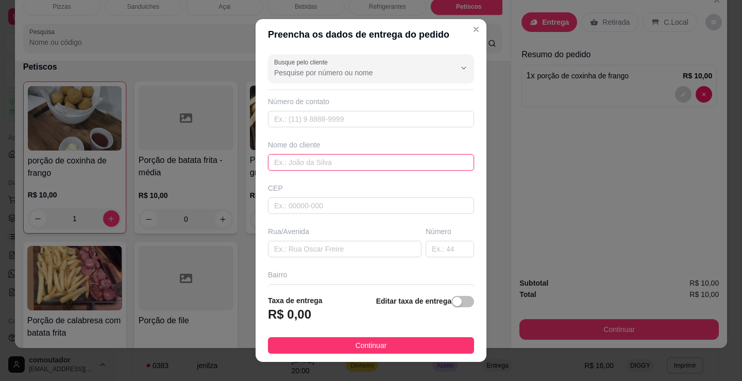
click at [340, 158] on input "text" at bounding box center [371, 162] width 206 height 16
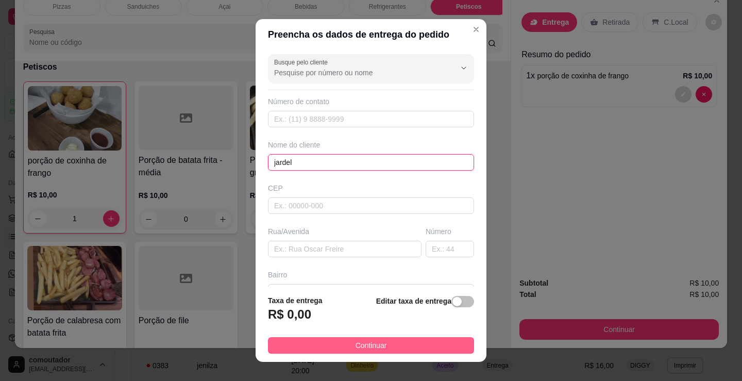
type input "jardel"
click at [415, 343] on button "Continuar" at bounding box center [371, 345] width 206 height 16
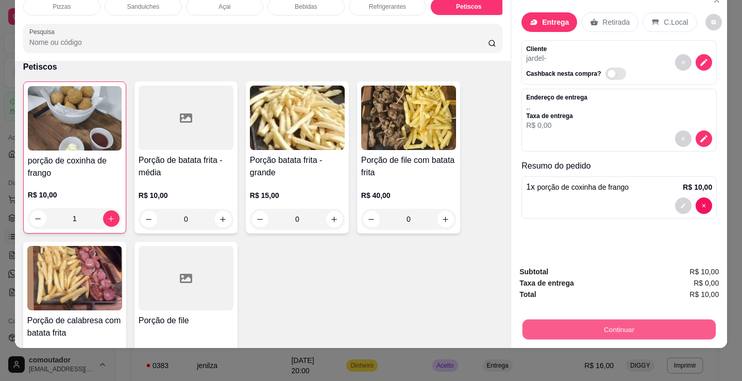
click at [582, 322] on button "Continuar" at bounding box center [619, 329] width 193 height 20
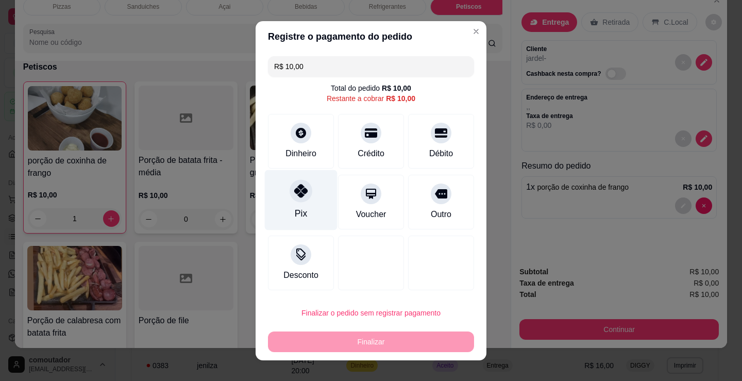
click at [308, 202] on div "Pix" at bounding box center [301, 200] width 73 height 60
type input "R$ 0,00"
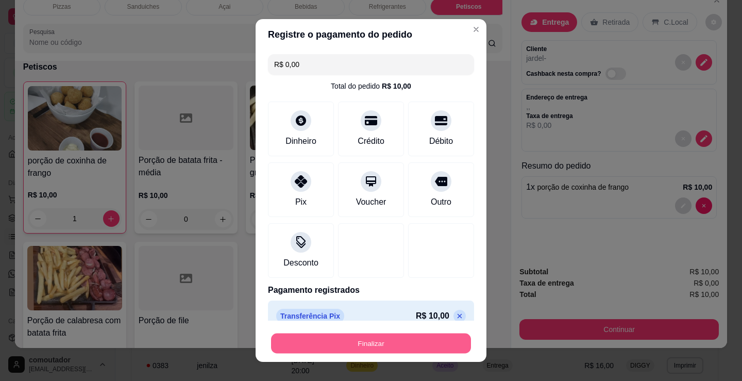
click at [361, 338] on button "Finalizar" at bounding box center [371, 344] width 200 height 20
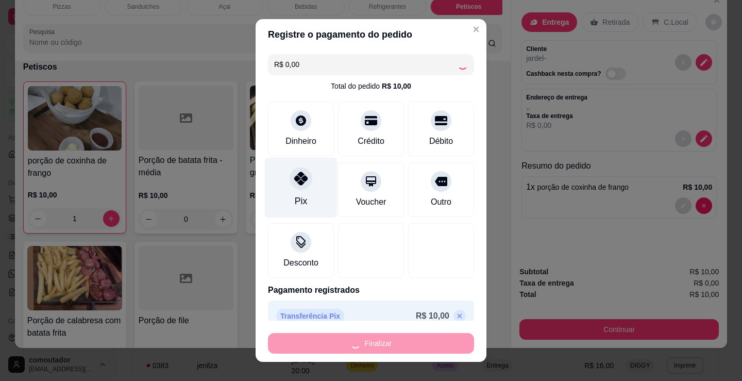
type input "0"
type input "-R$ 10,00"
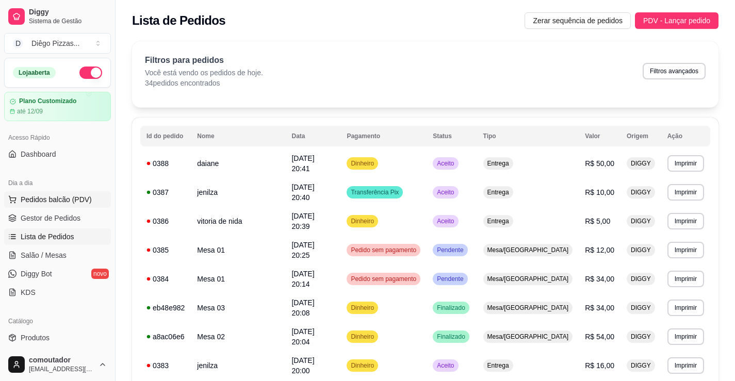
click at [73, 202] on span "Pedidos balcão (PDV)" at bounding box center [56, 199] width 71 height 10
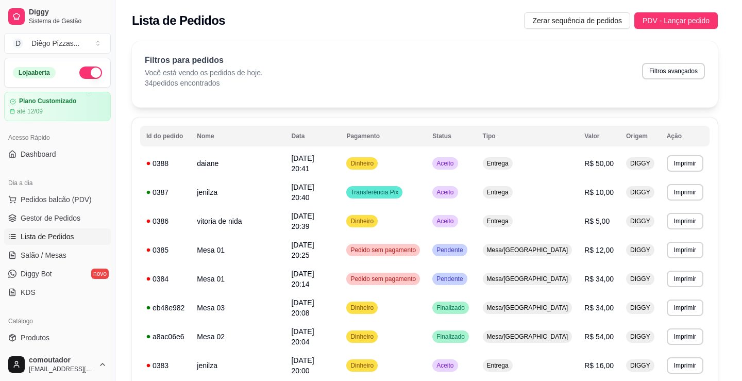
click at [67, 203] on div at bounding box center [79, 188] width 101 height 64
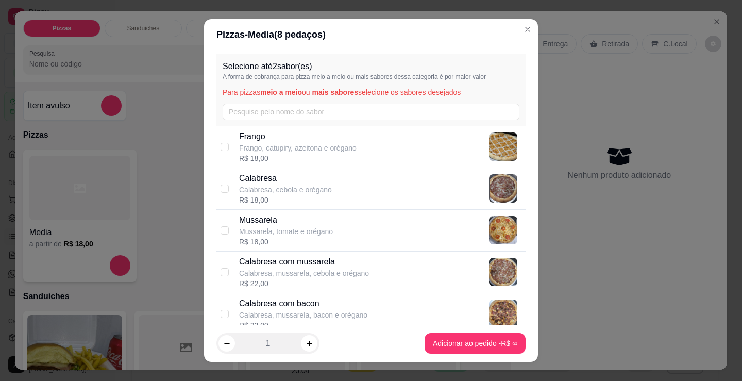
click at [304, 193] on p "Calabresa, cebola e orégano" at bounding box center [285, 190] width 93 height 10
checkbox input "true"
click at [295, 220] on p "Mussarela" at bounding box center [286, 220] width 94 height 12
checkbox input "true"
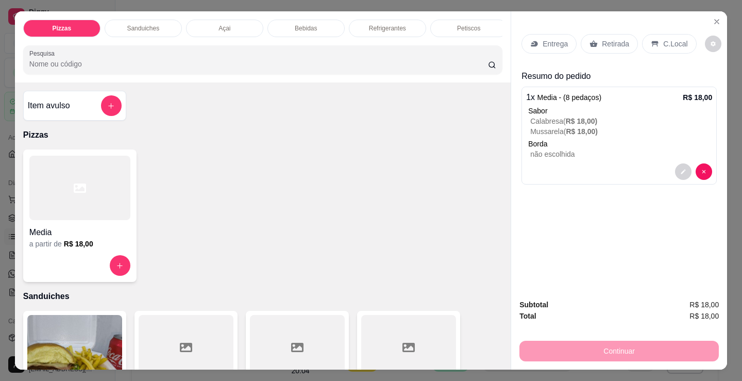
click at [538, 49] on div "Entrega" at bounding box center [549, 44] width 55 height 20
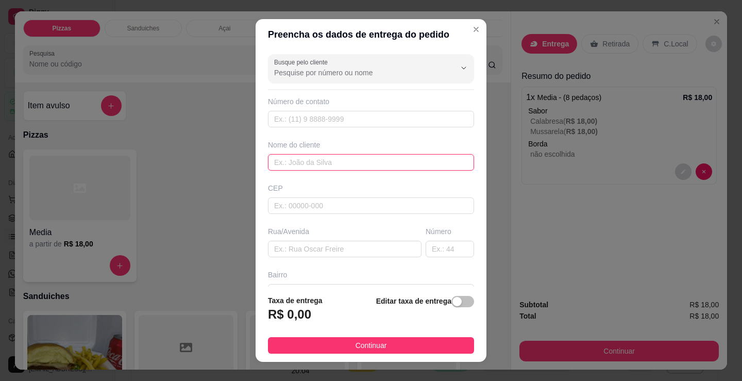
click at [307, 161] on input "text" at bounding box center [371, 162] width 206 height 16
type input "mae de juciaria"
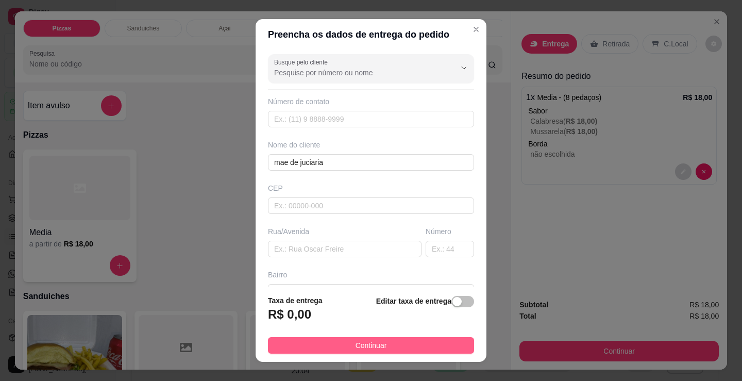
click at [387, 339] on button "Continuar" at bounding box center [371, 345] width 206 height 16
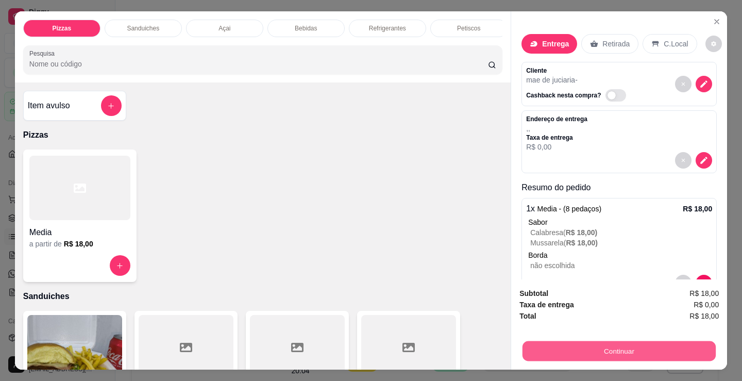
click at [567, 351] on button "Continuar" at bounding box center [619, 351] width 193 height 20
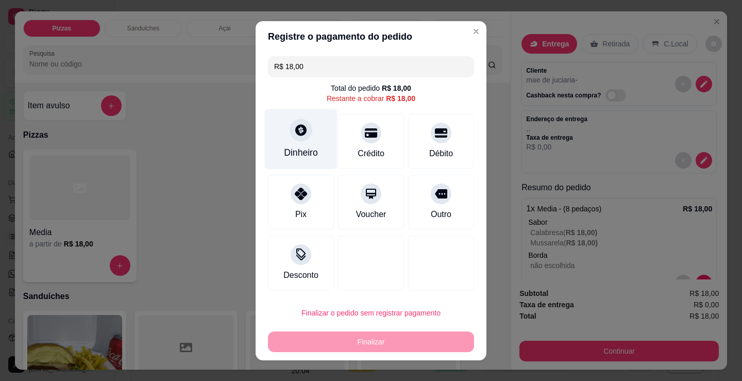
click at [284, 143] on div "Dinheiro" at bounding box center [301, 139] width 73 height 60
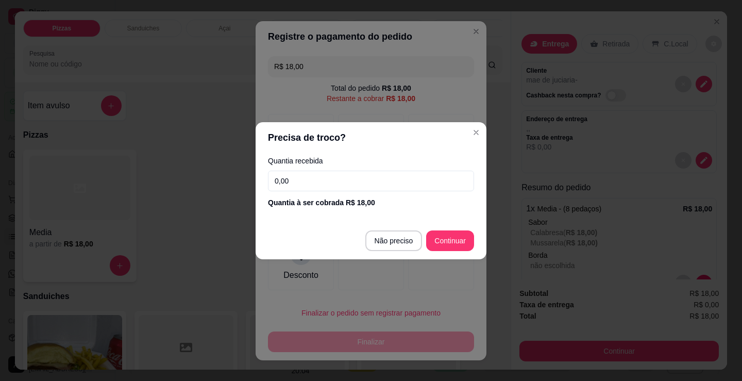
click at [350, 180] on input "0,00" at bounding box center [371, 181] width 206 height 21
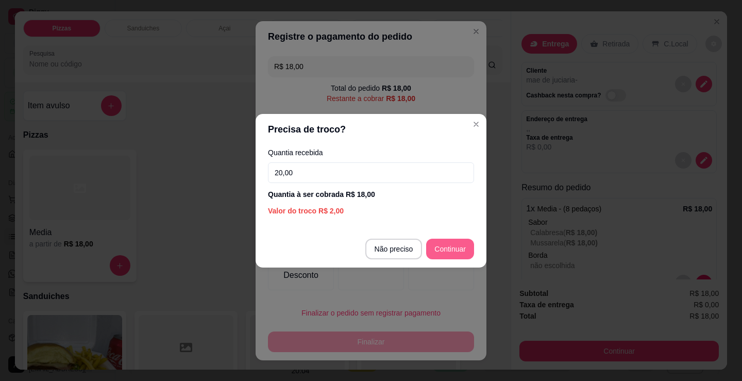
type input "20,00"
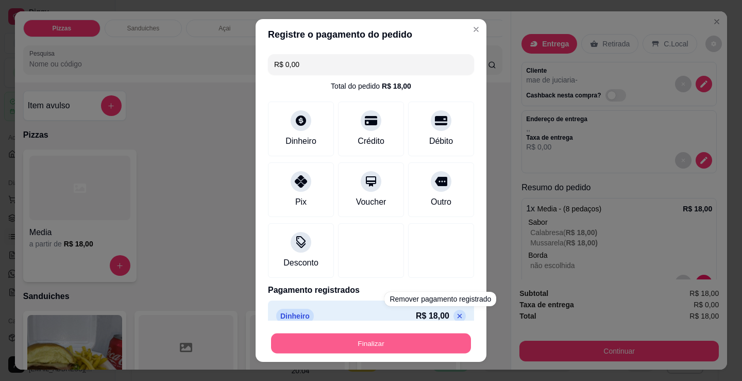
click at [396, 349] on button "Finalizar" at bounding box center [371, 344] width 200 height 20
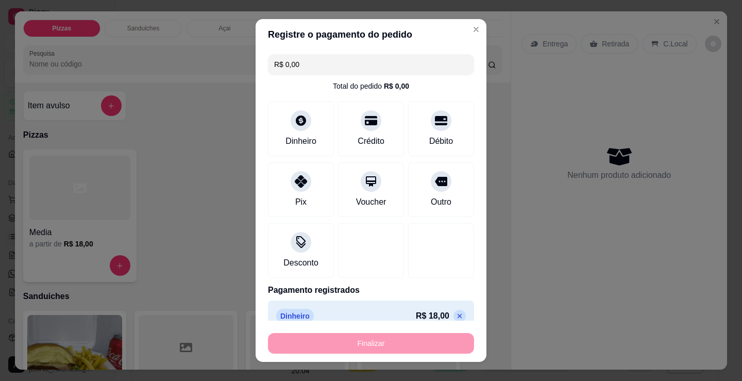
type input "-R$ 18,00"
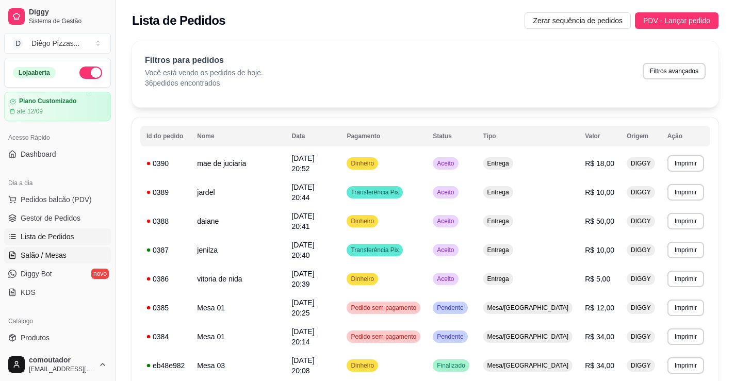
click at [55, 251] on span "Salão / Mesas" at bounding box center [44, 255] width 46 height 10
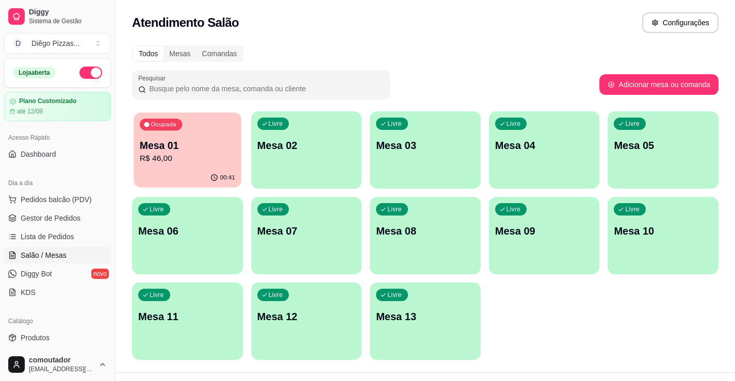
click at [187, 143] on p "Mesa 01" at bounding box center [187, 146] width 95 height 14
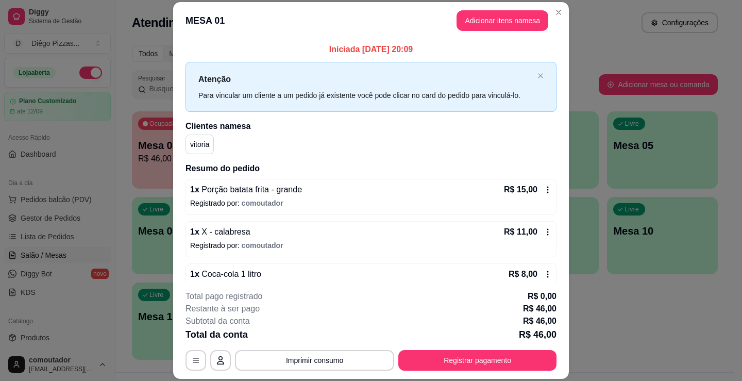
scroll to position [63, 0]
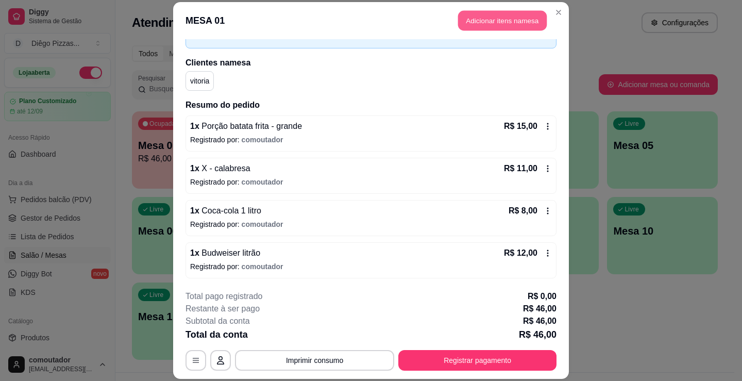
click at [481, 24] on button "Adicionar itens na mesa" at bounding box center [502, 20] width 89 height 20
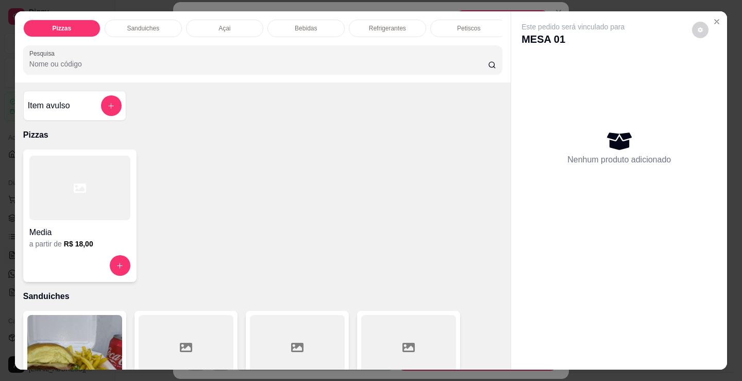
click at [306, 24] on p "Bebidas" at bounding box center [306, 28] width 22 height 8
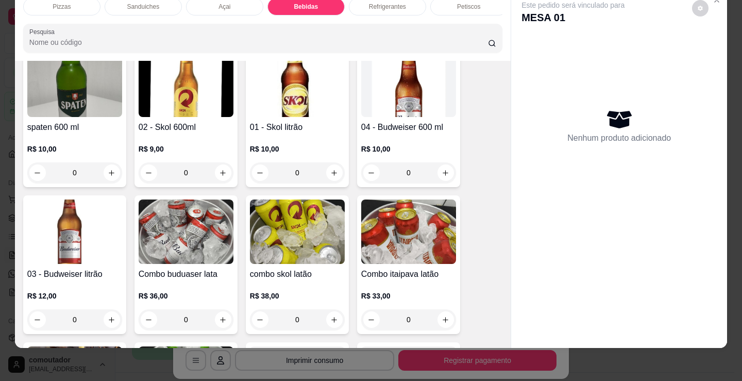
scroll to position [1639, 0]
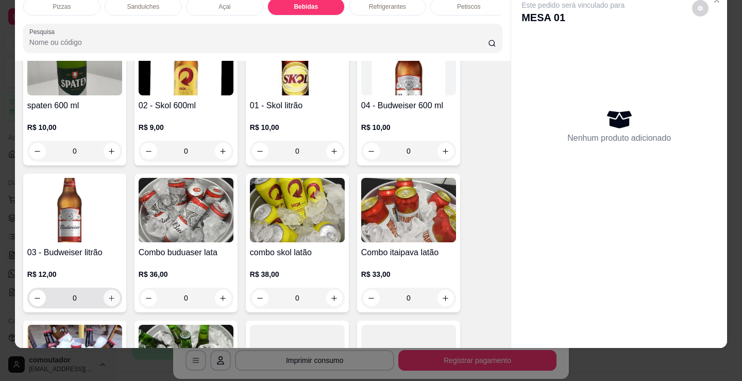
click at [108, 295] on icon "increase-product-quantity" at bounding box center [112, 298] width 8 height 8
type input "1"
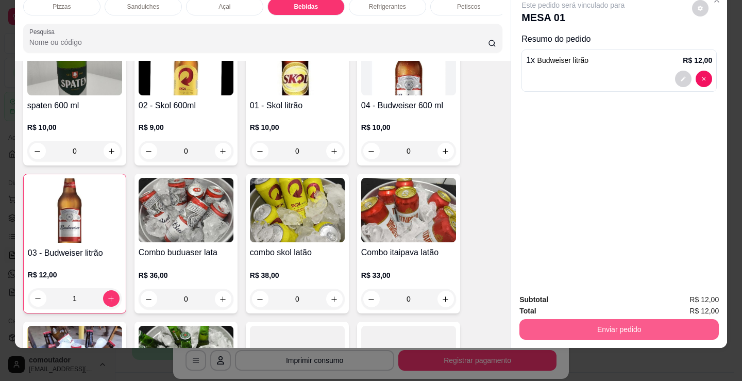
click at [588, 323] on button "Enviar pedido" at bounding box center [620, 329] width 200 height 21
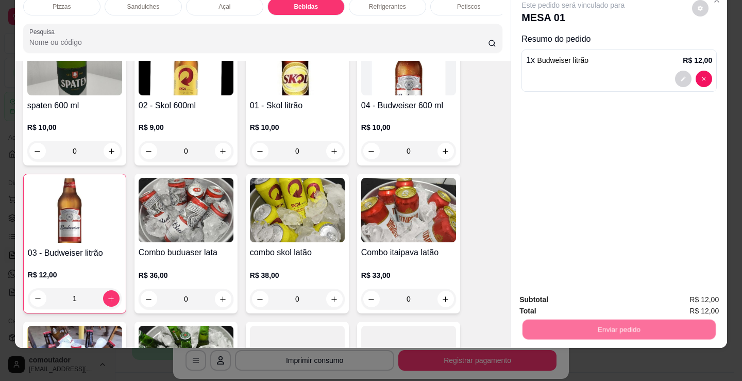
click at [584, 290] on button "Não registrar e enviar pedido" at bounding box center [586, 296] width 104 height 19
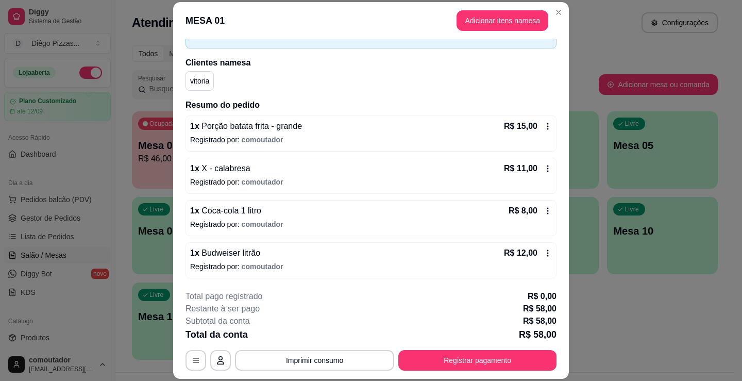
scroll to position [106, 0]
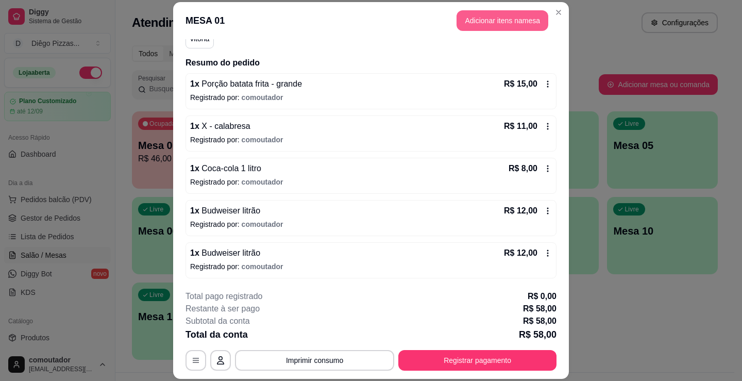
click at [485, 19] on button "Adicionar itens na mesa" at bounding box center [503, 20] width 92 height 21
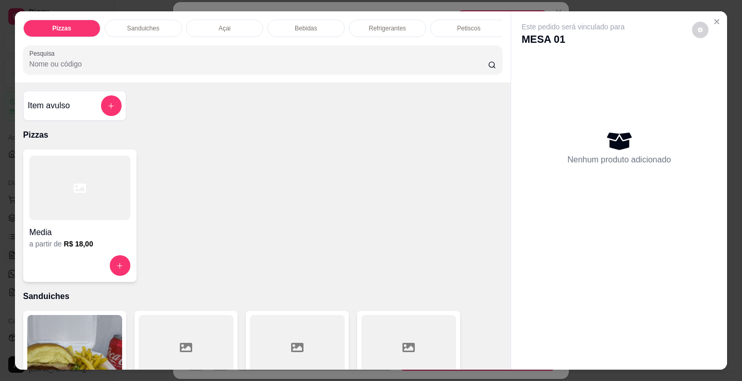
click at [314, 31] on div "Bebidas" at bounding box center [306, 29] width 77 height 18
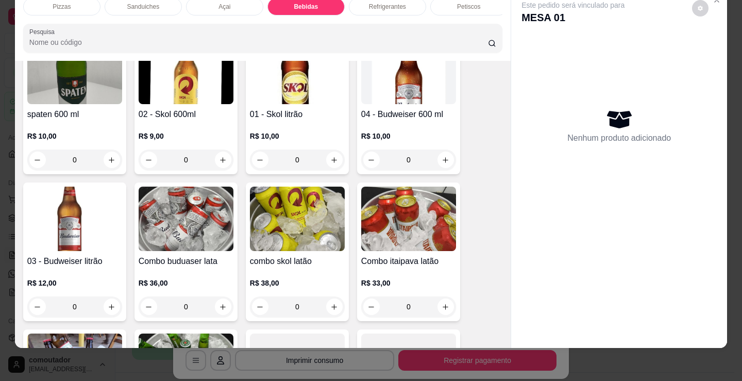
scroll to position [1639, 0]
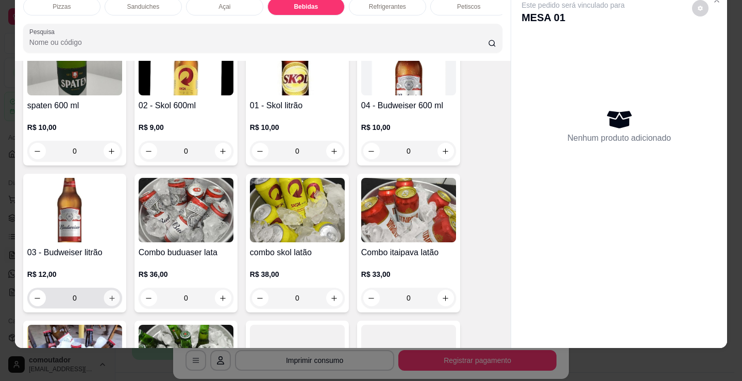
click at [110, 299] on icon "increase-product-quantity" at bounding box center [111, 297] width 5 height 5
type input "1"
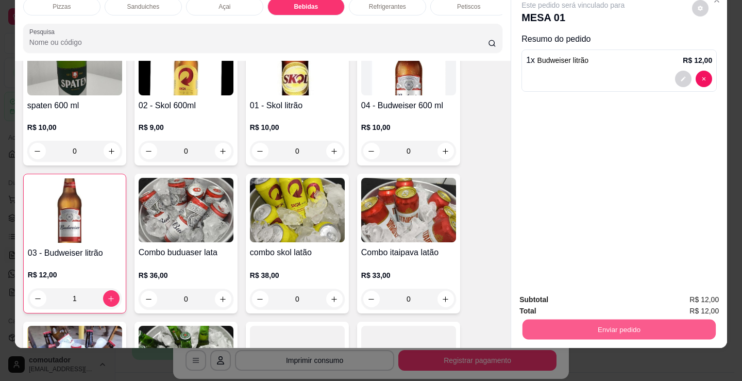
click at [651, 321] on button "Enviar pedido" at bounding box center [619, 329] width 193 height 20
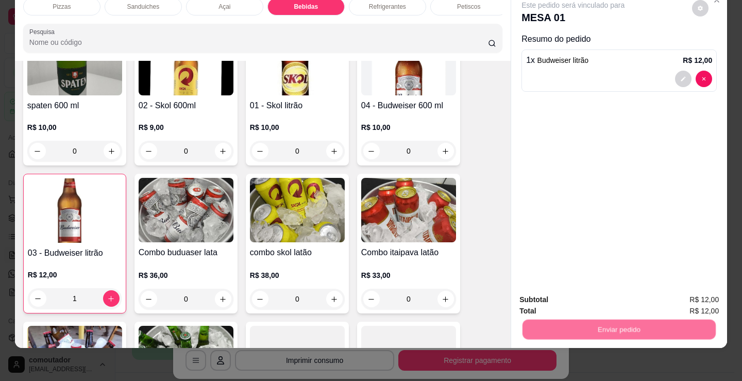
click at [580, 302] on button "Não registrar e enviar pedido" at bounding box center [585, 297] width 107 height 20
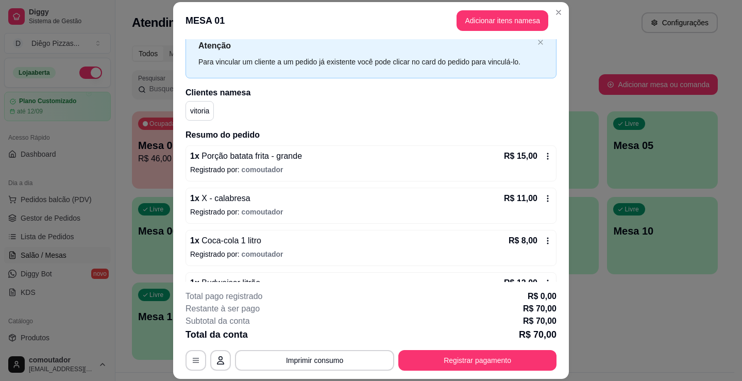
scroll to position [52, 0]
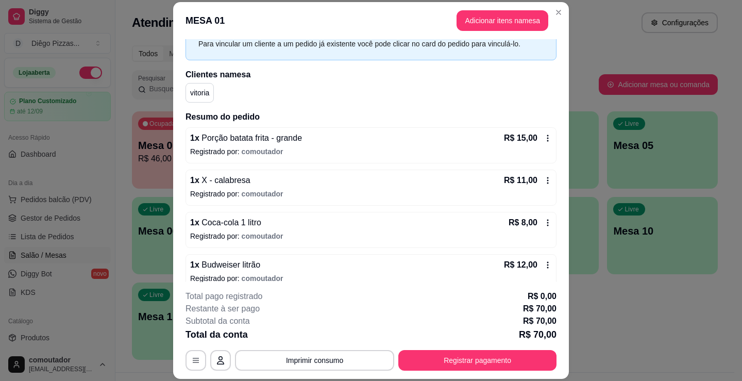
click at [232, 237] on p "Registrado por: comoutador" at bounding box center [371, 236] width 362 height 10
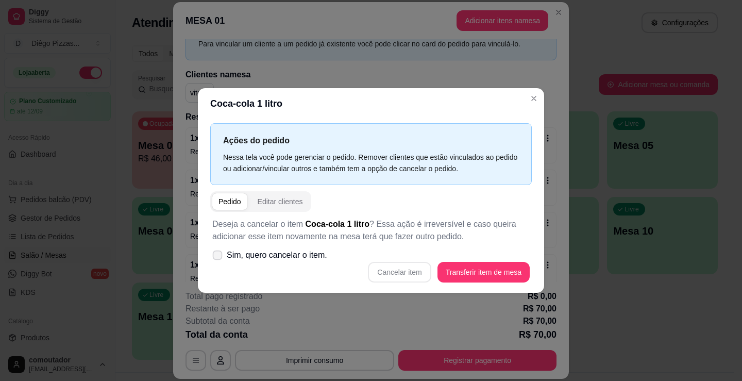
click at [276, 245] on label "Sim, quero cancelar o item." at bounding box center [269, 255] width 123 height 21
click at [219, 257] on input "Sim, quero cancelar o item." at bounding box center [215, 260] width 7 height 7
checkbox input "true"
click at [416, 269] on button "Cancelar item" at bounding box center [399, 272] width 63 height 21
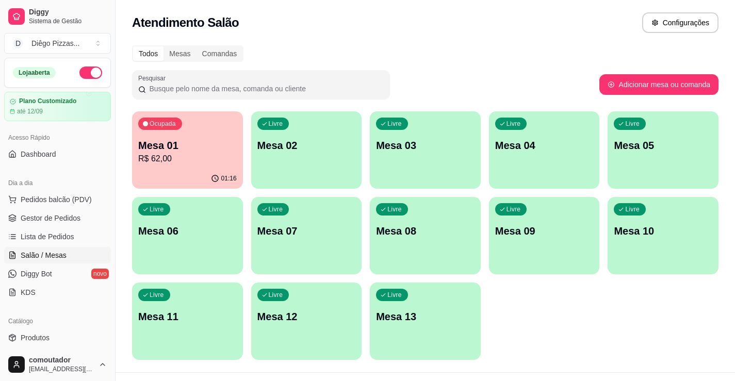
click at [515, 287] on div "Ocupada Mesa 01 R$ 62,00 01:16 Livre Mesa 02 Livre Mesa 03 Livre Mesa 04 Livre …" at bounding box center [425, 235] width 586 height 249
click at [197, 151] on p "Mesa 01" at bounding box center [187, 145] width 98 height 14
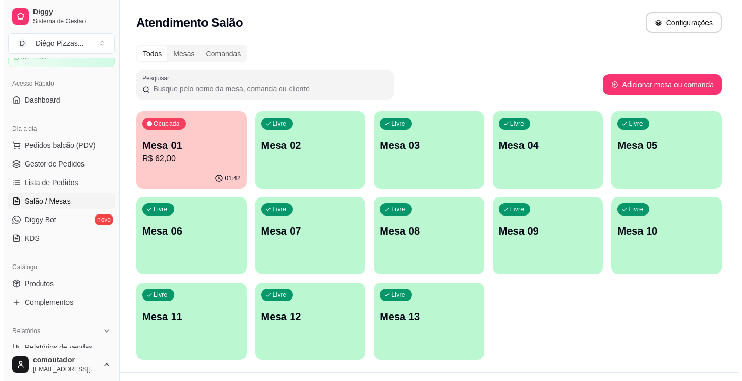
scroll to position [0, 0]
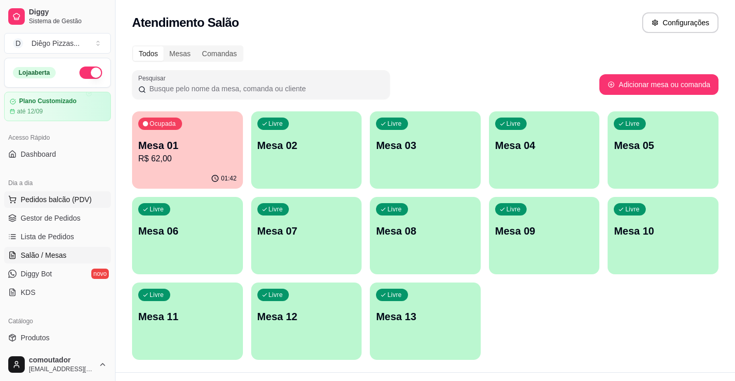
click at [70, 194] on span "Pedidos balcão (PDV)" at bounding box center [56, 199] width 71 height 10
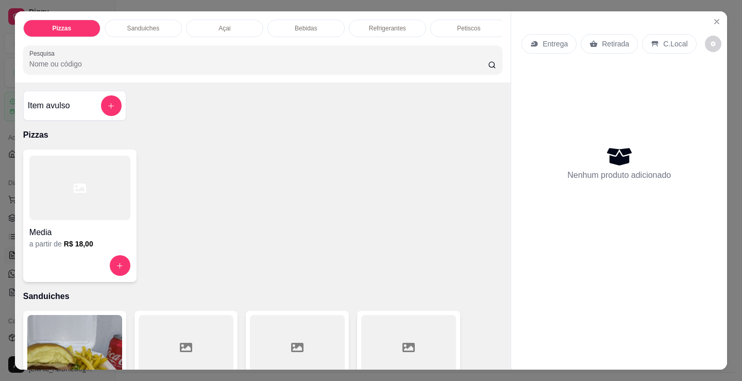
click at [63, 219] on div at bounding box center [79, 188] width 101 height 64
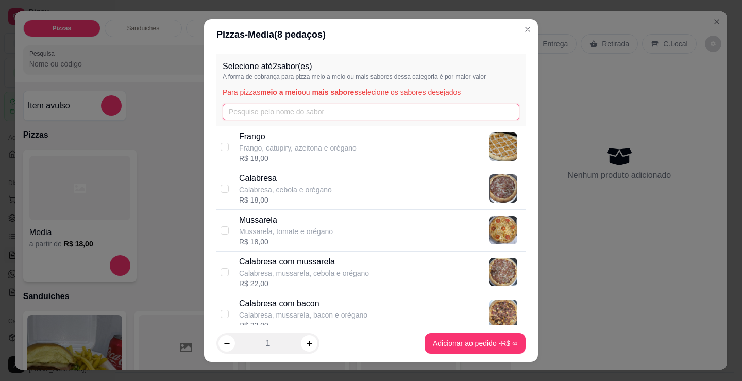
click at [387, 108] on input "text" at bounding box center [371, 112] width 297 height 16
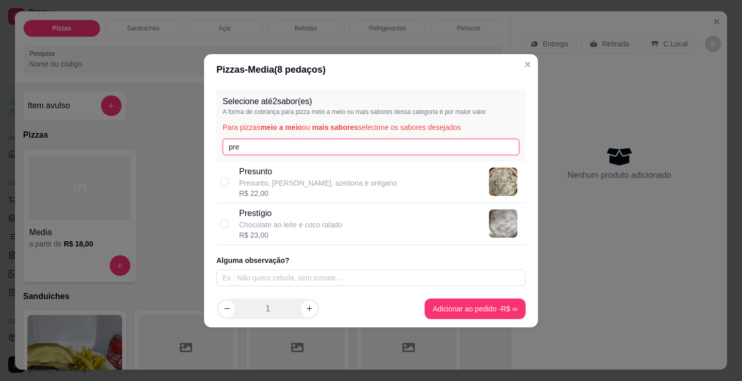
type input "pre"
click at [354, 168] on p "Presunto" at bounding box center [318, 172] width 158 height 12
checkbox input "true"
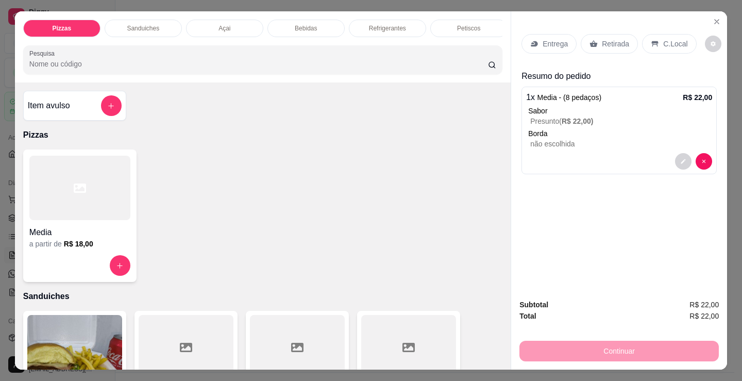
click at [386, 24] on p "Refrigerantes" at bounding box center [387, 28] width 37 height 8
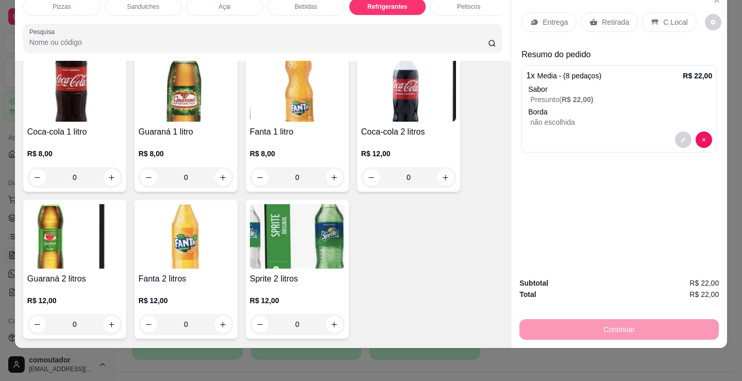
scroll to position [3186, 0]
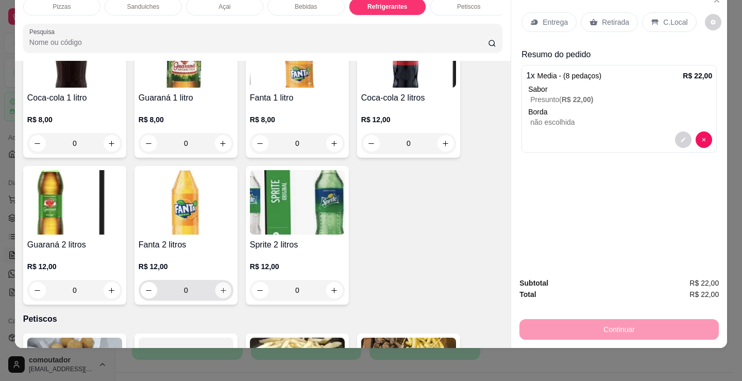
click at [220, 290] on icon "increase-product-quantity" at bounding box center [224, 291] width 8 height 8
type input "1"
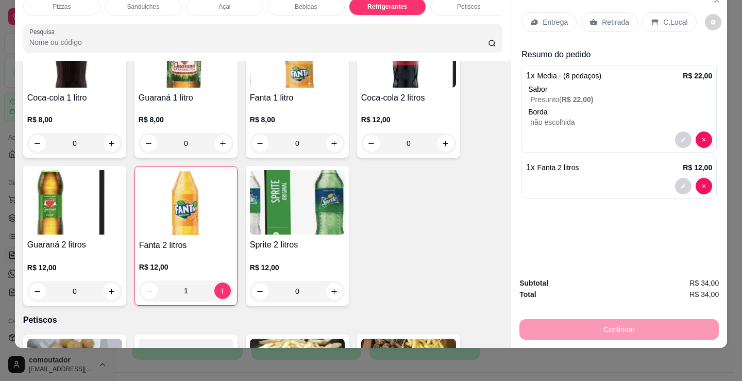
drag, startPoint x: 476, startPoint y: 263, endPoint x: 499, endPoint y: 237, distance: 34.4
click at [563, 19] on p "Entrega" at bounding box center [555, 22] width 25 height 10
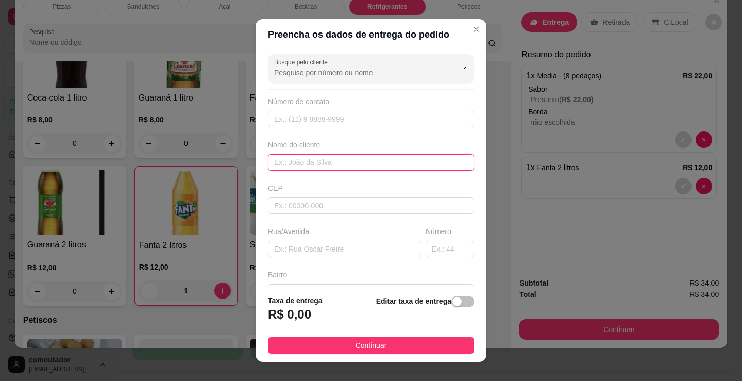
click at [300, 162] on input "text" at bounding box center [371, 162] width 206 height 16
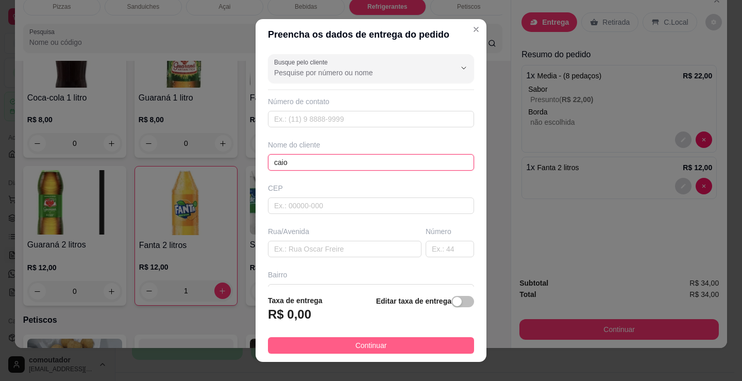
type input "caio"
click at [399, 344] on button "Continuar" at bounding box center [371, 345] width 206 height 16
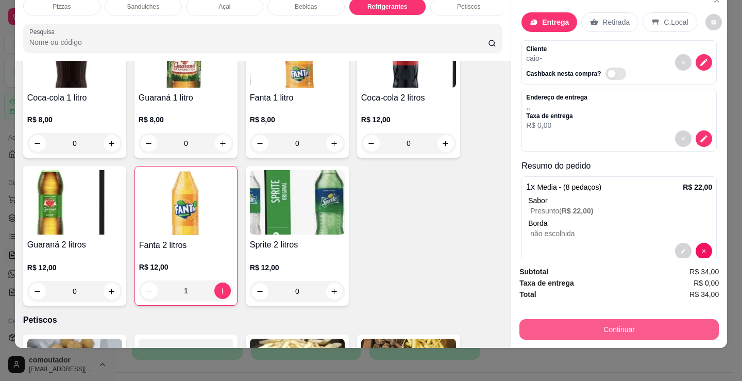
click at [674, 320] on button "Continuar" at bounding box center [620, 329] width 200 height 21
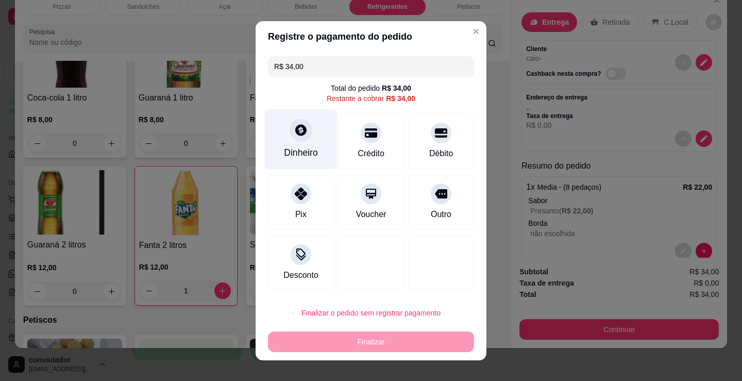
click at [287, 118] on div "Dinheiro" at bounding box center [301, 139] width 73 height 60
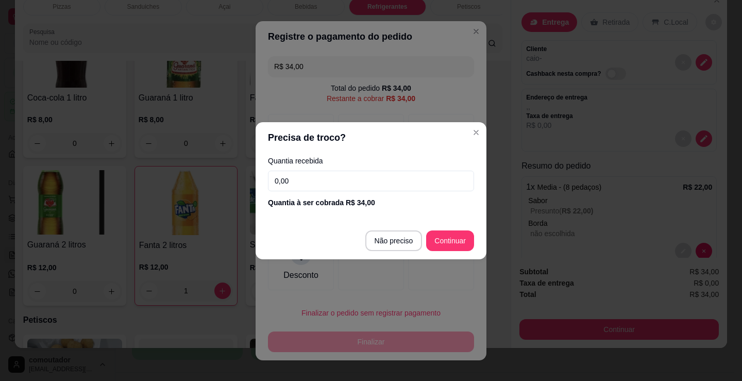
click at [344, 171] on input "0,00" at bounding box center [371, 181] width 206 height 21
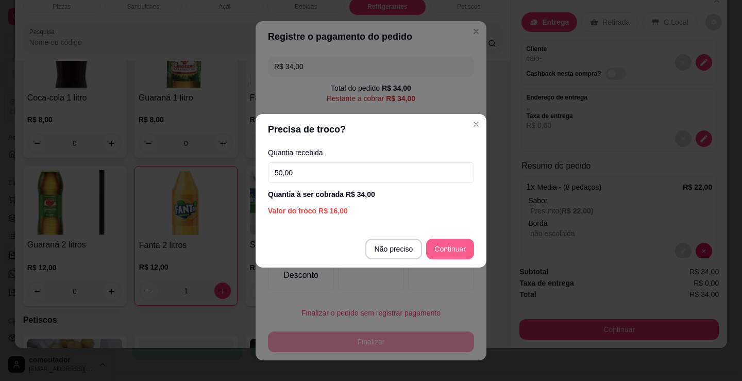
type input "50,00"
type input "R$ 0,00"
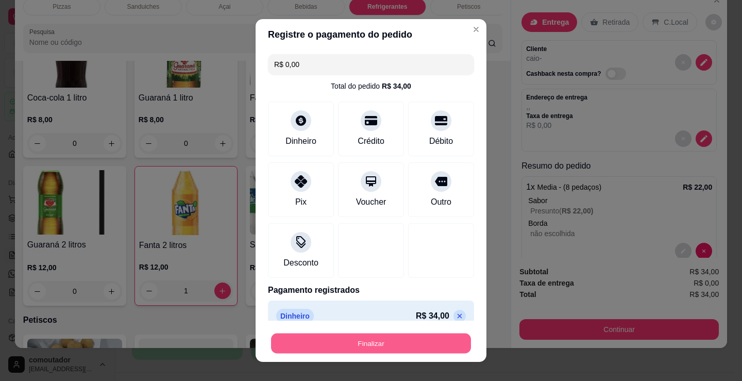
click at [401, 341] on button "Finalizar" at bounding box center [371, 344] width 200 height 20
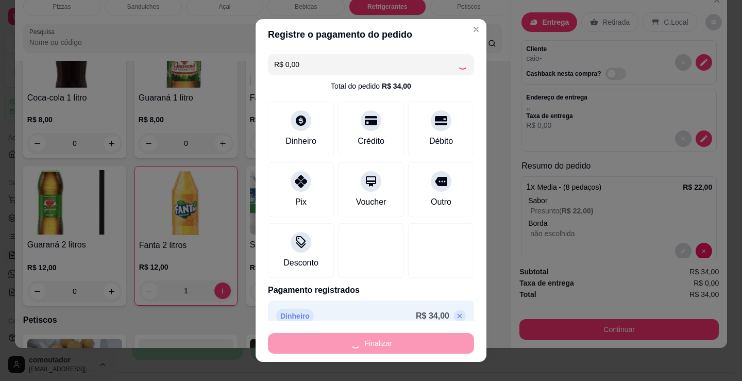
type input "0"
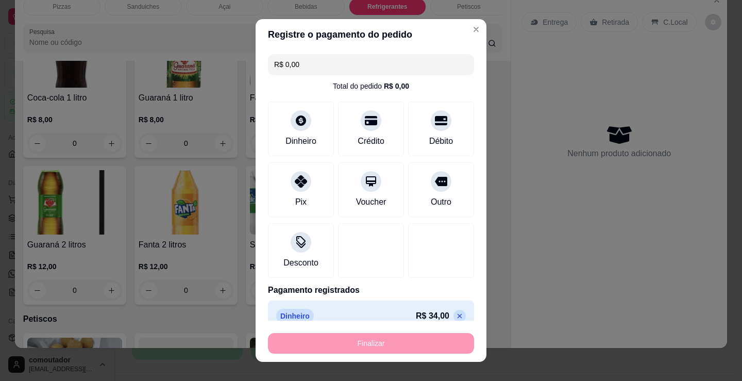
type input "-R$ 34,00"
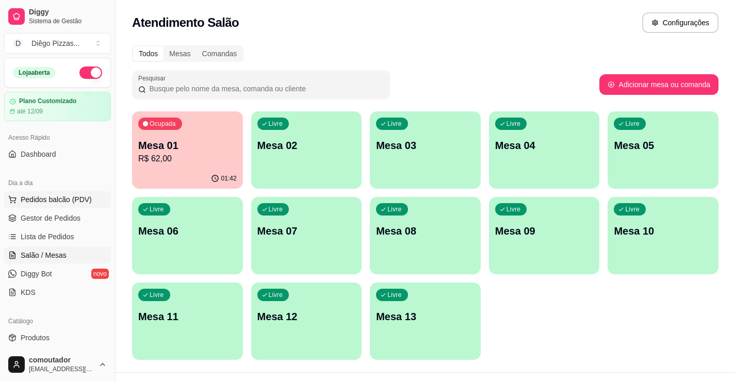
click at [74, 204] on span "Pedidos balcão (PDV)" at bounding box center [56, 199] width 71 height 10
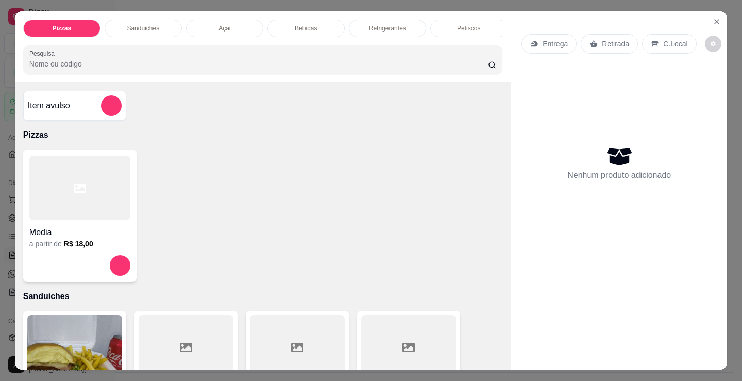
click at [16, 184] on div "Item avulso Pizzas Media a partir de R$ 18,00 Sanduiches Combo de X-burguer R$ …" at bounding box center [263, 225] width 496 height 287
click at [0, 192] on div "Pizzas Sanduiches Açai Bebidas Refrigerantes Petiscos doces Cigarros utensílios…" at bounding box center [371, 190] width 742 height 381
click at [713, 18] on icon "Close" at bounding box center [717, 22] width 8 height 8
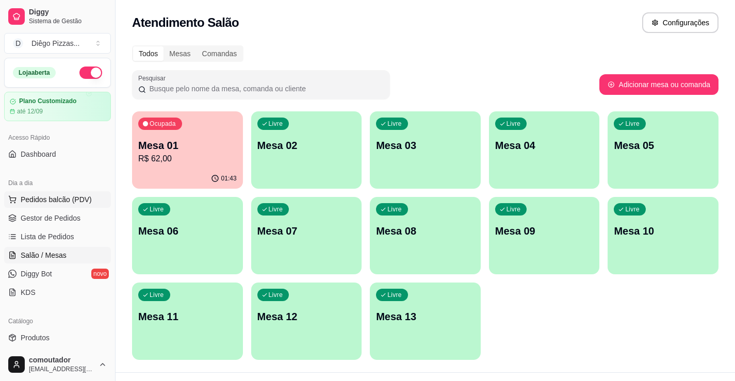
click at [89, 202] on button "Pedidos balcão (PDV)" at bounding box center [57, 199] width 107 height 16
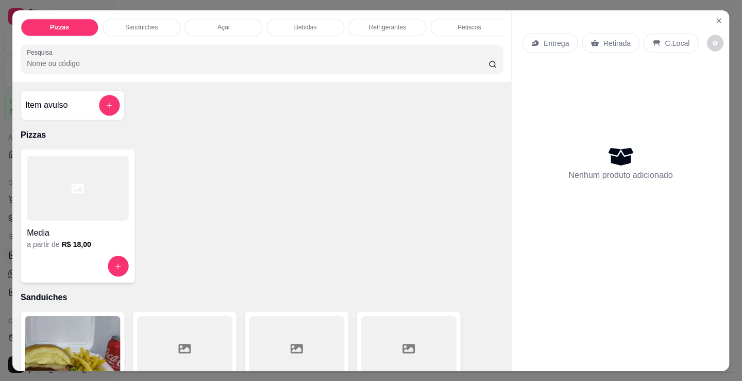
click at [89, 217] on div at bounding box center [78, 188] width 102 height 65
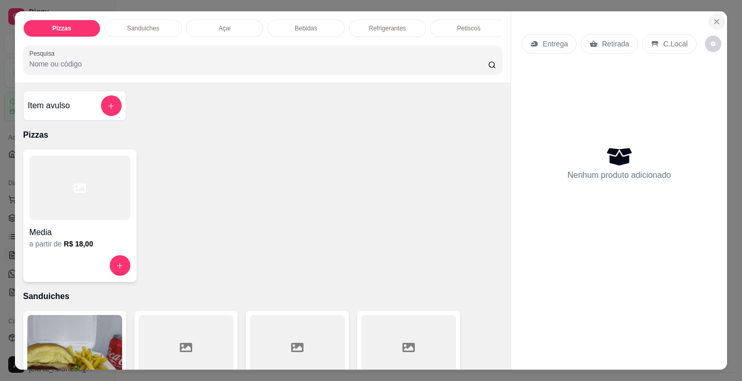
click at [713, 21] on icon "Close" at bounding box center [717, 22] width 8 height 8
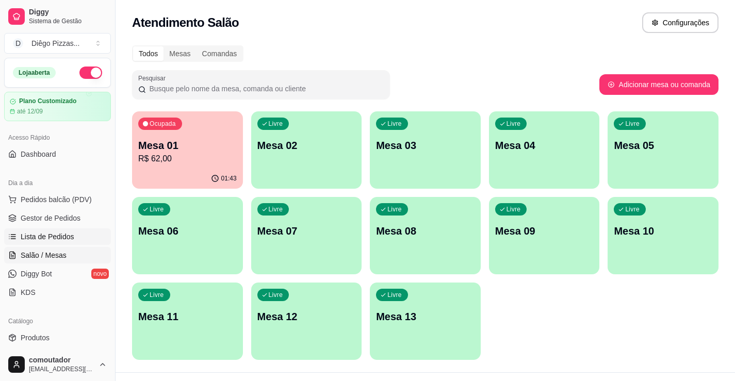
click at [60, 229] on link "Lista de Pedidos" at bounding box center [57, 236] width 107 height 16
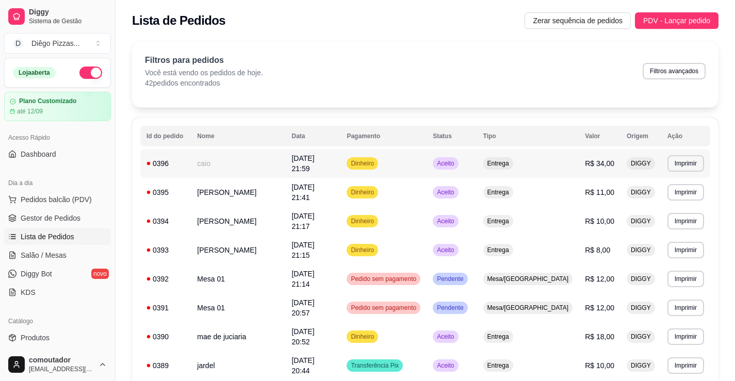
click at [243, 156] on td "caio" at bounding box center [238, 163] width 94 height 29
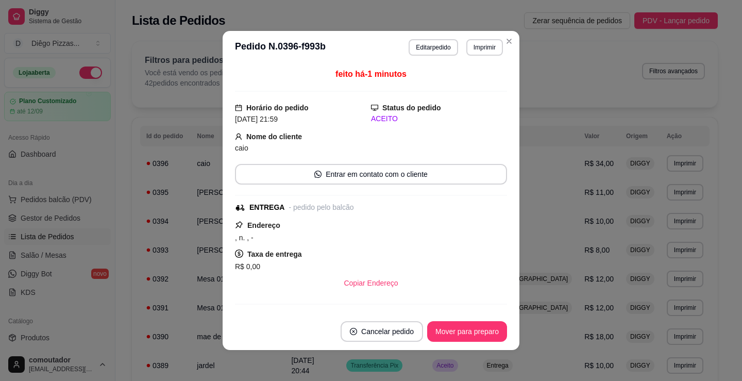
click at [398, 53] on header "**********" at bounding box center [371, 47] width 297 height 33
click at [409, 52] on button "Editar pedido" at bounding box center [433, 47] width 49 height 16
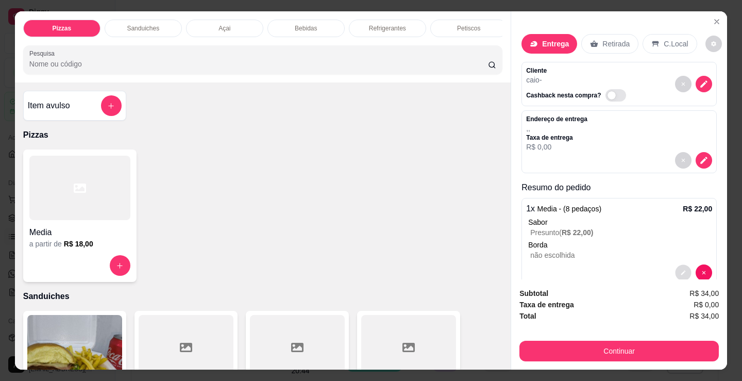
click at [681, 270] on icon "decrease-product-quantity" at bounding box center [684, 273] width 6 height 6
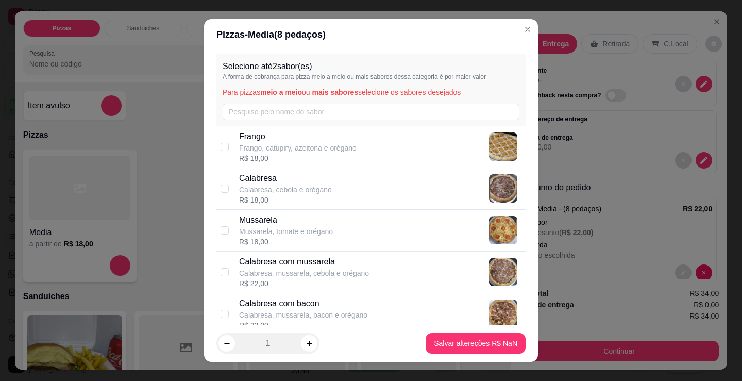
click at [338, 266] on p "Calabresa com mussarela" at bounding box center [304, 262] width 130 height 12
checkbox input "true"
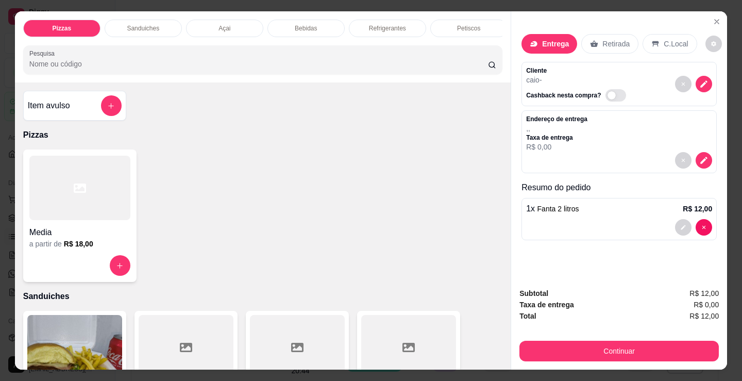
click at [98, 217] on div at bounding box center [79, 188] width 101 height 64
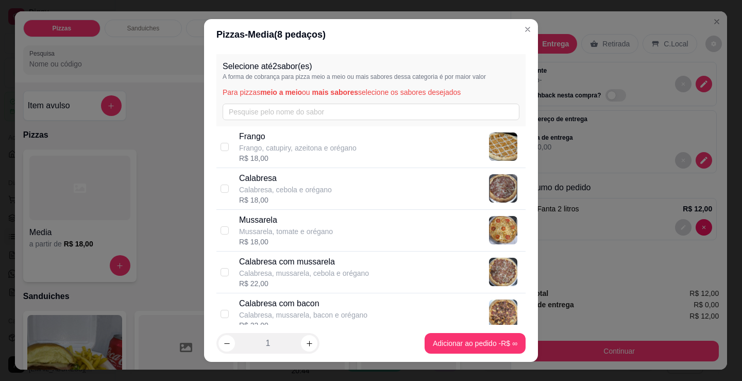
click at [330, 260] on p "Calabresa com mussarela" at bounding box center [304, 262] width 130 height 12
checkbox input "true"
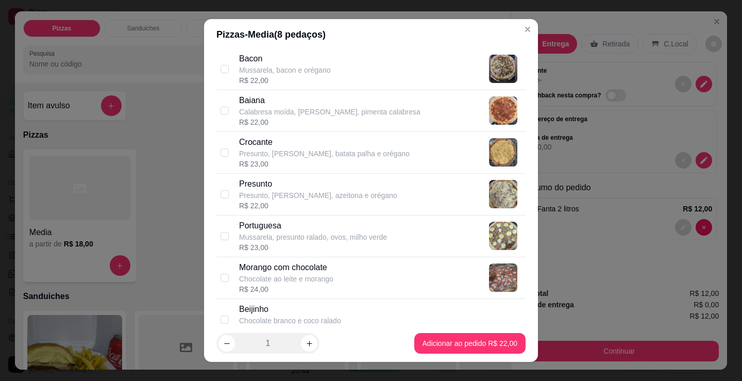
scroll to position [722, 0]
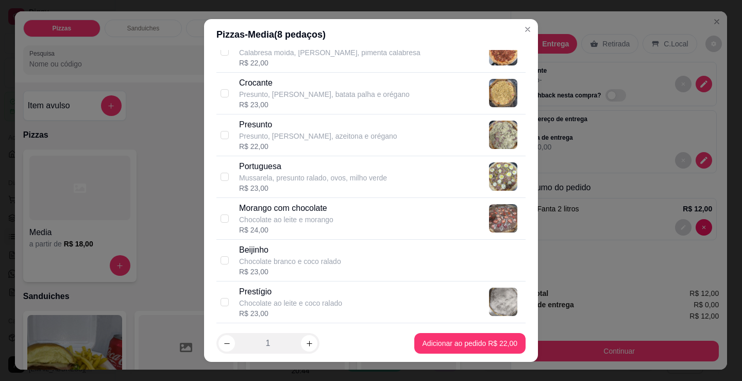
click at [370, 147] on div "Presunto Presunto, [PERSON_NAME], azeitona e orégano R$ 22,00" at bounding box center [380, 135] width 283 height 33
checkbox input "true"
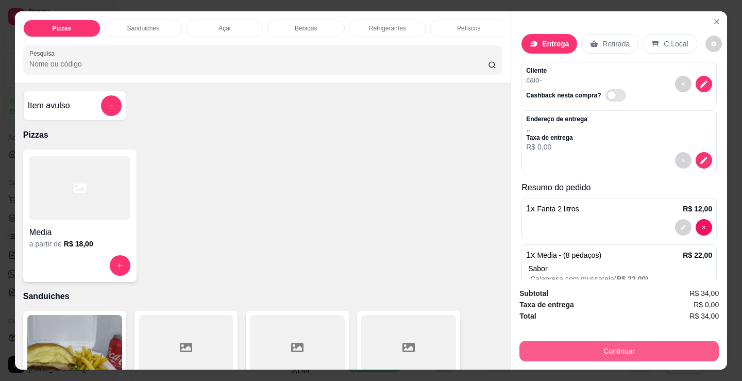
click at [662, 341] on button "Continuar" at bounding box center [620, 351] width 200 height 21
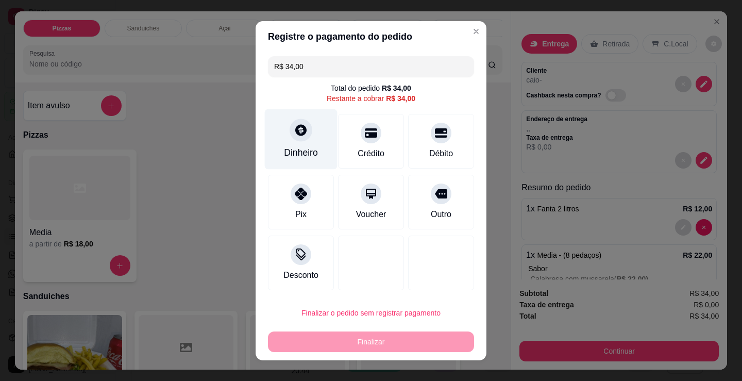
click at [303, 135] on icon at bounding box center [300, 129] width 13 height 13
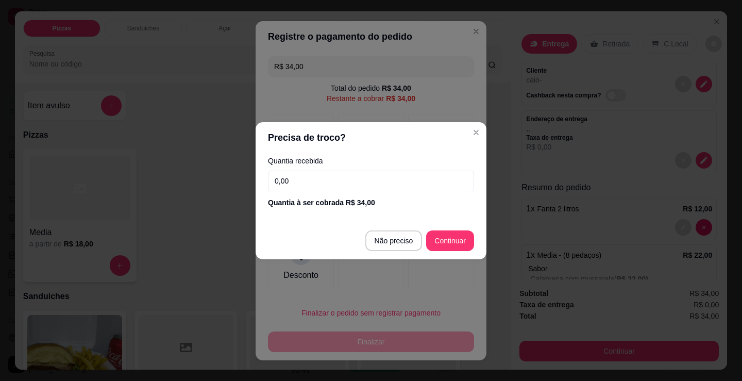
click at [391, 175] on input "0,00" at bounding box center [371, 181] width 206 height 21
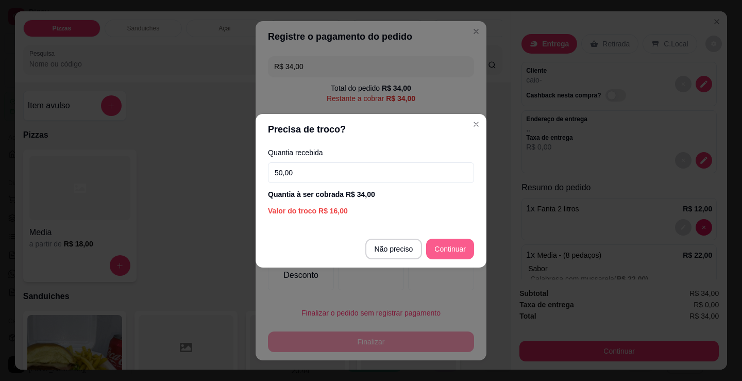
type input "50,00"
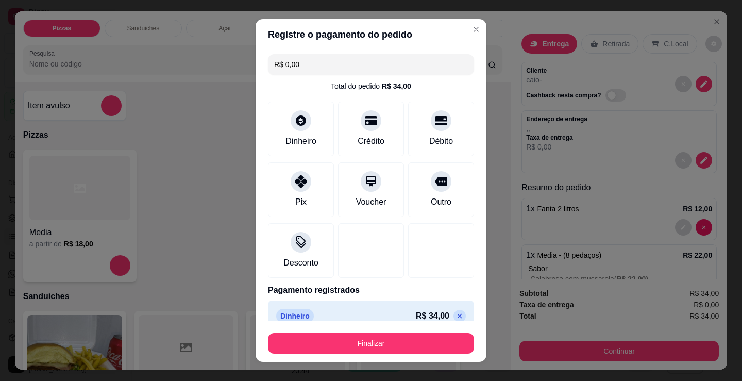
type input "R$ 0,00"
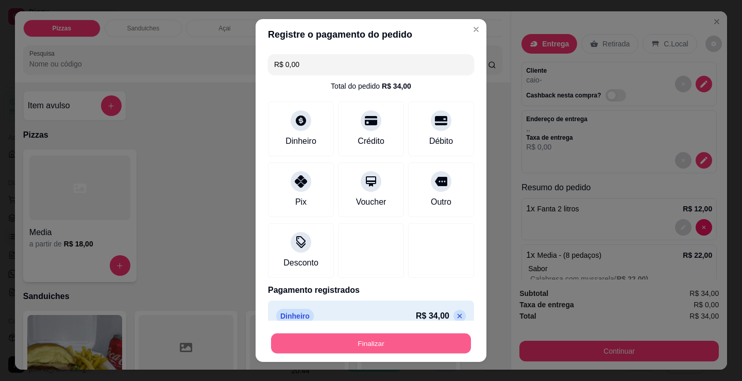
click at [421, 337] on button "Finalizar" at bounding box center [371, 344] width 200 height 20
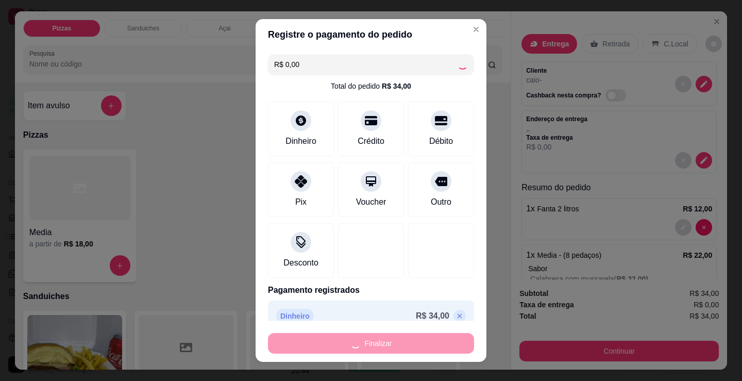
type input "0"
type input "-R$ 34,00"
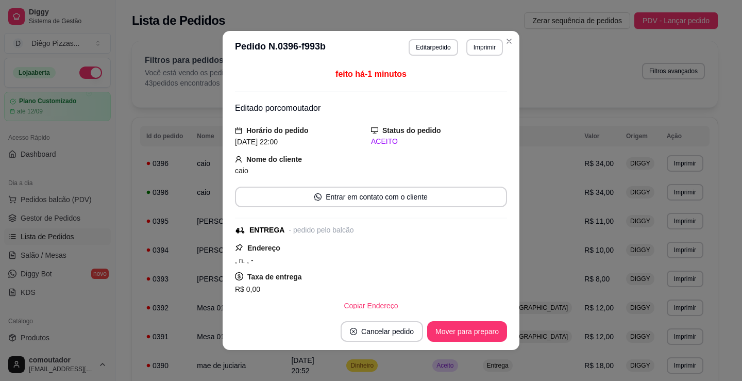
click at [366, 234] on div "ENTREGA - pedido pelo balcão" at bounding box center [370, 230] width 270 height 11
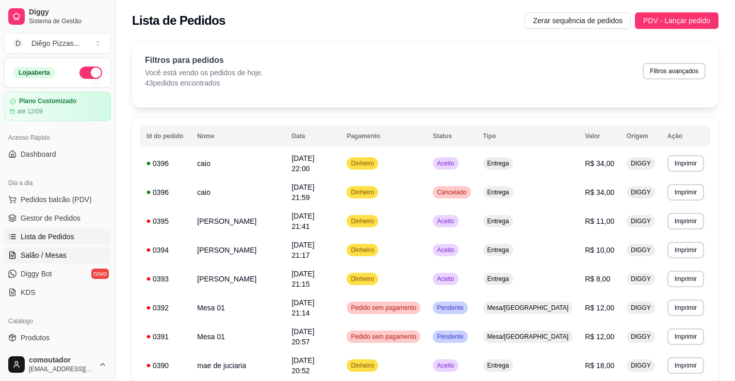
click at [69, 254] on link "Salão / Mesas" at bounding box center [57, 255] width 107 height 16
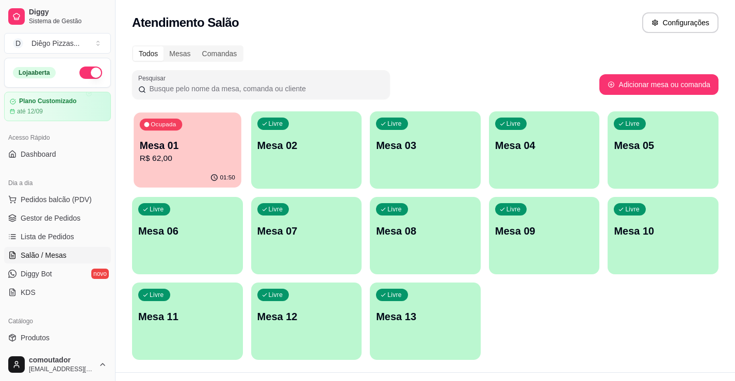
click at [192, 160] on p "R$ 62,00" at bounding box center [187, 159] width 95 height 12
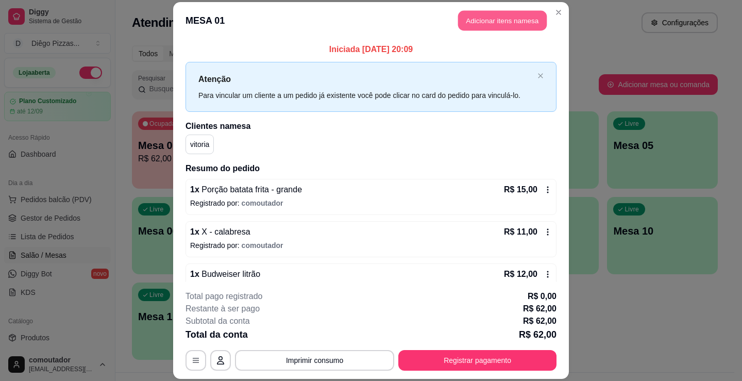
click at [508, 20] on button "Adicionar itens na mesa" at bounding box center [502, 20] width 89 height 20
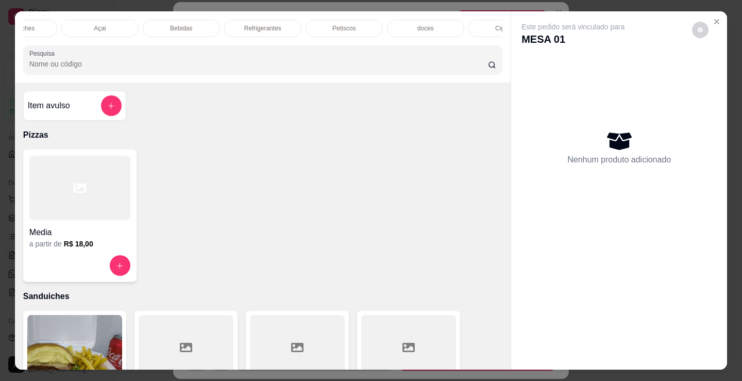
scroll to position [0, 144]
click at [404, 24] on p "doces" at bounding box center [406, 28] width 16 height 8
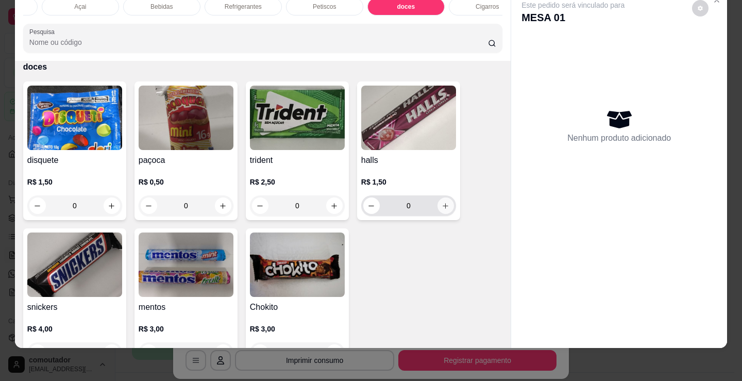
click at [444, 204] on icon "increase-product-quantity" at bounding box center [446, 206] width 8 height 8
type input "1"
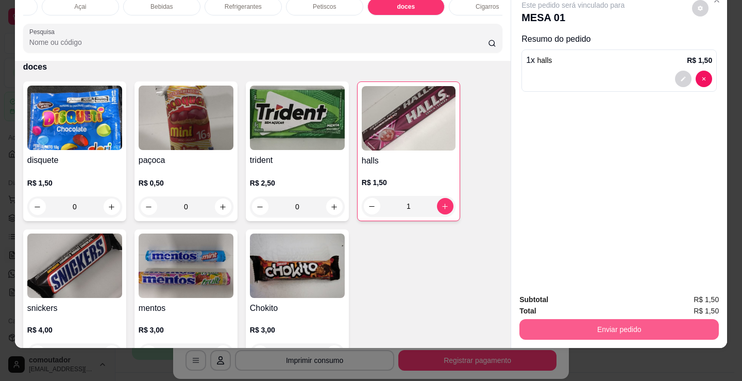
click at [571, 319] on button "Enviar pedido" at bounding box center [620, 329] width 200 height 21
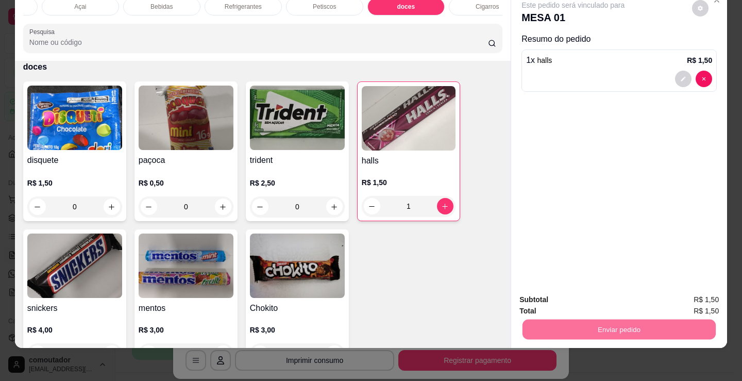
click at [593, 289] on button "Não registrar e enviar pedido" at bounding box center [585, 297] width 107 height 20
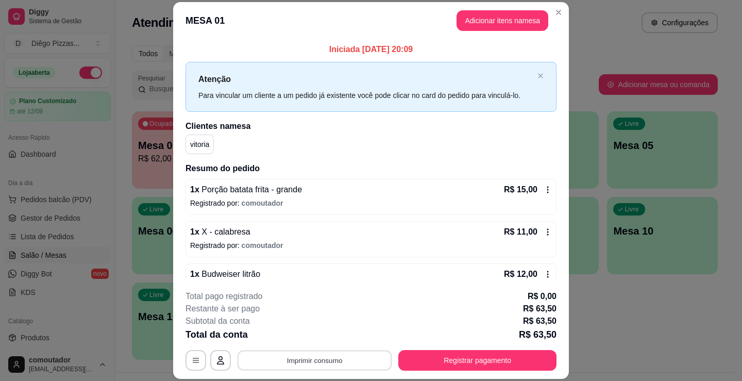
click at [368, 352] on button "Imprimir consumo" at bounding box center [315, 361] width 155 height 20
click at [306, 330] on button "IMPRESSORA" at bounding box center [314, 336] width 75 height 16
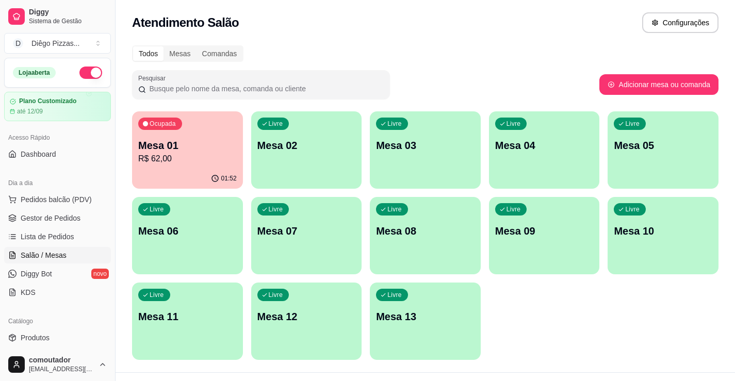
click at [63, 189] on div "Dia a dia" at bounding box center [57, 183] width 107 height 16
click at [75, 194] on span "Pedidos balcão (PDV)" at bounding box center [56, 199] width 71 height 10
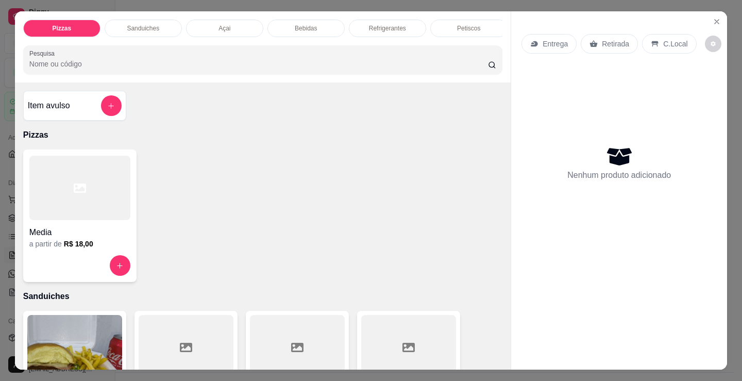
click at [128, 193] on div "Media a partir de R$ 18,00" at bounding box center [79, 216] width 113 height 133
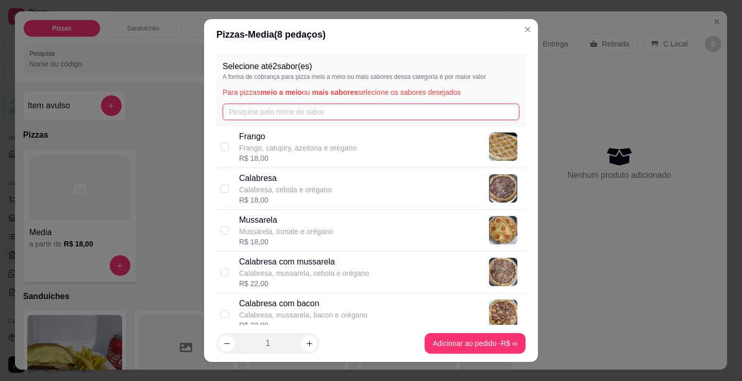
click at [273, 107] on input "text" at bounding box center [371, 112] width 297 height 16
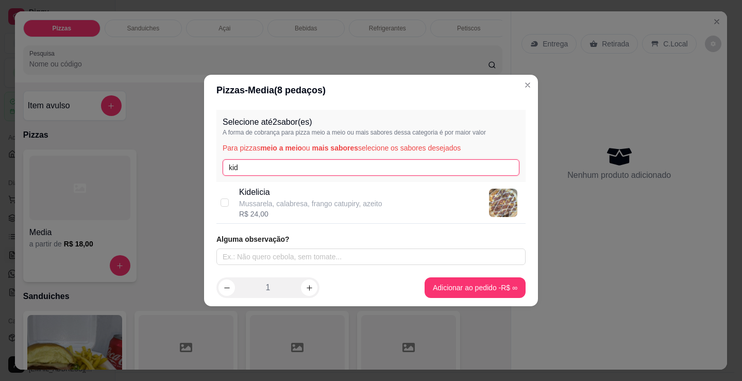
type input "kid"
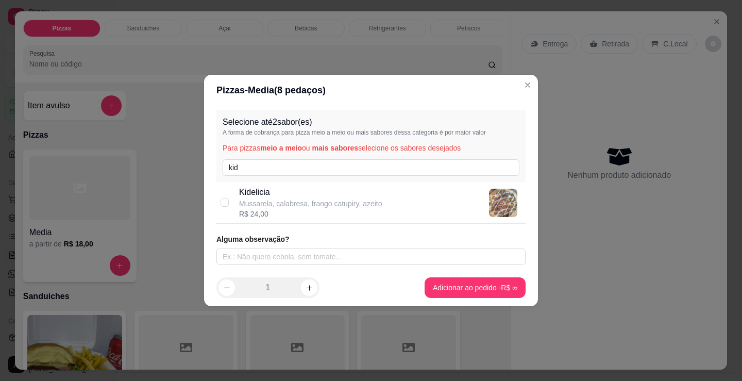
click at [358, 186] on div "Kidelicia Mussarela, calabresa, frango catupiry, azeito R$ 24,00" at bounding box center [371, 203] width 309 height 42
checkbox input "true"
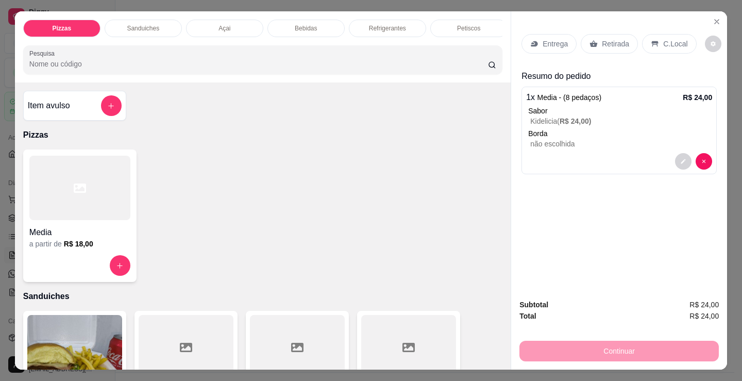
click at [549, 41] on p "Entrega" at bounding box center [555, 44] width 25 height 10
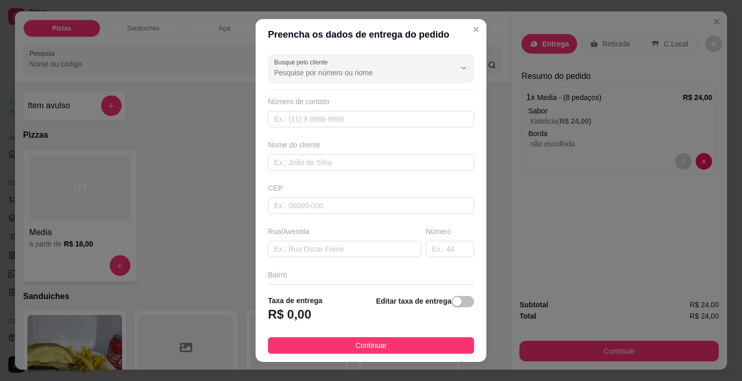
click at [450, 153] on div "Nome do cliente" at bounding box center [371, 155] width 210 height 31
click at [435, 159] on input "text" at bounding box center [371, 162] width 206 height 16
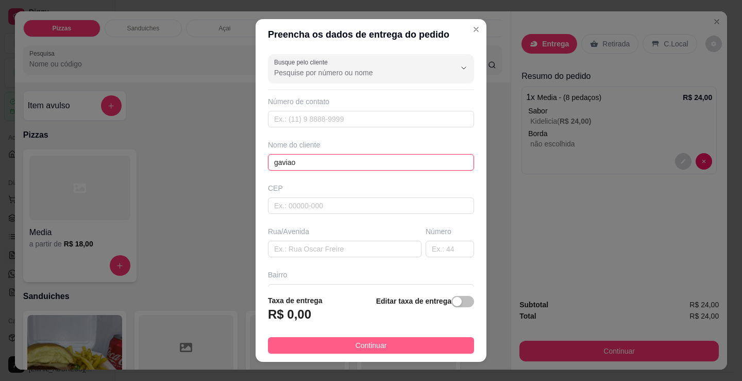
type input "gaviao"
drag, startPoint x: 368, startPoint y: 343, endPoint x: 604, endPoint y: 287, distance: 242.2
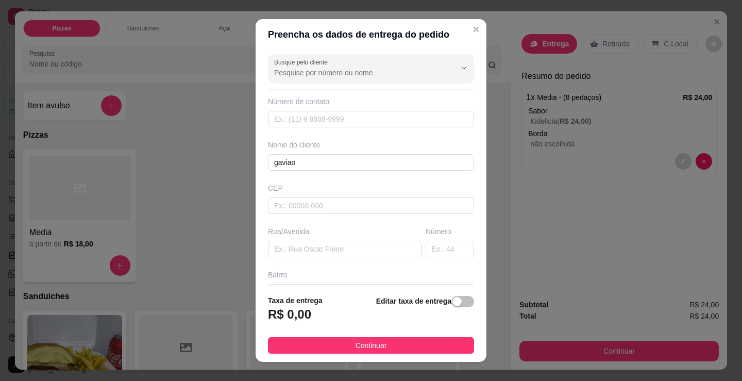
click at [371, 343] on span "Continuar" at bounding box center [371, 345] width 31 height 11
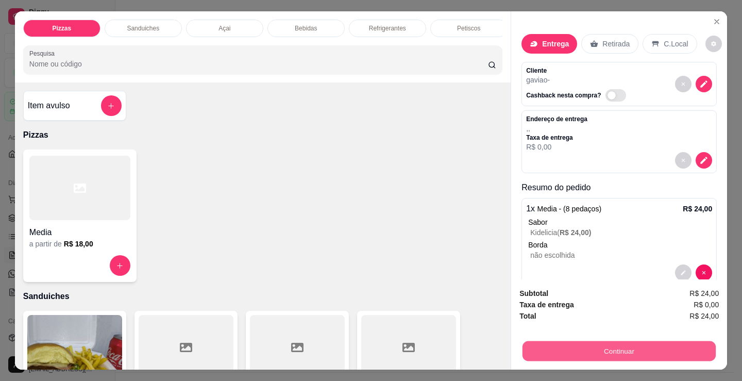
click at [607, 347] on button "Continuar" at bounding box center [619, 351] width 193 height 20
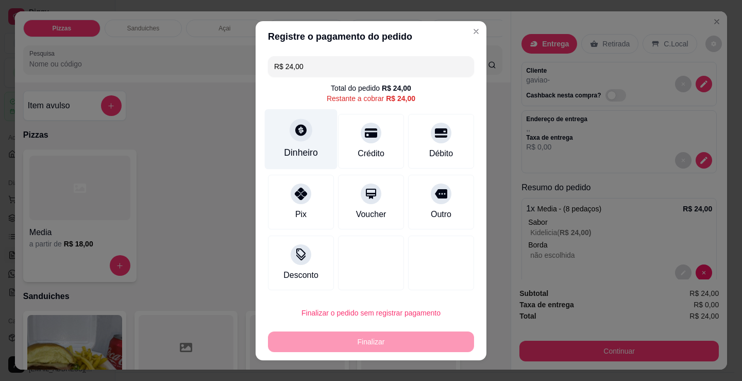
click at [291, 150] on div "Dinheiro" at bounding box center [301, 152] width 34 height 13
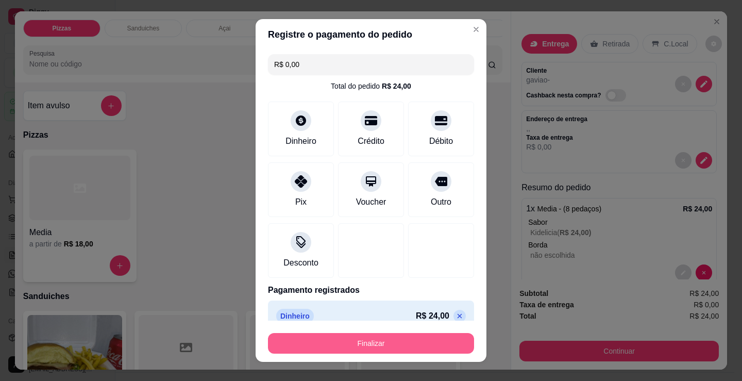
click at [409, 345] on button "Finalizar" at bounding box center [371, 343] width 206 height 21
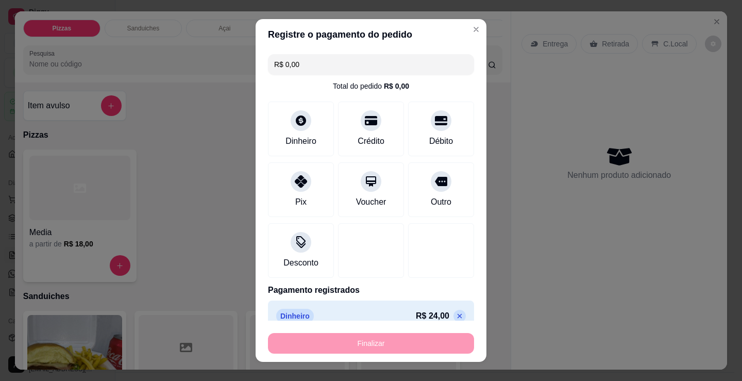
type input "-R$ 24,00"
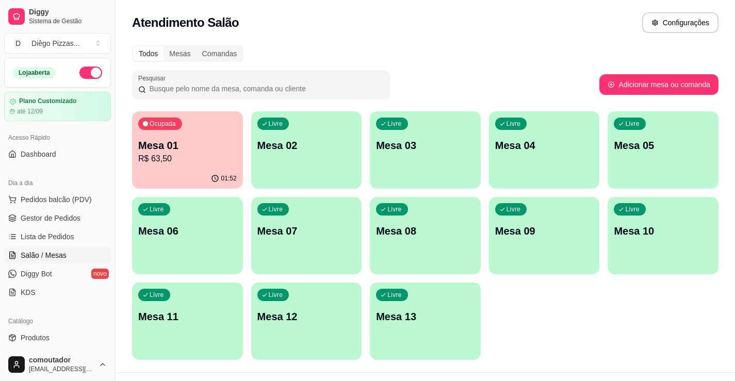
click at [82, 73] on button "button" at bounding box center [90, 73] width 23 height 12
click at [169, 151] on p "Mesa 01" at bounding box center [187, 145] width 98 height 14
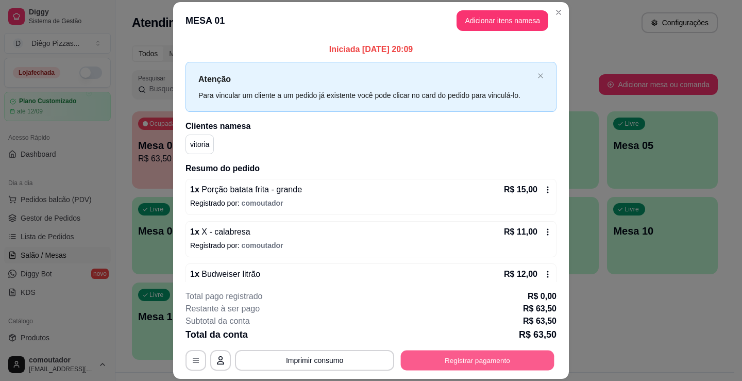
click at [461, 360] on button "Registrar pagamento" at bounding box center [478, 361] width 154 height 20
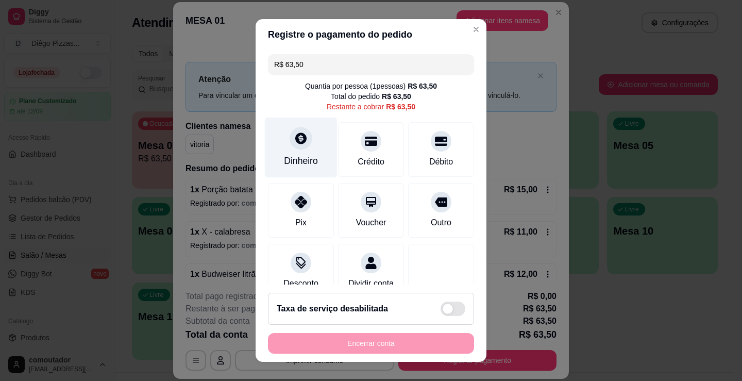
click at [292, 154] on div "Dinheiro" at bounding box center [301, 148] width 73 height 60
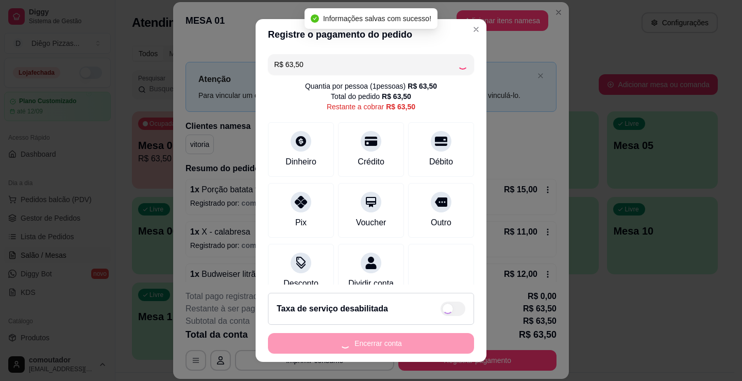
type input "R$ 0,00"
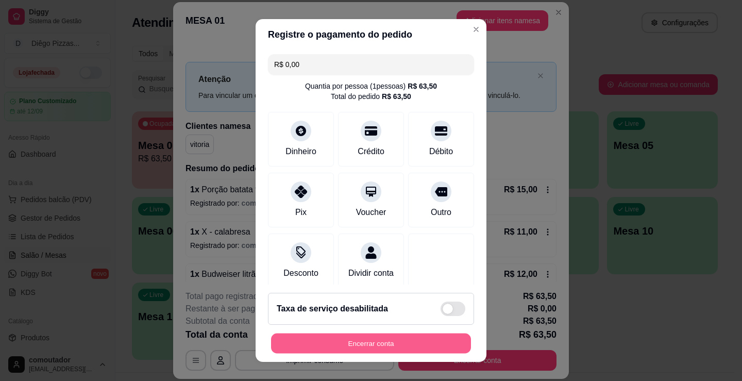
click at [395, 341] on button "Encerrar conta" at bounding box center [371, 344] width 200 height 20
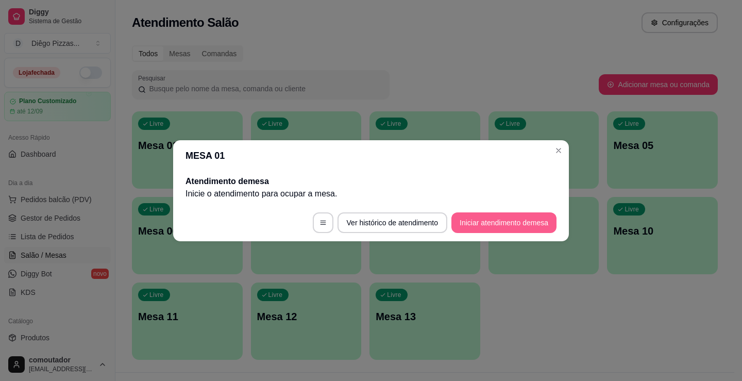
click at [469, 219] on button "Iniciar atendimento de mesa" at bounding box center [504, 222] width 105 height 21
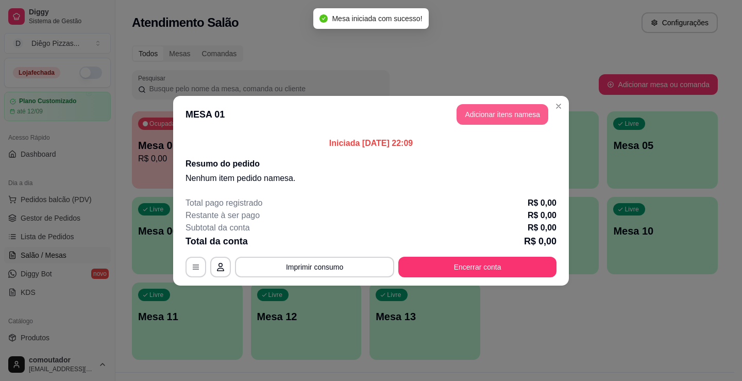
click at [528, 107] on button "Adicionar itens na mesa" at bounding box center [503, 114] width 92 height 21
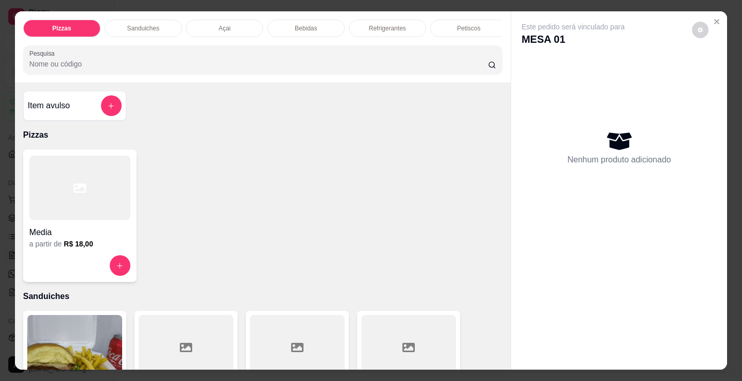
click at [457, 27] on p "Petiscos" at bounding box center [468, 28] width 23 height 8
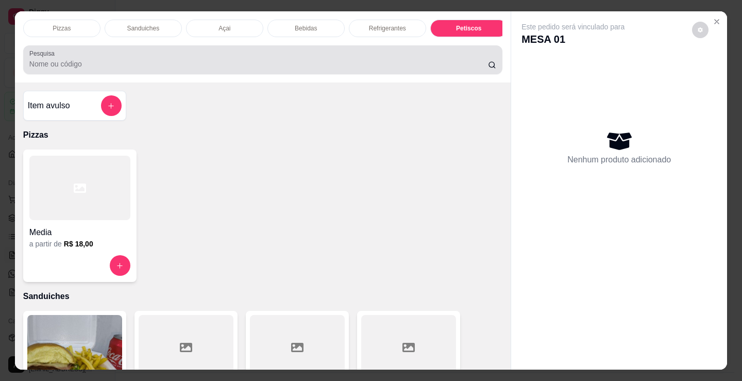
scroll to position [25, 0]
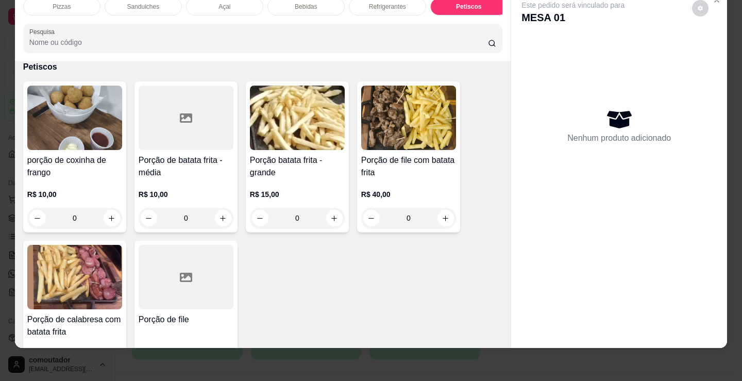
click at [324, 5] on div "Bebidas" at bounding box center [306, 7] width 77 height 18
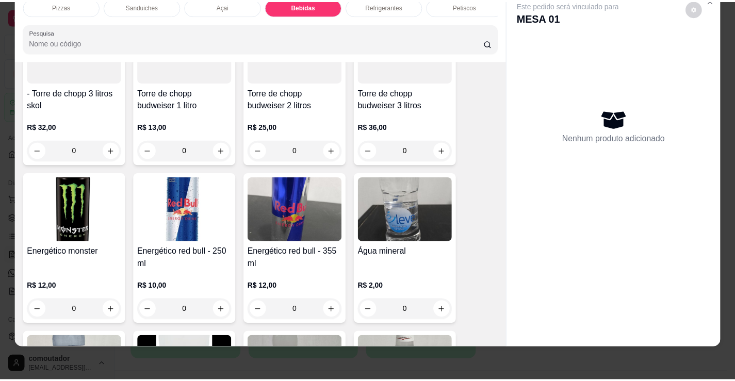
scroll to position [2257, 0]
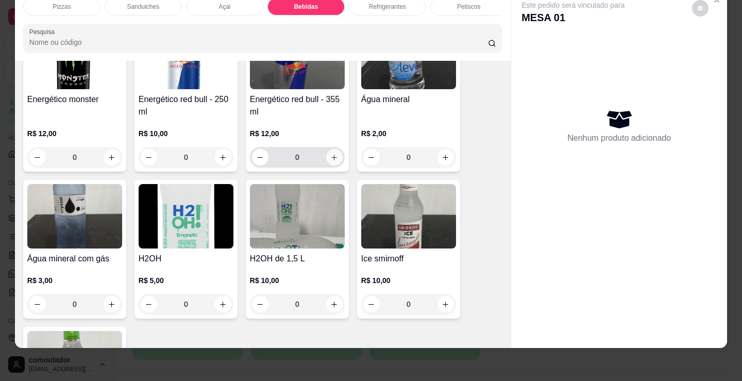
click at [333, 161] on icon "increase-product-quantity" at bounding box center [334, 158] width 8 height 8
type input "1"
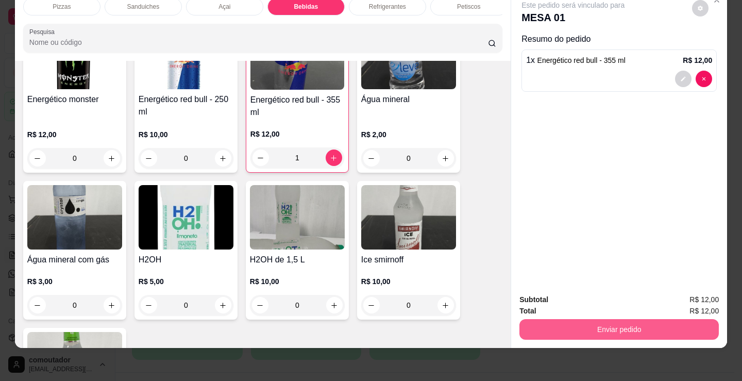
click at [633, 319] on button "Enviar pedido" at bounding box center [620, 329] width 200 height 21
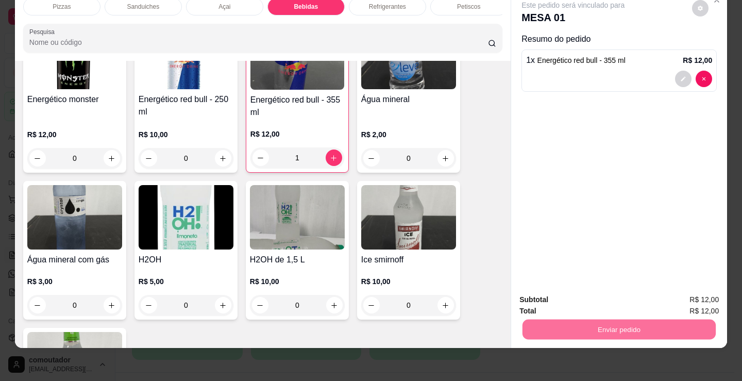
click at [596, 294] on button "Não registrar e enviar pedido" at bounding box center [585, 297] width 107 height 20
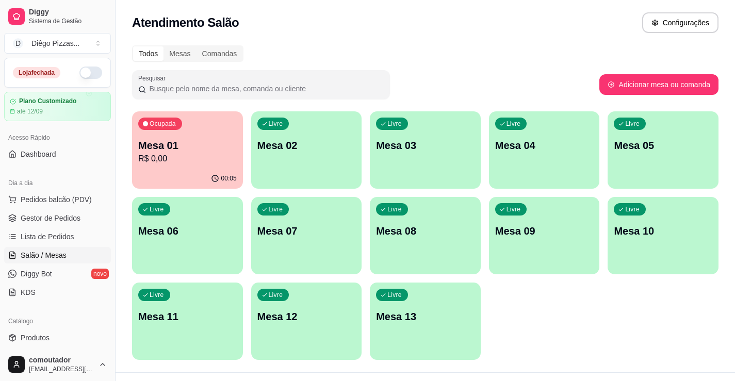
click at [210, 166] on div "Ocupada Mesa 01 R$ 0,00" at bounding box center [187, 139] width 111 height 57
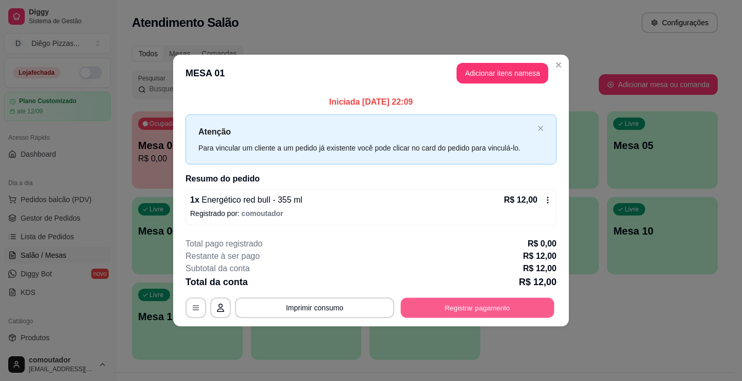
click at [509, 309] on button "Registrar pagamento" at bounding box center [478, 308] width 154 height 20
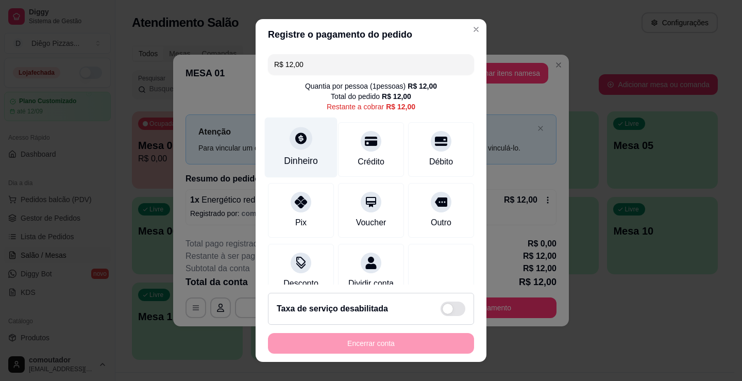
click at [268, 136] on div "Dinheiro" at bounding box center [301, 148] width 73 height 60
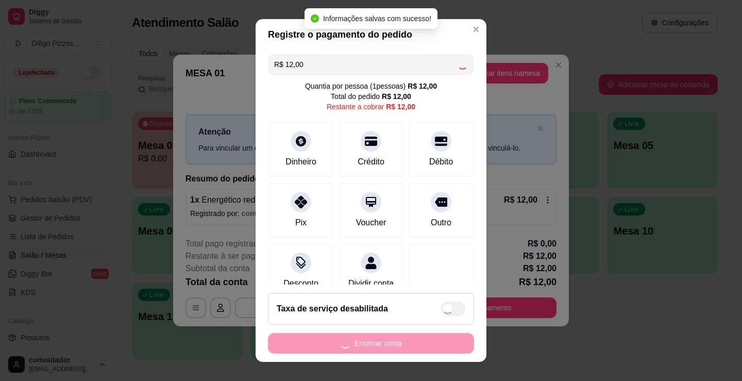
type input "R$ 0,00"
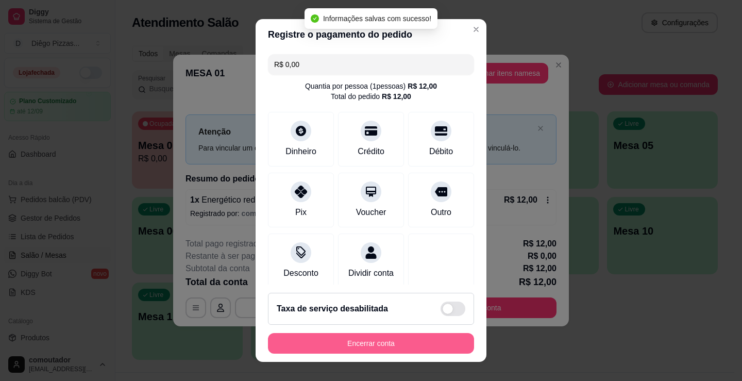
click at [411, 342] on button "Encerrar conta" at bounding box center [371, 343] width 206 height 21
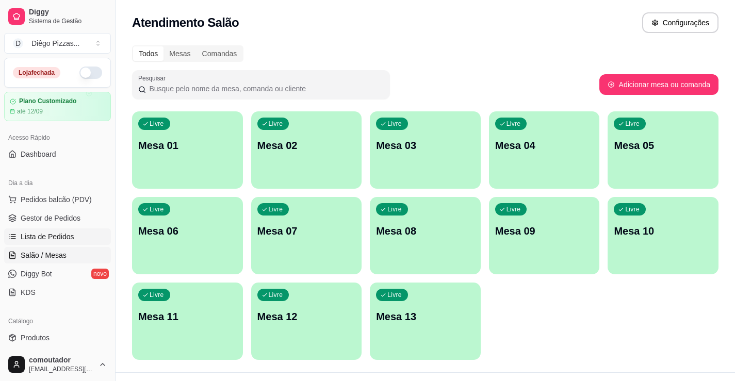
click at [47, 238] on span "Lista de Pedidos" at bounding box center [48, 237] width 54 height 10
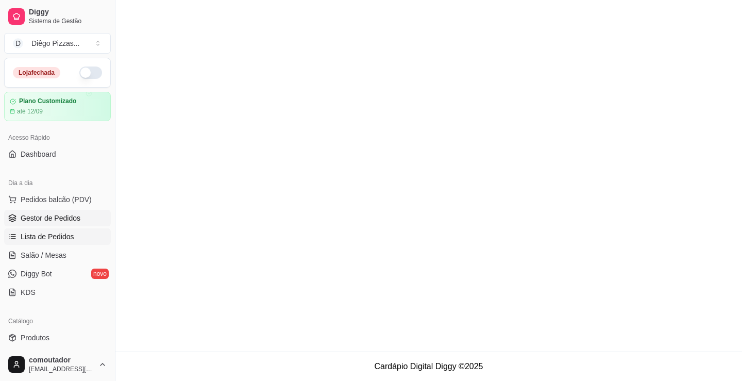
click at [64, 219] on span "Gestor de Pedidos" at bounding box center [51, 218] width 60 height 10
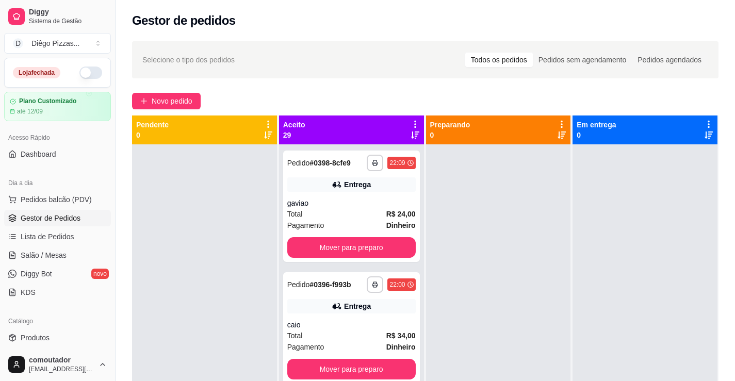
click at [417, 121] on div "Aceito 29" at bounding box center [351, 129] width 145 height 29
click at [406, 121] on div "Aceito 29" at bounding box center [351, 130] width 137 height 21
click at [410, 123] on icon at bounding box center [414, 124] width 9 height 9
click at [358, 148] on div "Mover pedidos de etapa Com essa opção você tem a opção de mover todos os pedido…" at bounding box center [348, 152] width 122 height 28
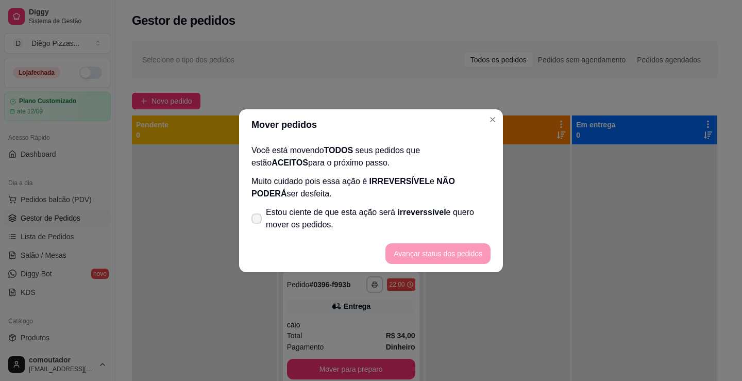
click at [301, 217] on span "Estou ciente de que esta ação será irreverssível e quero mover os pedidos." at bounding box center [378, 218] width 225 height 25
click at [258, 220] on input "Estou ciente de que esta ação será irreverssível e quero mover os pedidos." at bounding box center [254, 223] width 7 height 7
checkbox input "true"
click at [452, 255] on button "Avançar status dos pedidos" at bounding box center [438, 253] width 105 height 21
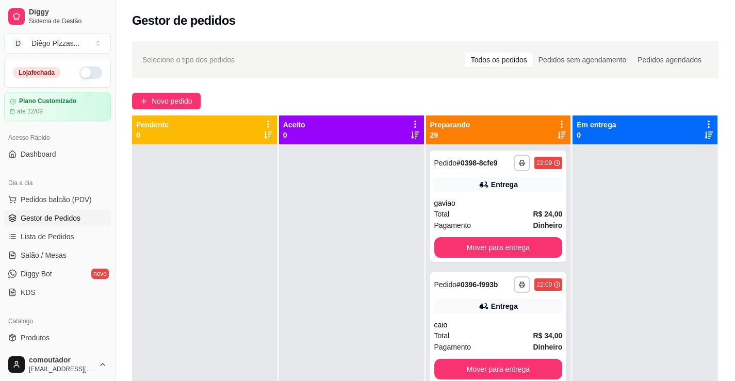
click at [557, 124] on icon at bounding box center [561, 124] width 9 height 9
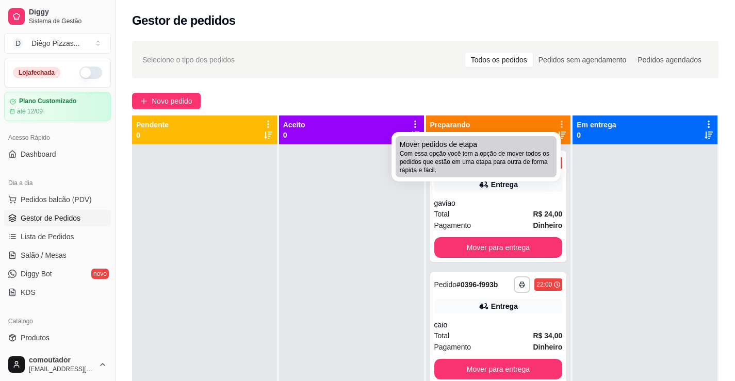
click at [510, 156] on span "Com essa opção você tem a opção de mover todos os pedidos que estão em uma etap…" at bounding box center [476, 162] width 153 height 25
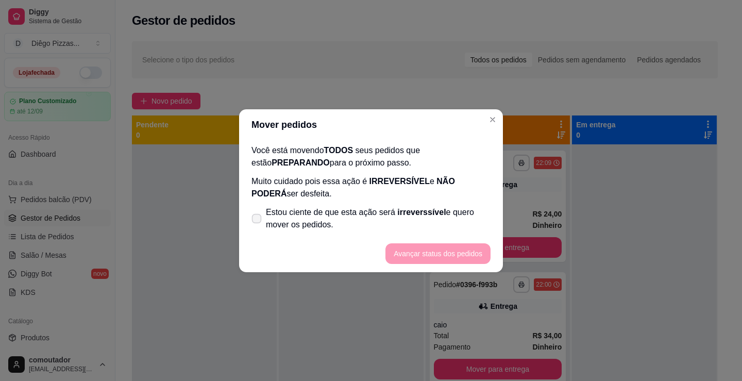
click at [398, 208] on span "irreverssível" at bounding box center [422, 212] width 48 height 9
click at [258, 220] on input "Estou ciente de que esta ação será irreverssível e quero mover os pedidos." at bounding box center [254, 223] width 7 height 7
checkbox input "true"
click at [428, 258] on button "Avançar status dos pedidos" at bounding box center [438, 253] width 105 height 21
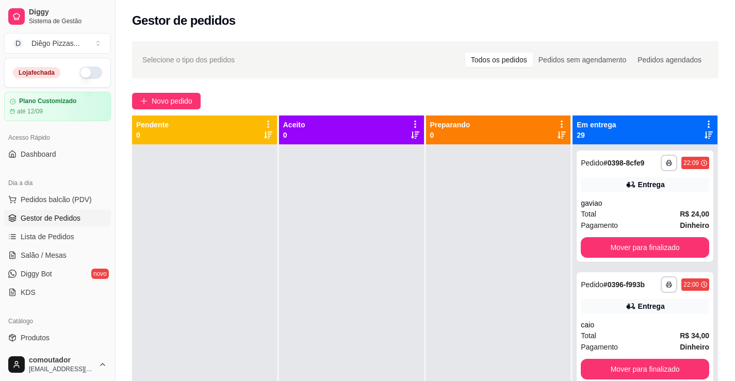
click at [704, 127] on icon at bounding box center [708, 124] width 9 height 9
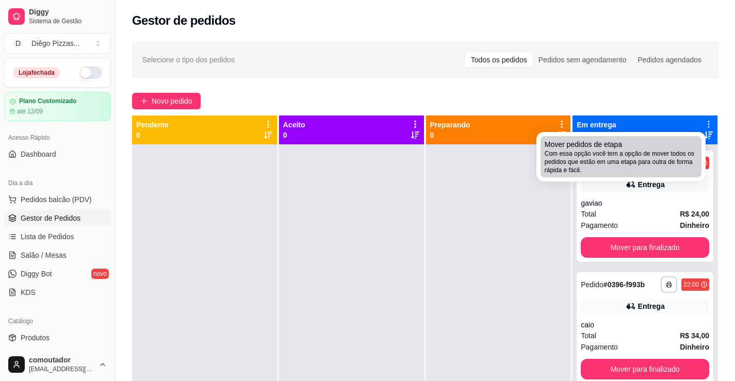
click at [592, 172] on span "Com essa opção você tem a opção de mover todos os pedidos que estão em uma etap…" at bounding box center [620, 162] width 153 height 25
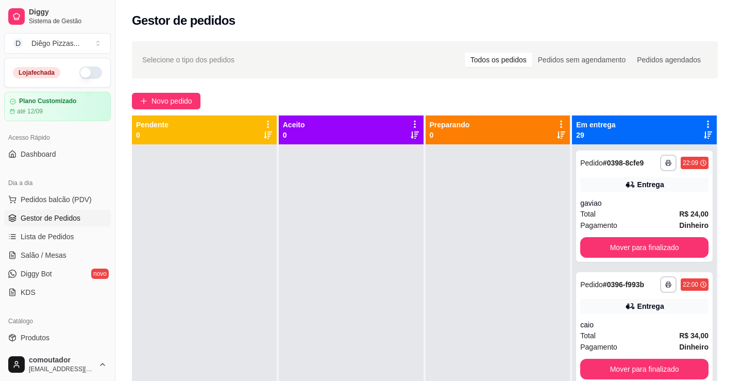
click at [457, 215] on span "Estou ciente de que esta ação será irreverssível e quero mover os pedidos." at bounding box center [378, 218] width 225 height 25
click at [258, 220] on input "Estou ciente de que esta ação será irreverssível e quero mover os pedidos." at bounding box center [254, 223] width 7 height 7
checkbox input "true"
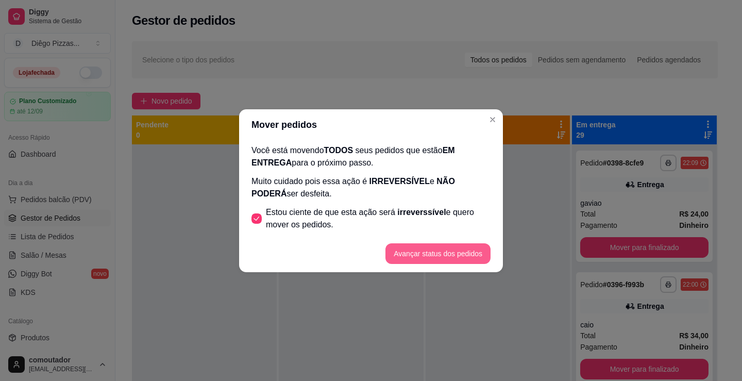
click at [449, 257] on button "Avançar status dos pedidos" at bounding box center [438, 253] width 105 height 21
